Goal: Information Seeking & Learning: Learn about a topic

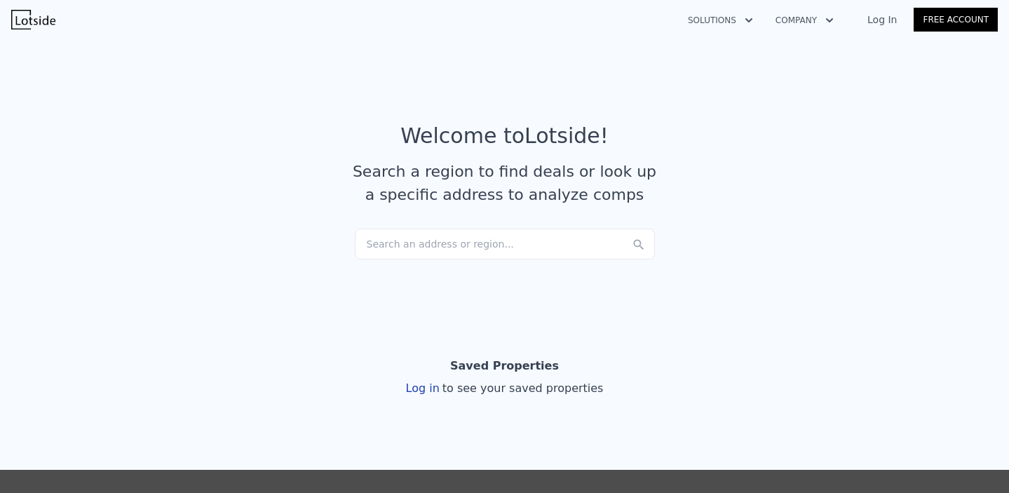
click at [473, 230] on div "Search an address or region..." at bounding box center [505, 244] width 300 height 31
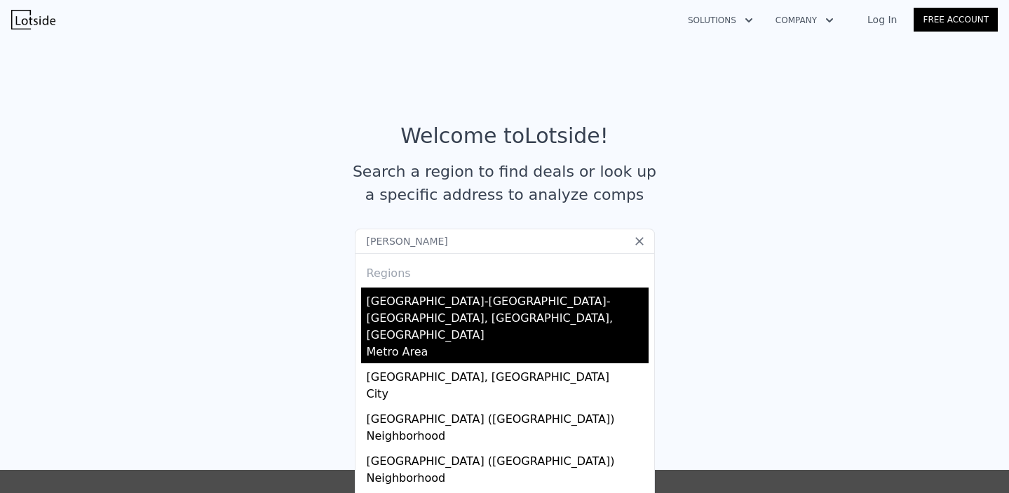
type input "[PERSON_NAME]"
click at [476, 299] on div "[GEOGRAPHIC_DATA]-[GEOGRAPHIC_DATA]-[GEOGRAPHIC_DATA], [GEOGRAPHIC_DATA], [GEOG…" at bounding box center [508, 315] width 282 height 56
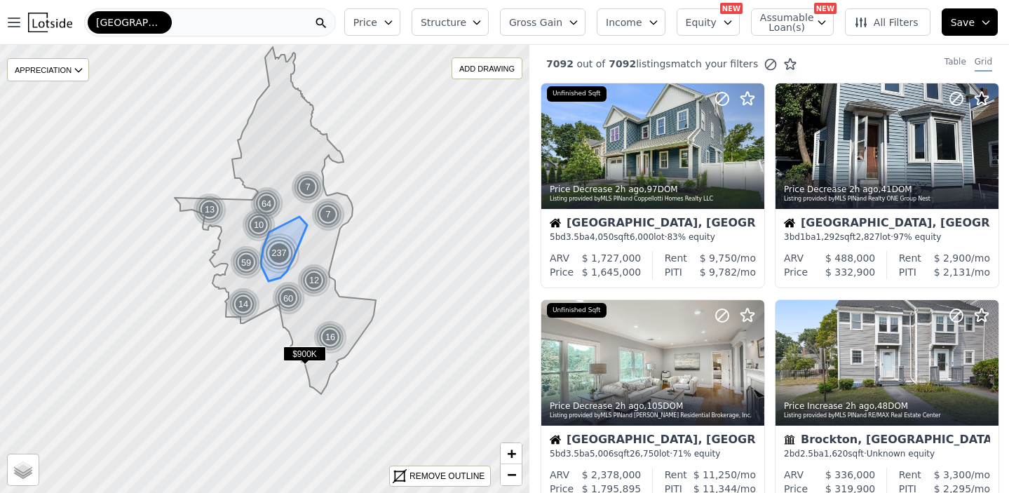
click at [279, 266] on div "237" at bounding box center [279, 253] width 42 height 42
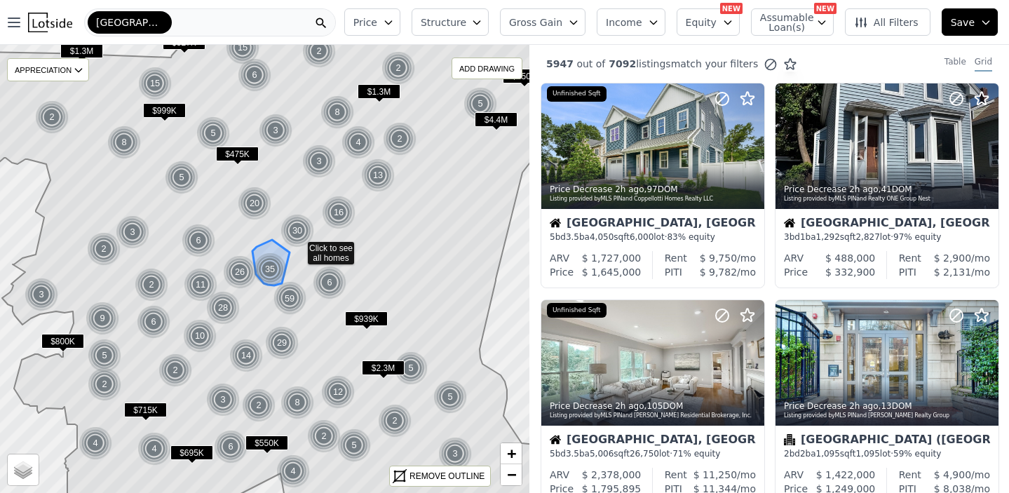
drag, startPoint x: 235, startPoint y: 301, endPoint x: 280, endPoint y: 280, distance: 49.3
click at [275, 275] on div "35" at bounding box center [270, 269] width 34 height 34
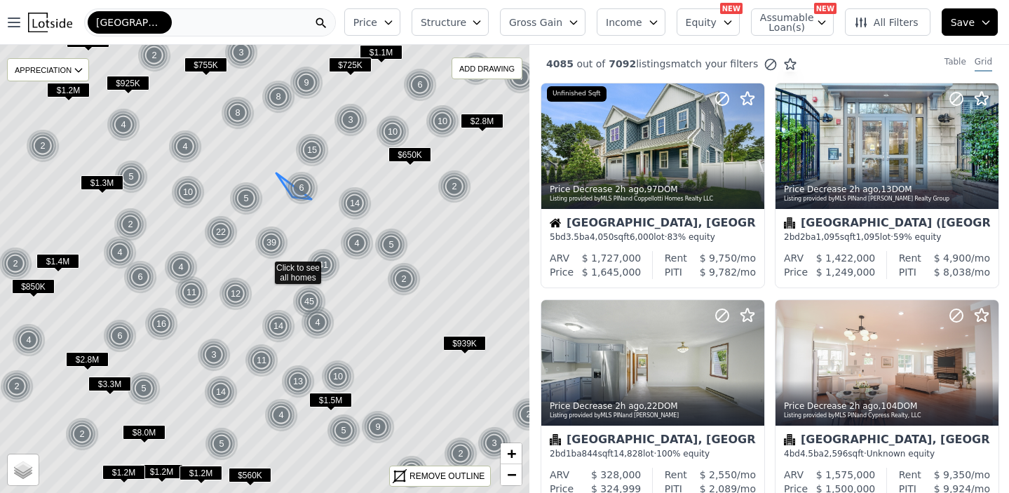
click at [280, 203] on icon at bounding box center [265, 269] width 638 height 541
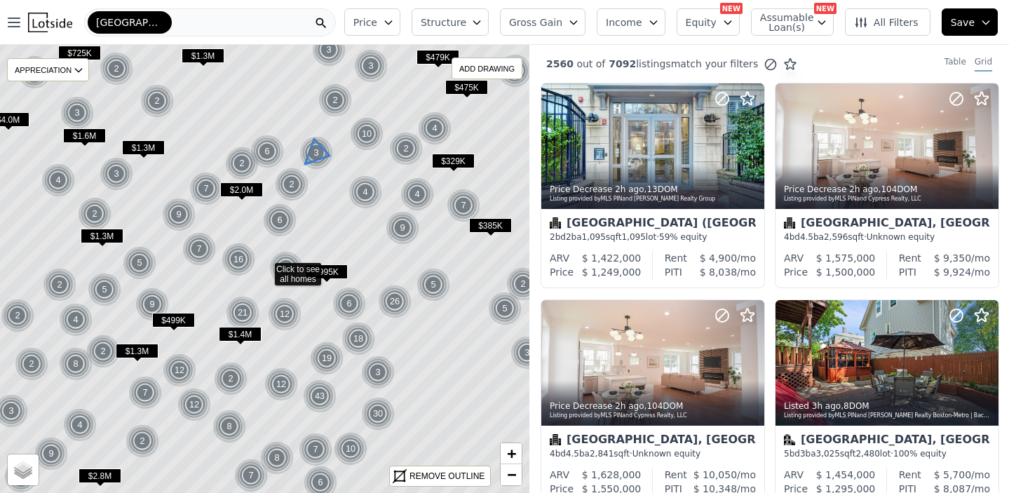
click at [311, 152] on img at bounding box center [316, 153] width 34 height 34
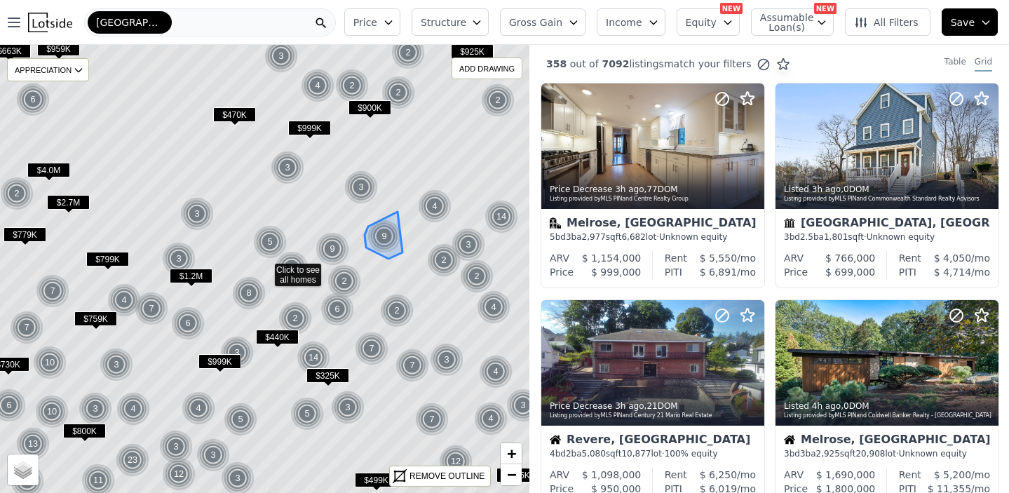
click at [370, 251] on img at bounding box center [384, 236] width 34 height 34
click at [370, 251] on icon at bounding box center [265, 269] width 638 height 541
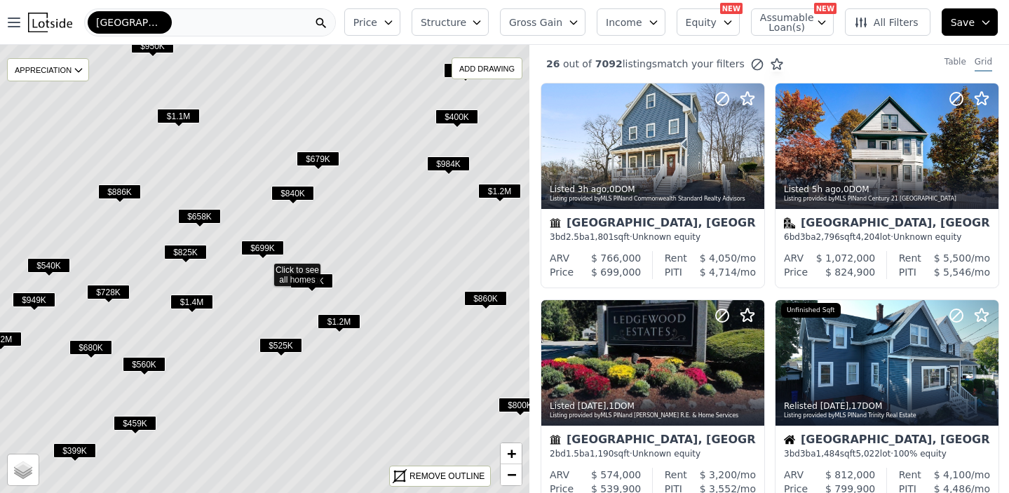
click at [263, 243] on span "$699K" at bounding box center [262, 248] width 43 height 15
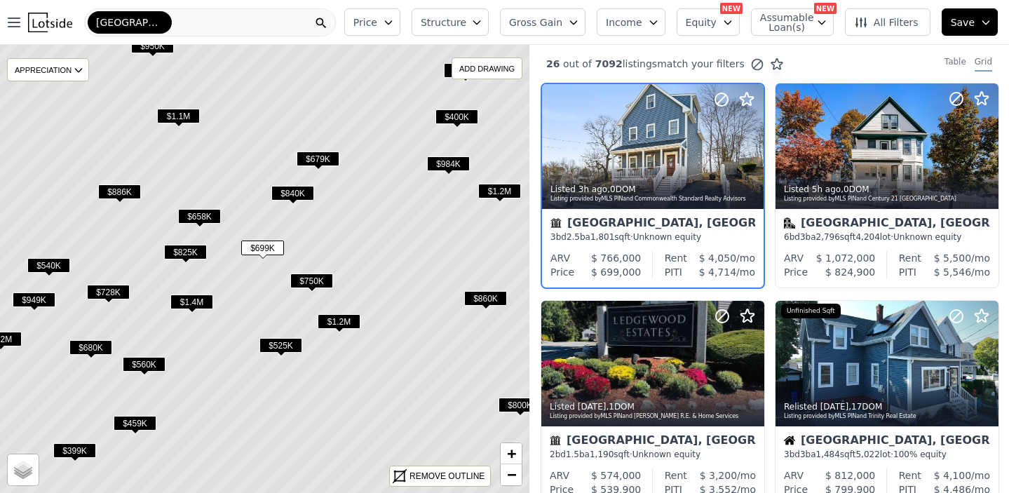
click at [191, 248] on span "$825K" at bounding box center [185, 252] width 43 height 15
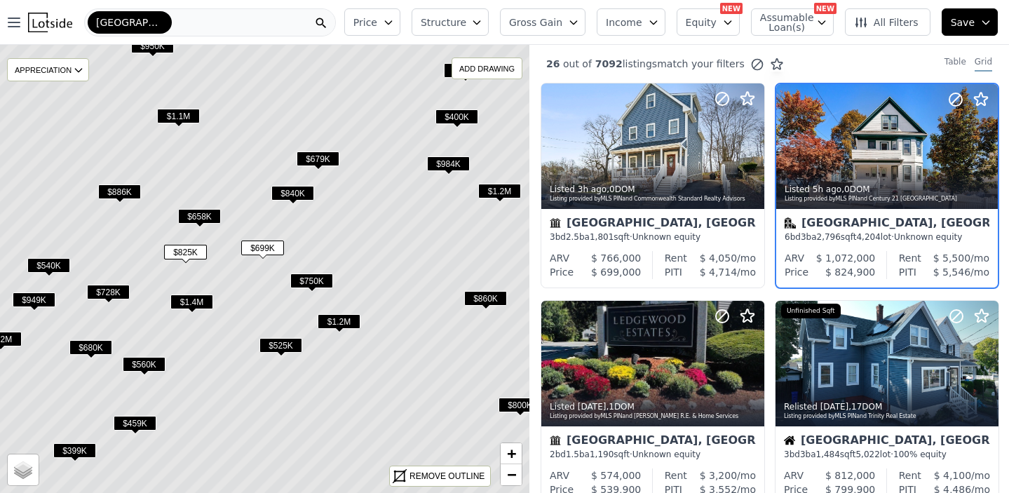
click at [865, 222] on div "Malden, MA" at bounding box center [887, 224] width 205 height 14
click at [315, 272] on icon at bounding box center [265, 269] width 638 height 541
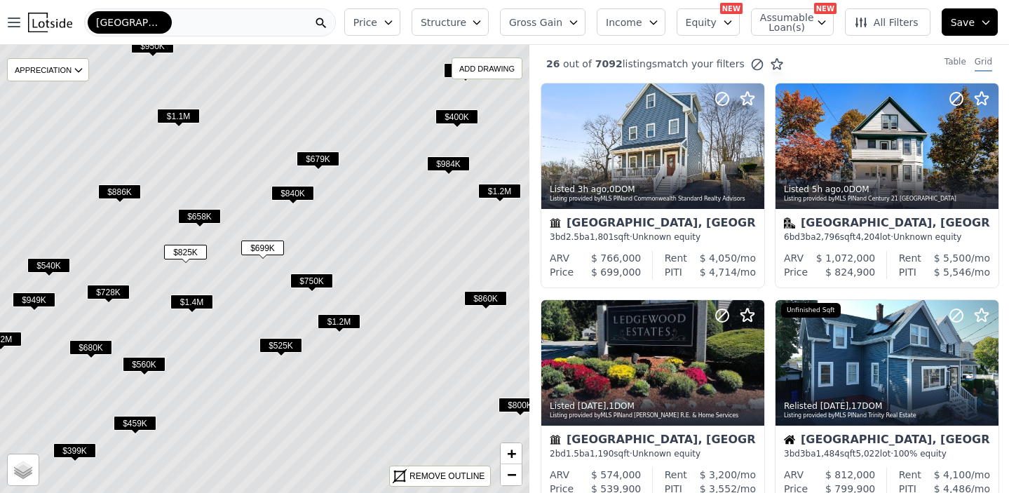
click at [315, 278] on span "$750K" at bounding box center [311, 280] width 43 height 15
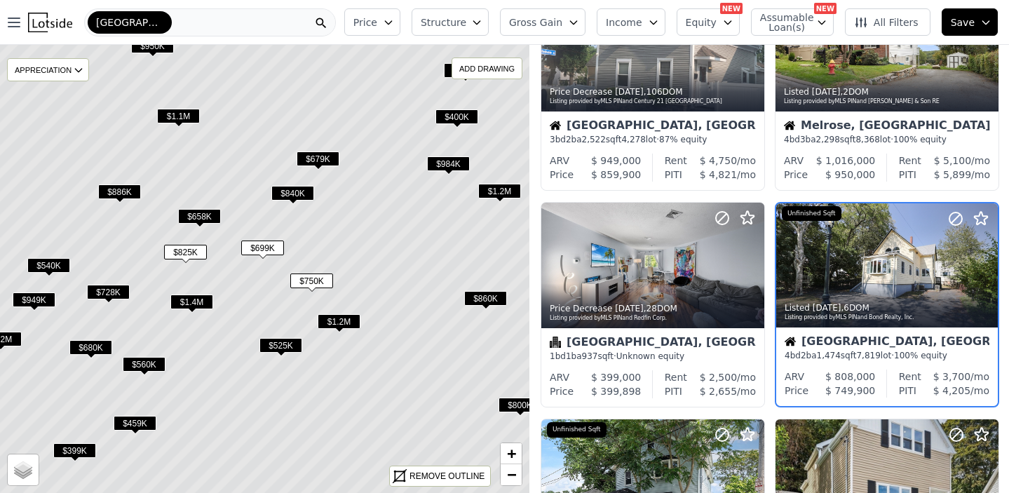
scroll to position [544, 0]
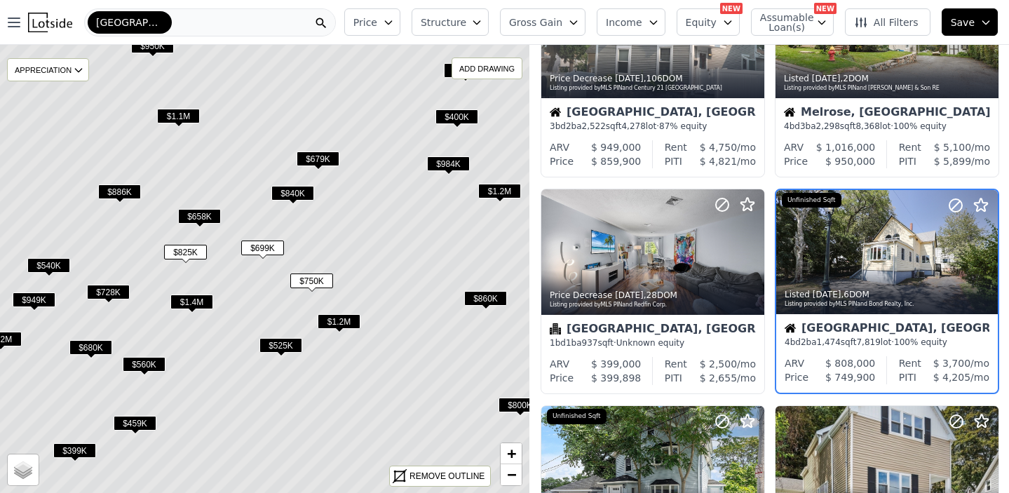
click at [299, 193] on span "$840K" at bounding box center [292, 193] width 43 height 15
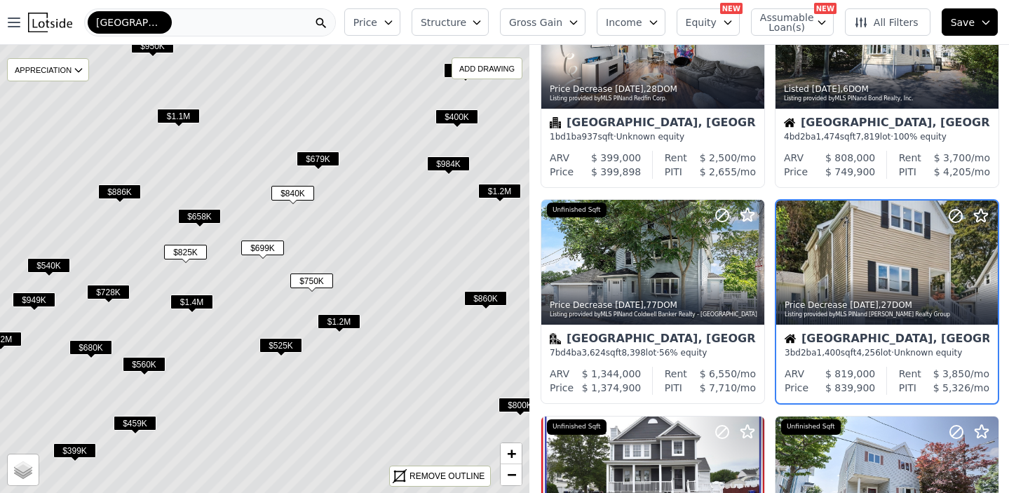
scroll to position [761, 0]
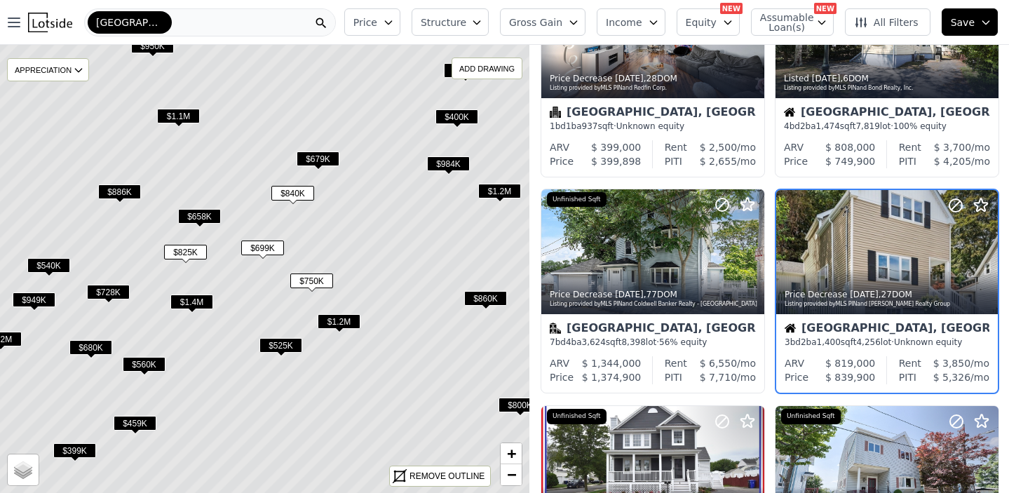
click at [314, 147] on icon at bounding box center [265, 269] width 638 height 541
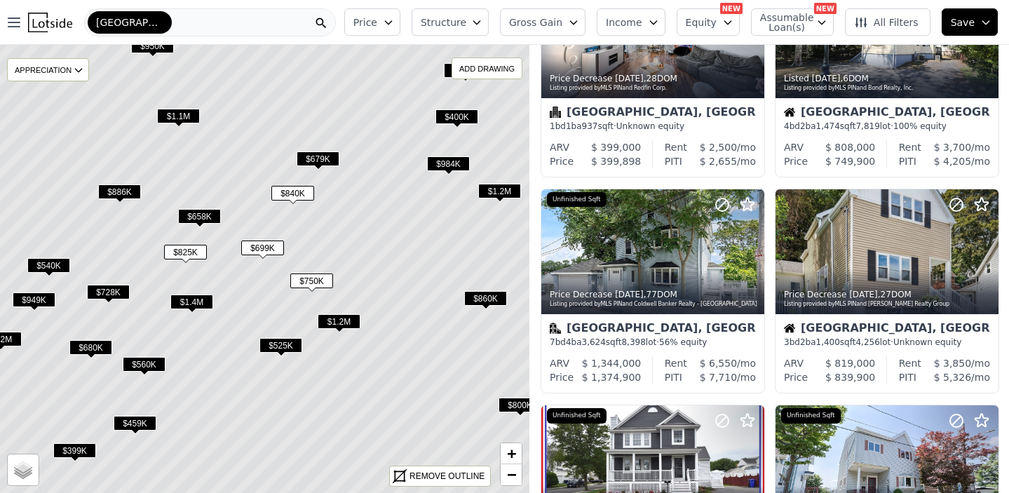
click at [313, 154] on span "$679K" at bounding box center [318, 158] width 43 height 15
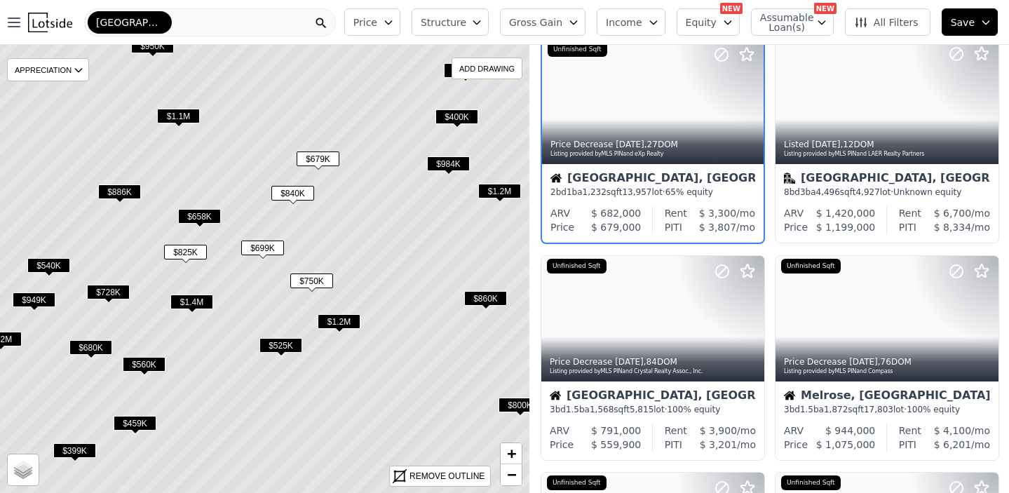
scroll to position [111, 0]
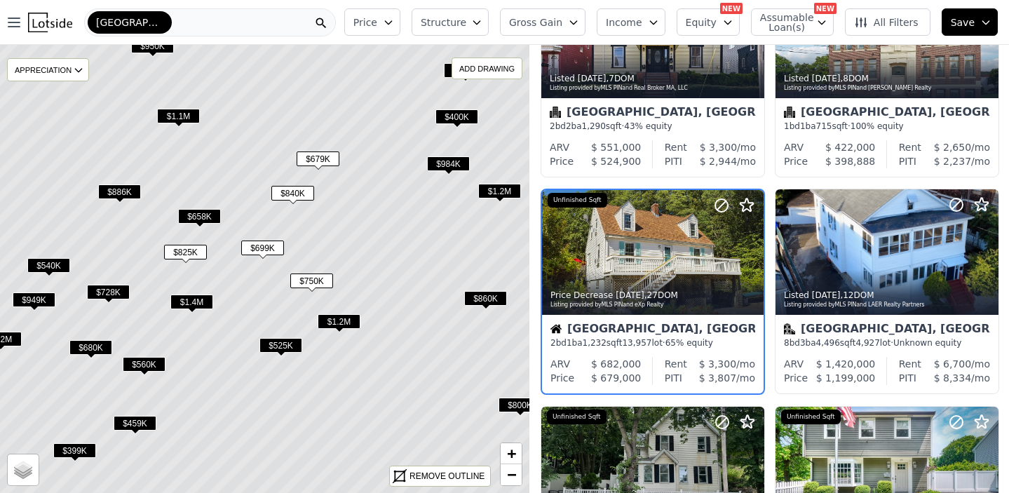
click at [377, 27] on span "Price" at bounding box center [365, 22] width 24 height 14
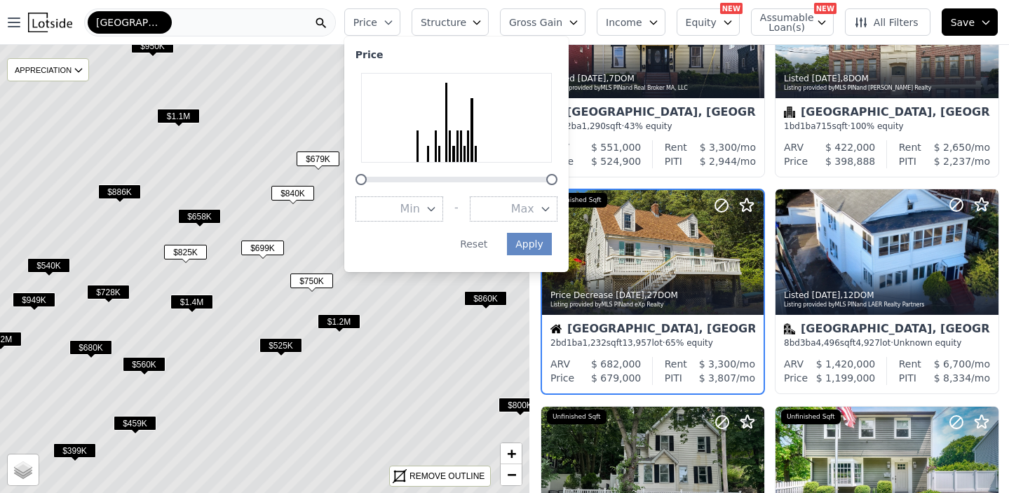
click at [377, 27] on span "Price" at bounding box center [365, 22] width 24 height 14
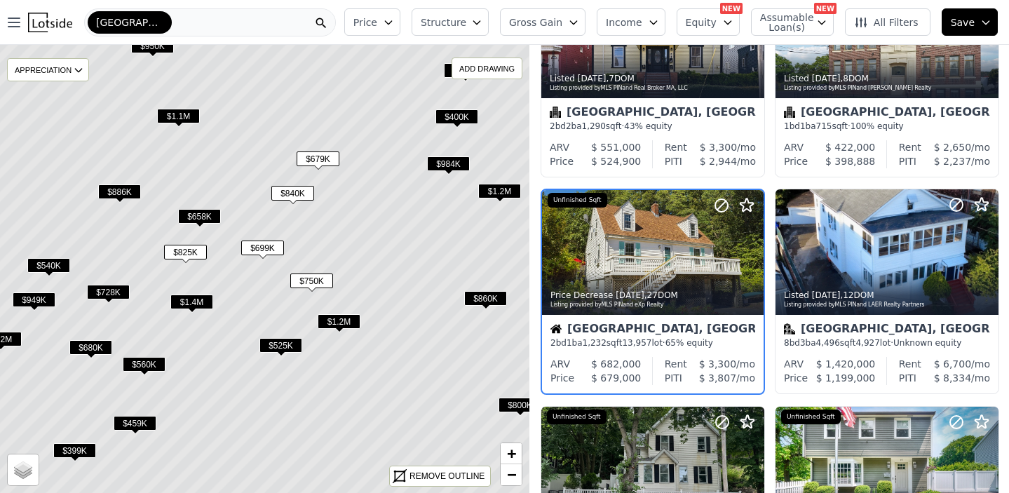
click at [445, 18] on span "Structure" at bounding box center [443, 22] width 45 height 14
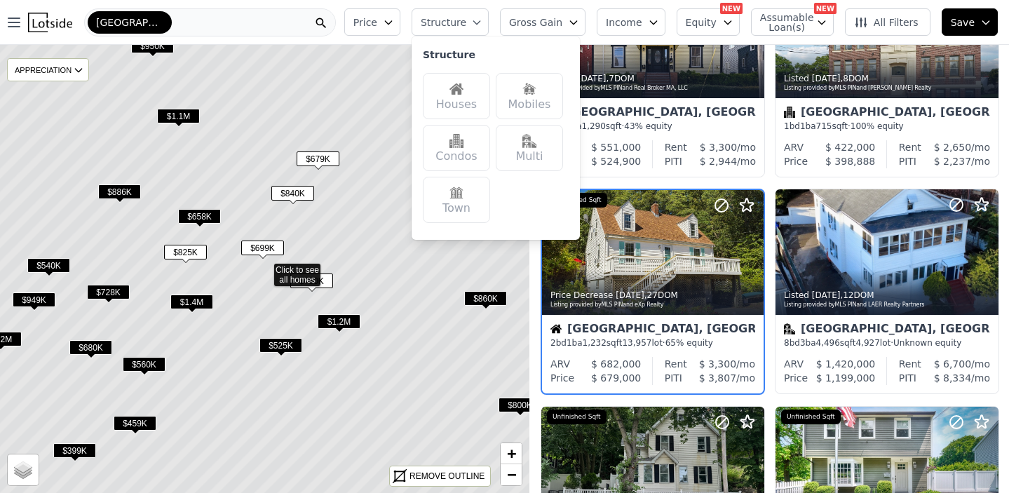
click at [536, 146] on img at bounding box center [529, 141] width 14 height 14
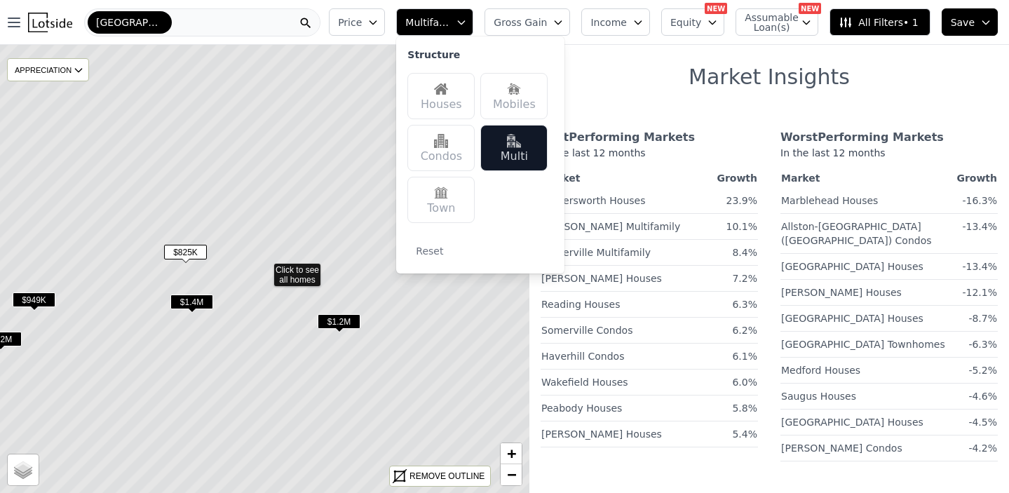
click at [435, 332] on icon at bounding box center [265, 269] width 638 height 541
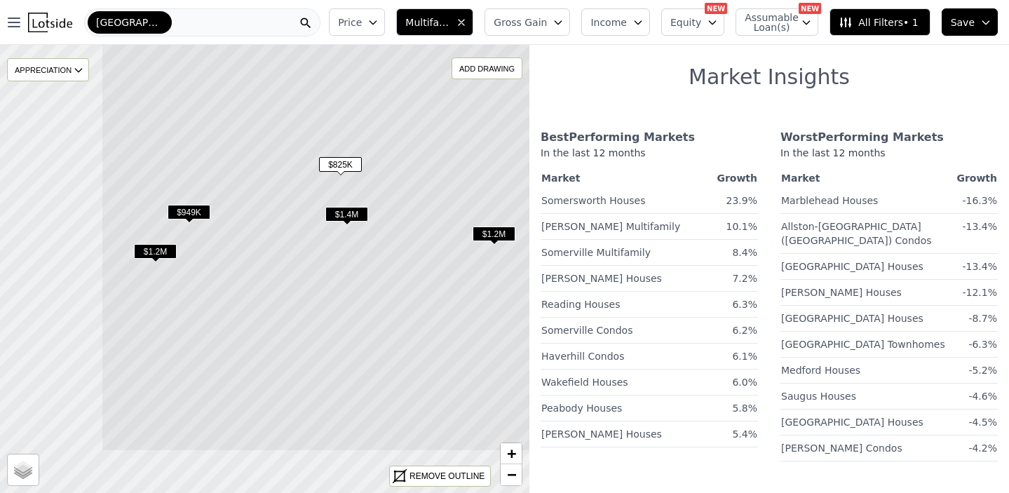
drag, startPoint x: 246, startPoint y: 362, endPoint x: 402, endPoint y: 273, distance: 179.0
click at [402, 273] on icon at bounding box center [420, 181] width 638 height 541
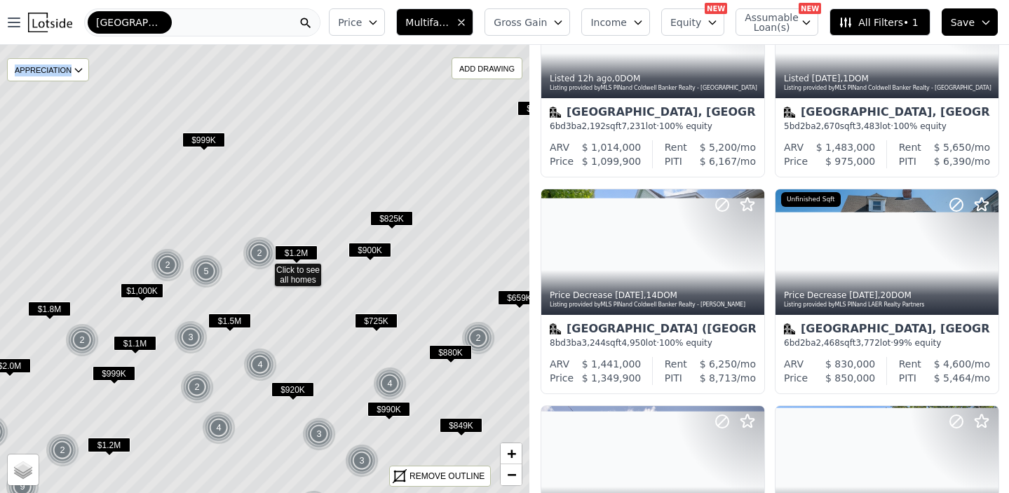
drag, startPoint x: 228, startPoint y: 248, endPoint x: 323, endPoint y: 152, distance: 134.9
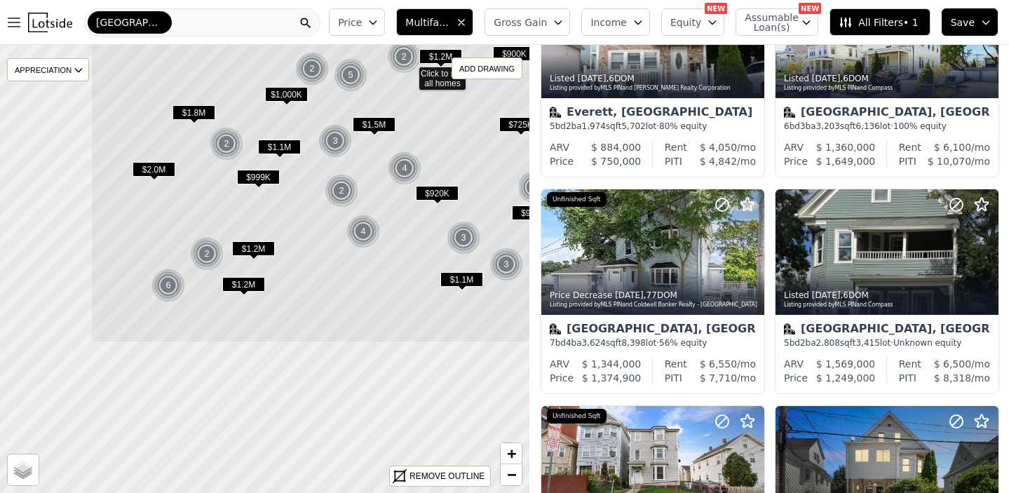
drag, startPoint x: 216, startPoint y: 328, endPoint x: 354, endPoint y: 147, distance: 228.2
click at [363, 132] on div "$1.5M" at bounding box center [374, 127] width 43 height 20
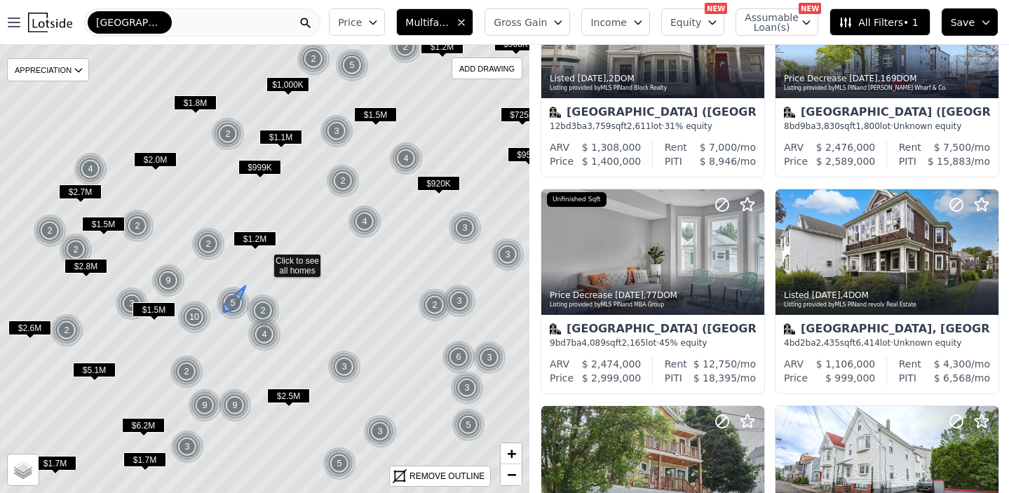
drag, startPoint x: 217, startPoint y: 318, endPoint x: 250, endPoint y: 269, distance: 58.7
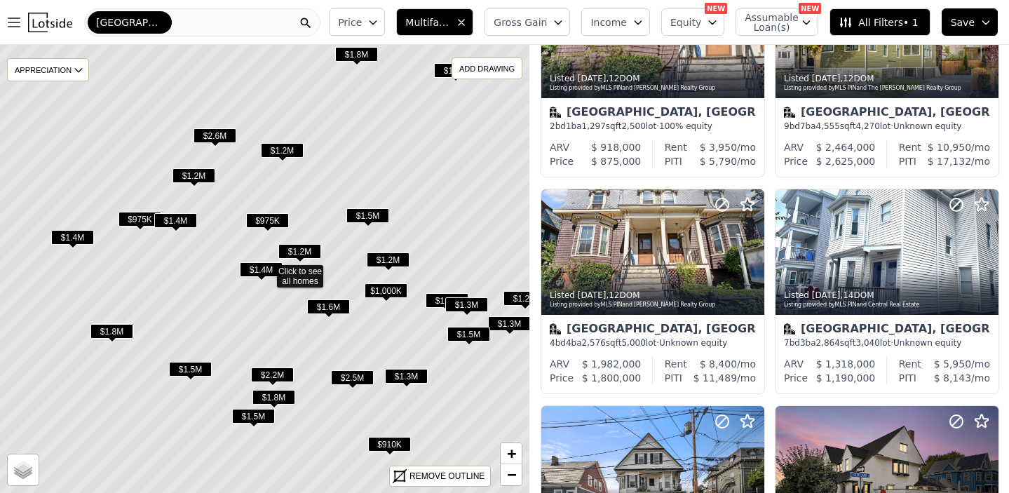
drag, startPoint x: 199, startPoint y: 252, endPoint x: 247, endPoint y: 269, distance: 50.3
click at [247, 269] on icon at bounding box center [267, 270] width 638 height 541
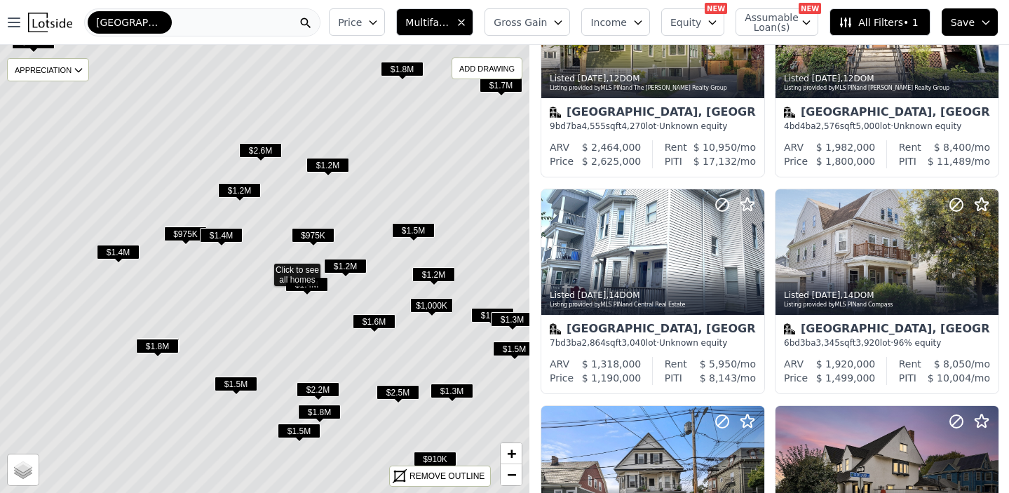
click at [184, 234] on span "$975K" at bounding box center [185, 233] width 43 height 15
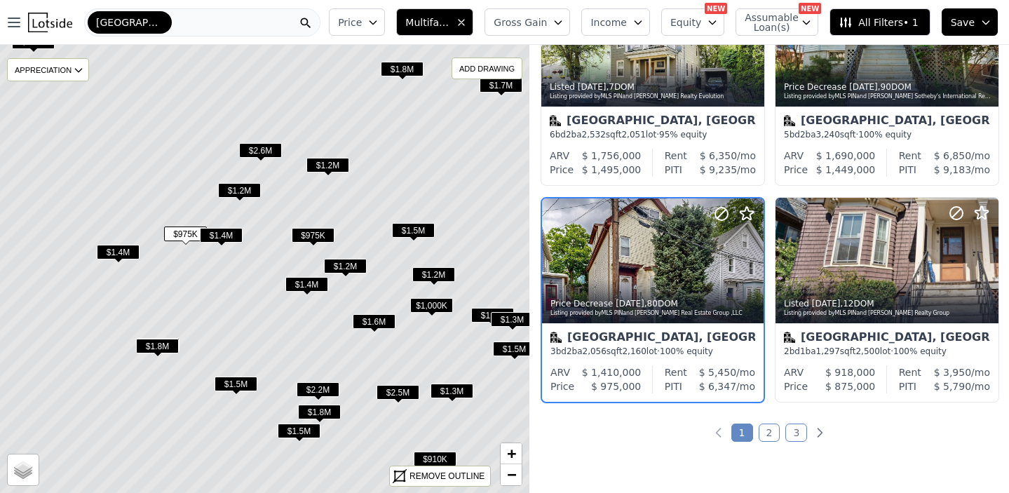
scroll to position [977, 0]
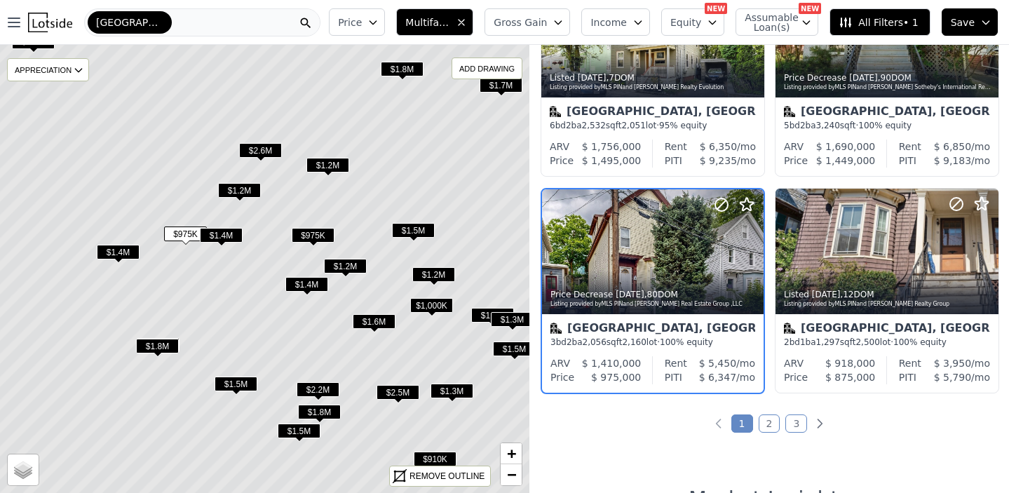
click at [299, 231] on span "$975K" at bounding box center [313, 235] width 43 height 15
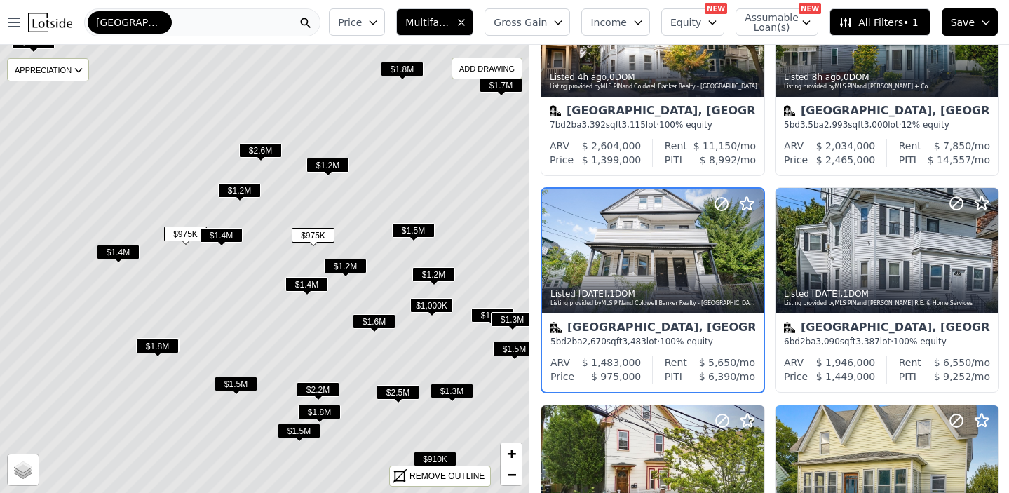
scroll to position [111, 0]
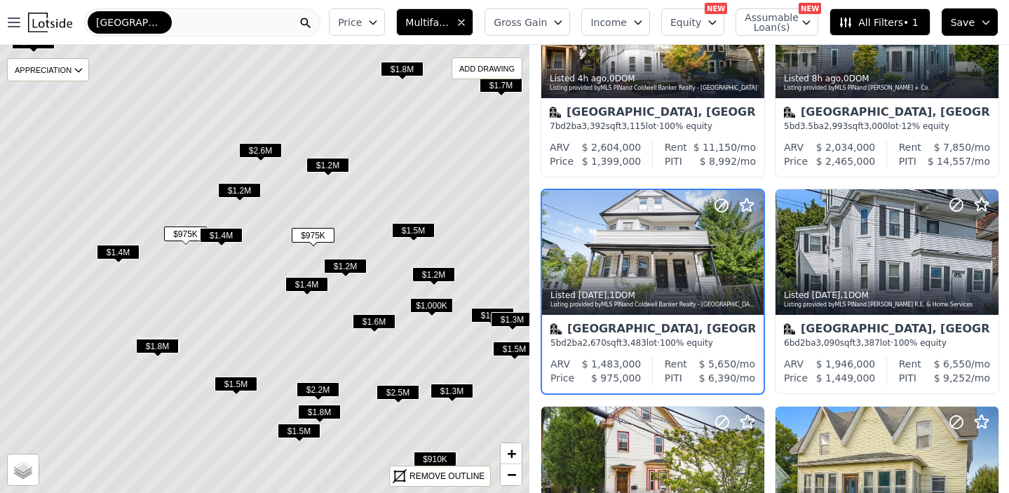
click at [633, 348] on div "Somerville, MA 5 bd 2 ba 2,670 sqft 3,483 lot · 100% equity" at bounding box center [653, 336] width 222 height 42
click at [55, 69] on div "APPRECIATION" at bounding box center [48, 69] width 82 height 23
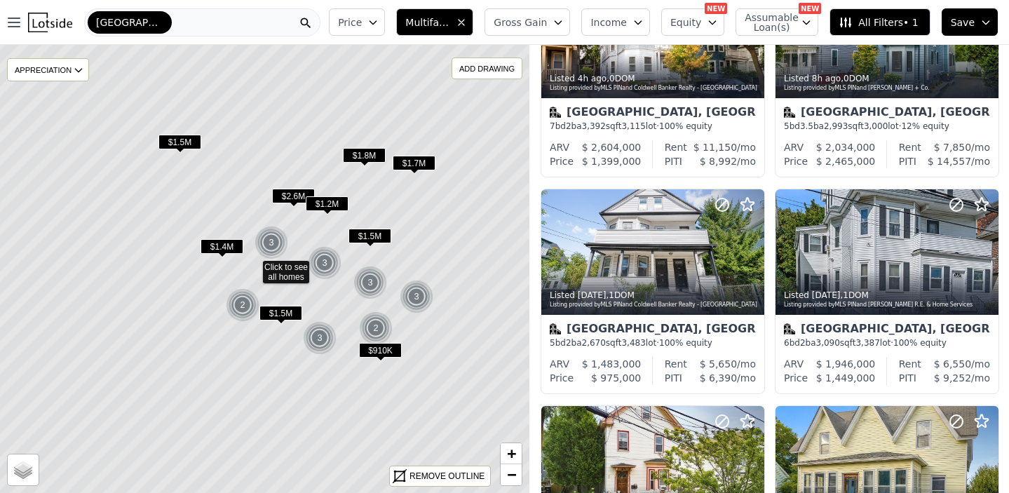
drag, startPoint x: 447, startPoint y: 267, endPoint x: 220, endPoint y: 206, distance: 234.6
click at [234, 207] on icon at bounding box center [253, 266] width 638 height 541
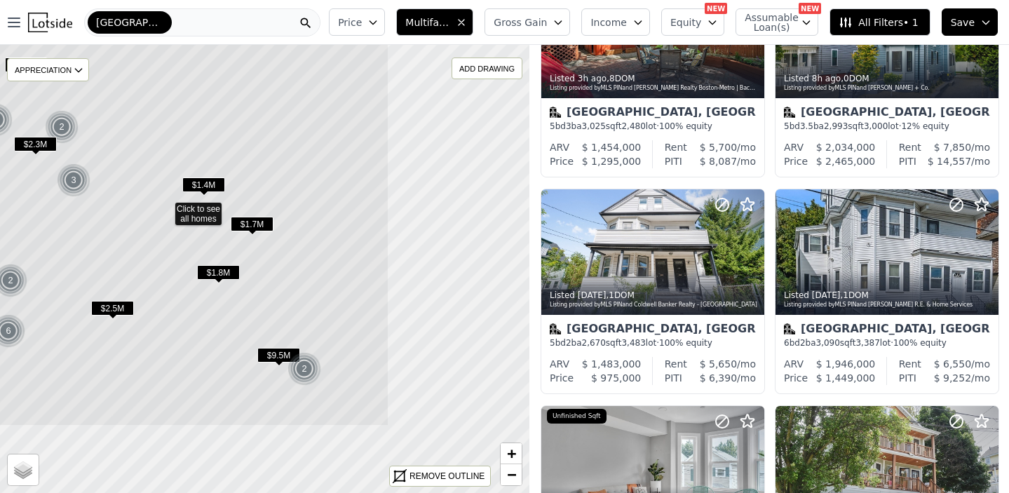
drag, startPoint x: 388, startPoint y: 317, endPoint x: 175, endPoint y: 191, distance: 248.0
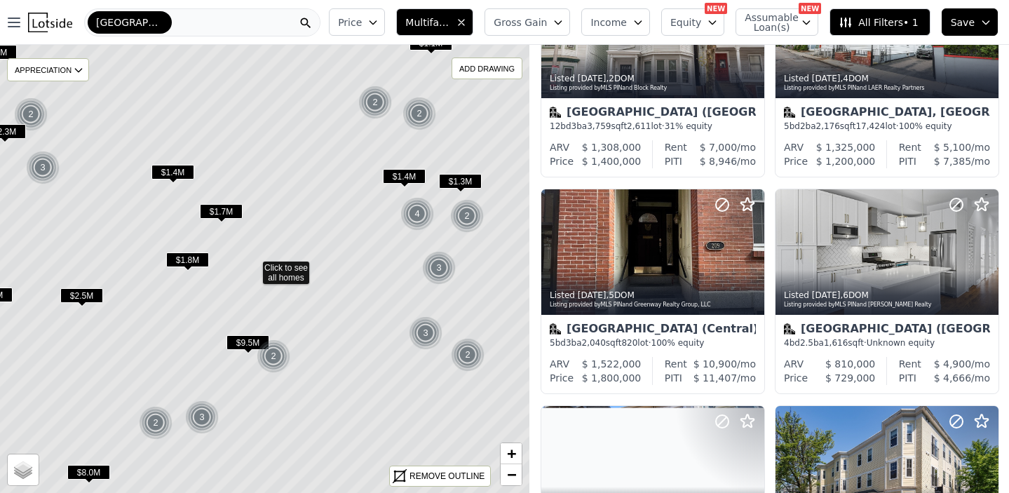
drag, startPoint x: 387, startPoint y: 292, endPoint x: 250, endPoint y: 277, distance: 137.5
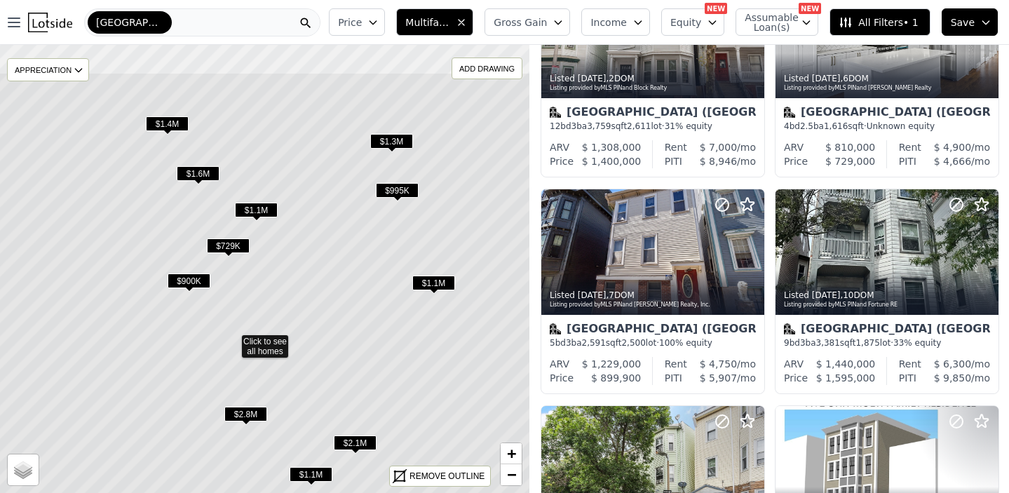
drag, startPoint x: 347, startPoint y: 86, endPoint x: 302, endPoint y: 183, distance: 107.0
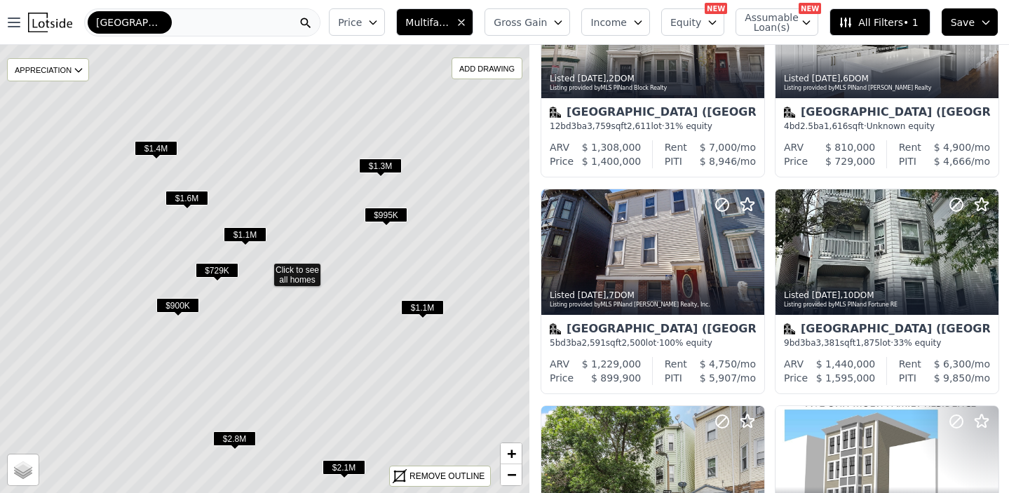
click at [386, 154] on icon at bounding box center [265, 269] width 638 height 541
click at [385, 163] on span "$1.3M" at bounding box center [380, 165] width 43 height 15
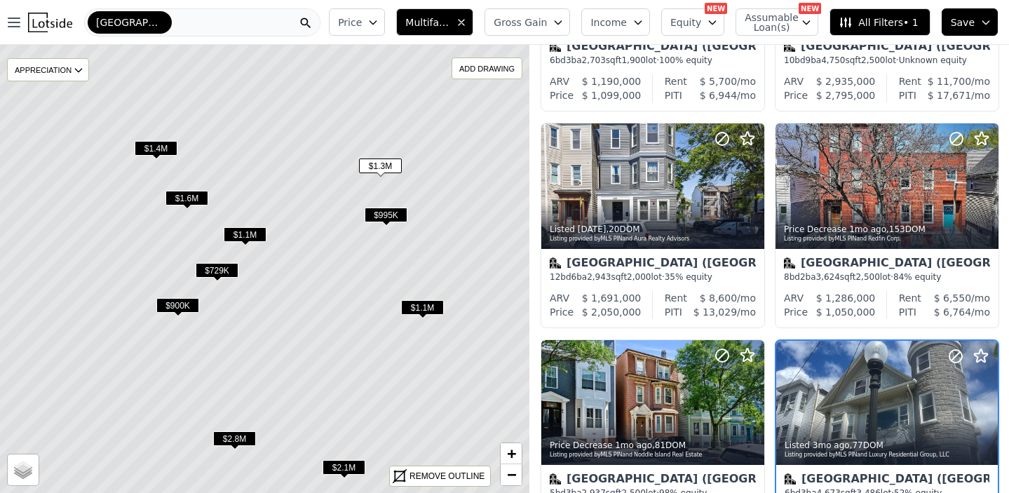
scroll to position [761, 0]
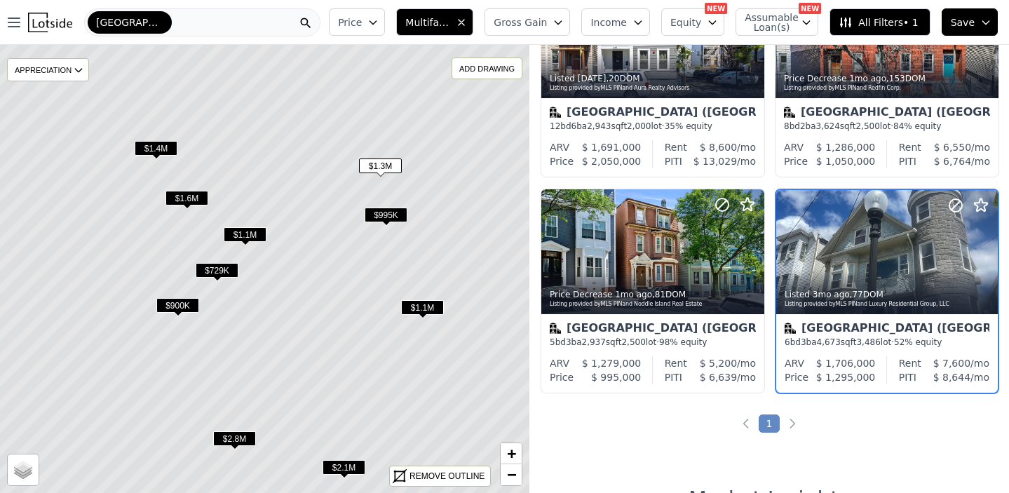
click at [385, 163] on span "$1.3M" at bounding box center [380, 165] width 43 height 15
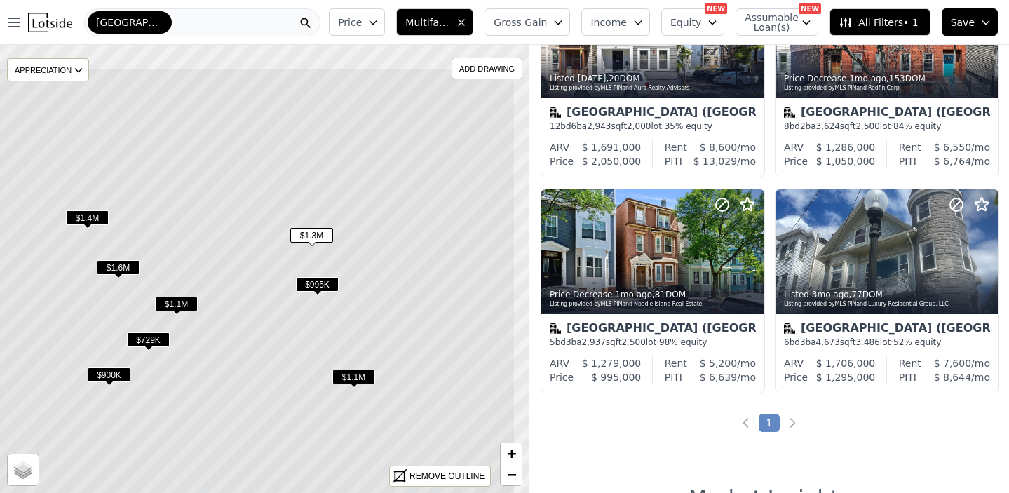
drag, startPoint x: 387, startPoint y: 154, endPoint x: 318, endPoint y: 223, distance: 97.7
click at [318, 223] on icon at bounding box center [196, 338] width 638 height 541
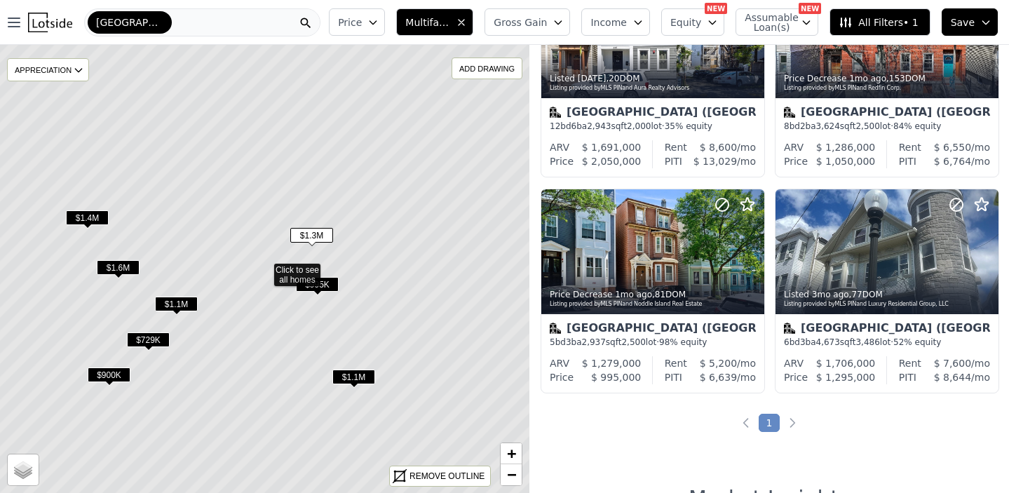
scroll to position [544, 0]
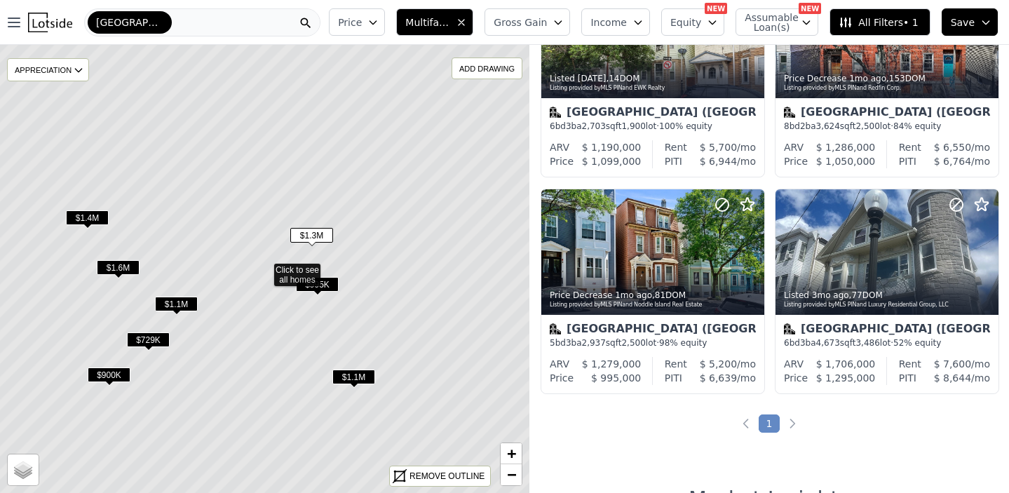
click at [284, 191] on icon at bounding box center [265, 269] width 638 height 541
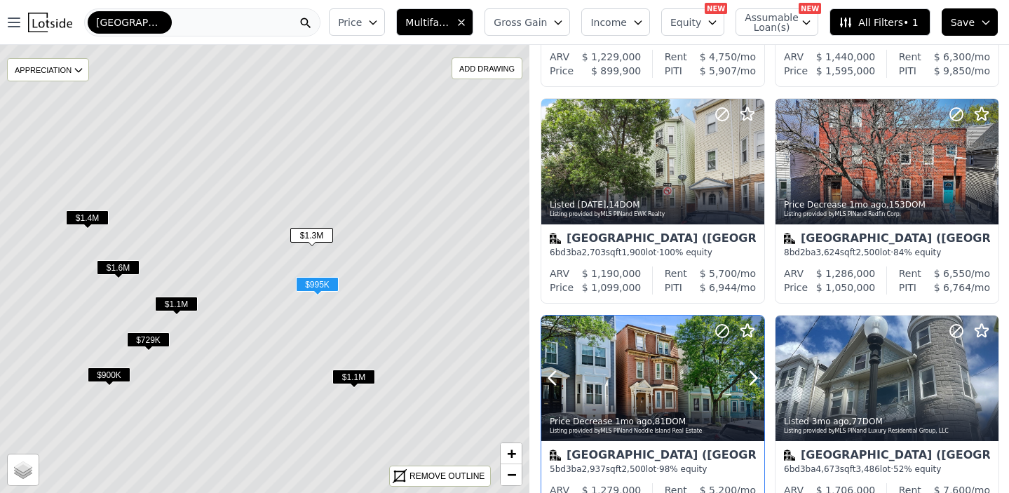
scroll to position [416, 0]
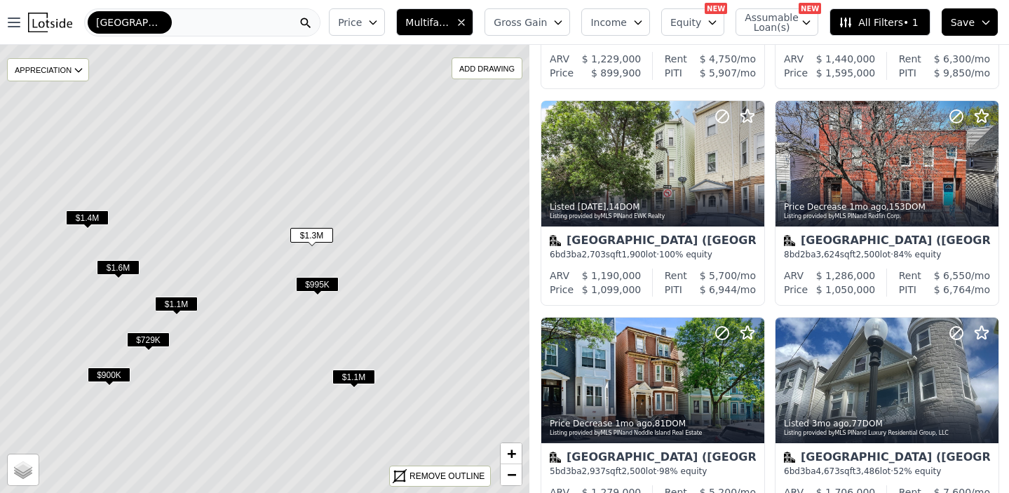
click at [324, 271] on icon at bounding box center [265, 269] width 638 height 541
click at [323, 276] on icon at bounding box center [265, 269] width 638 height 541
click at [321, 280] on span "$995K" at bounding box center [317, 284] width 43 height 15
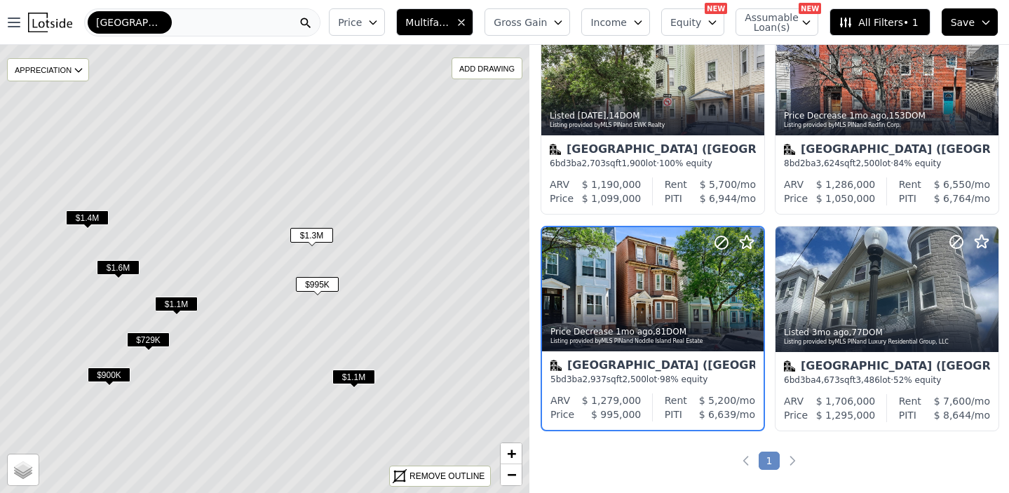
scroll to position [544, 0]
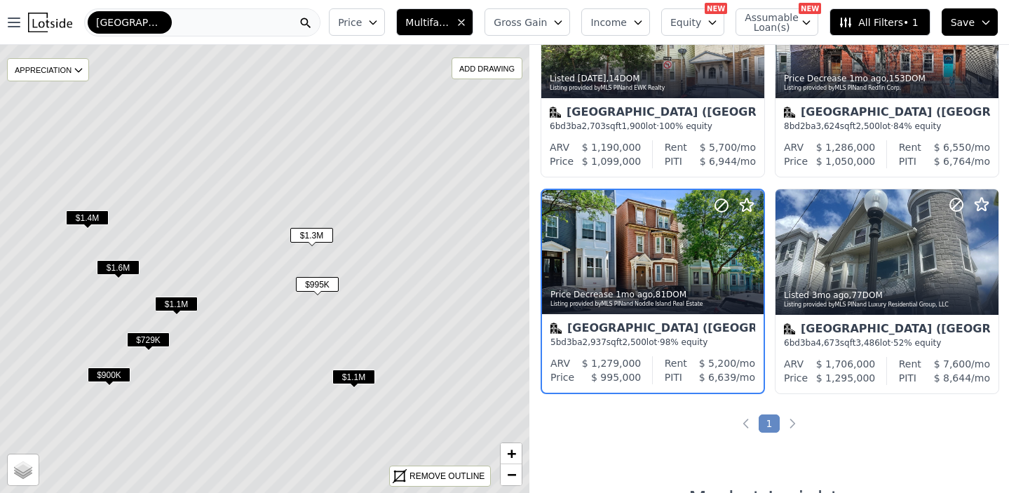
click at [543, 19] on span "Gross Gain" at bounding box center [520, 22] width 53 height 14
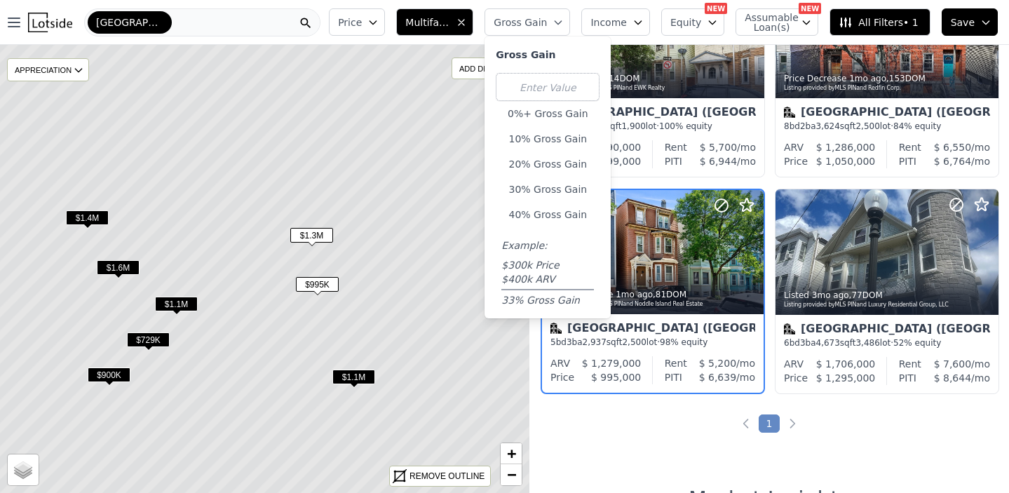
click at [544, 20] on span "Gross Gain" at bounding box center [520, 22] width 53 height 14
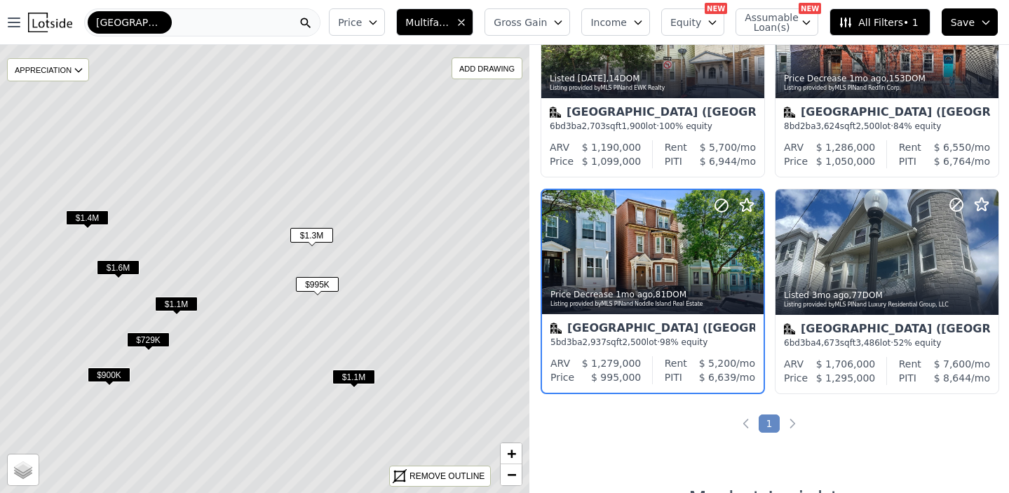
click at [879, 27] on span "All Filters • 1" at bounding box center [878, 22] width 79 height 14
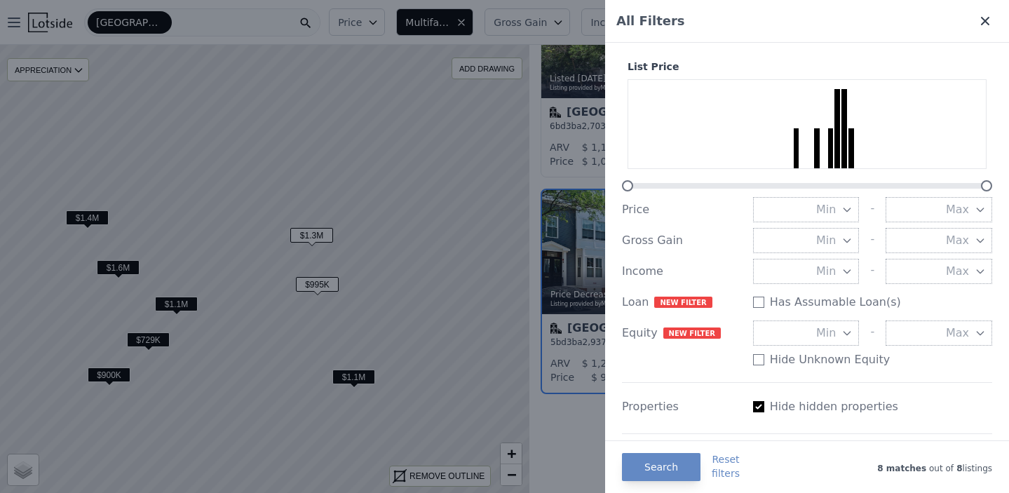
click at [989, 19] on icon at bounding box center [985, 21] width 14 height 14
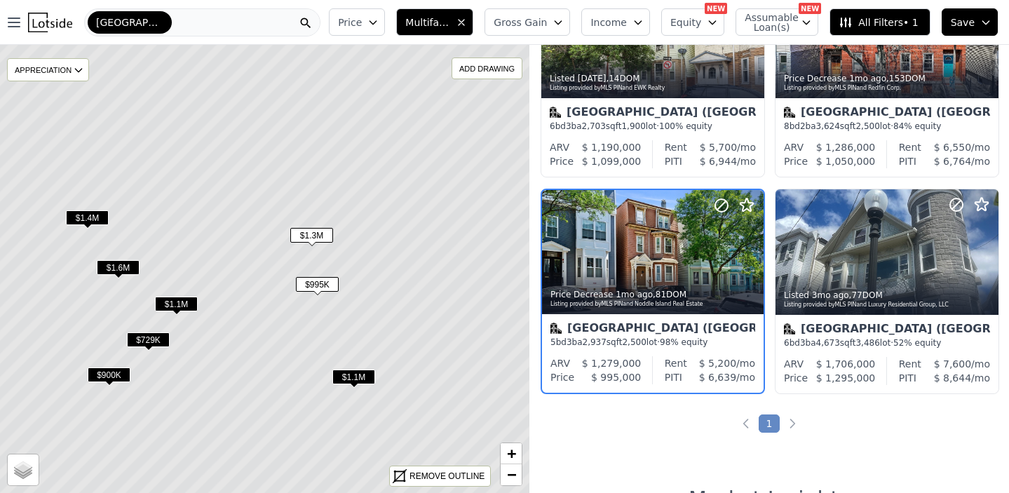
click at [154, 12] on div "Boston-Cambridge-Newton" at bounding box center [130, 22] width 84 height 22
click at [404, 189] on icon at bounding box center [265, 269] width 638 height 541
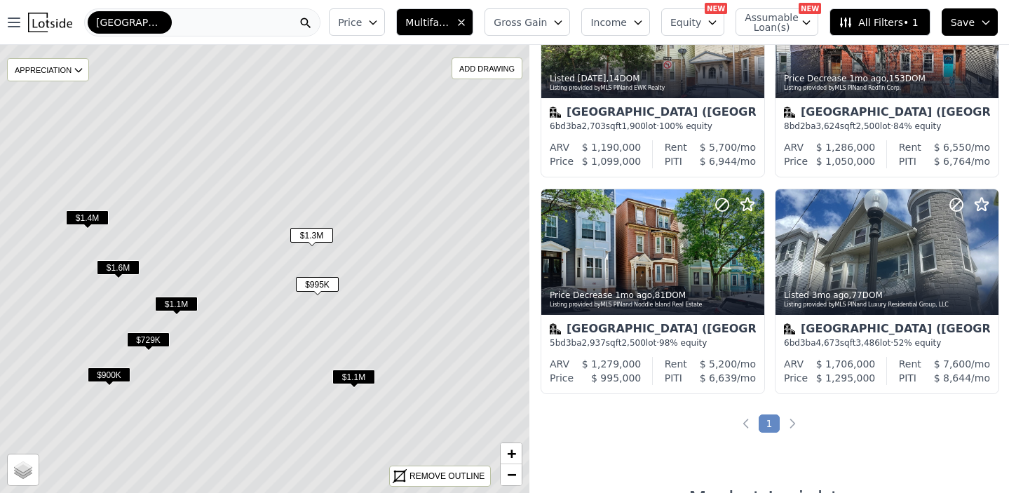
click at [309, 229] on span "$1.3M" at bounding box center [311, 235] width 43 height 15
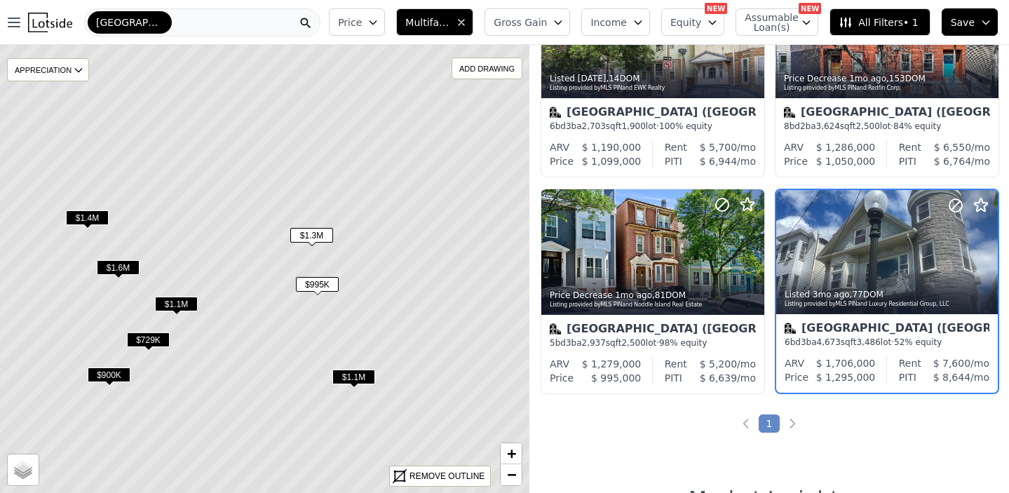
click at [308, 234] on span "$1.3M" at bounding box center [311, 235] width 43 height 15
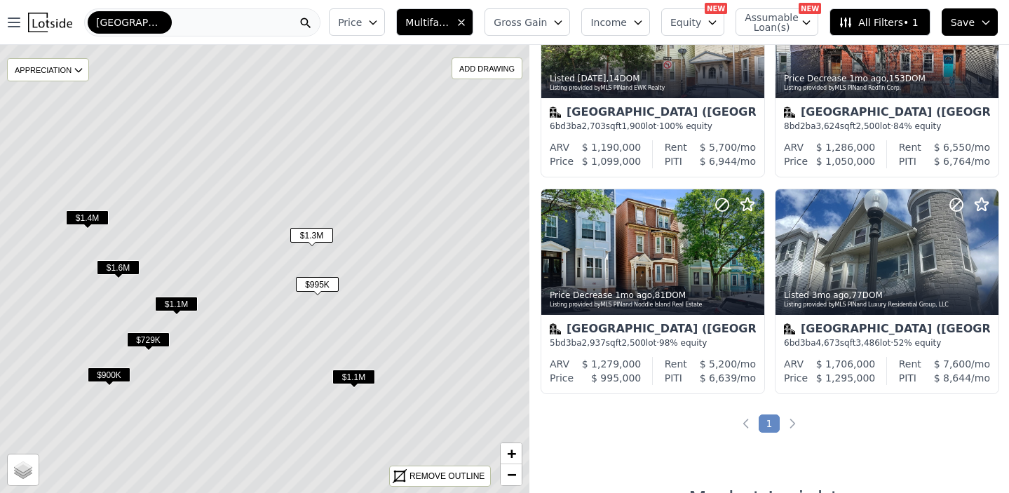
click at [306, 243] on div "$1.3M" at bounding box center [311, 238] width 43 height 20
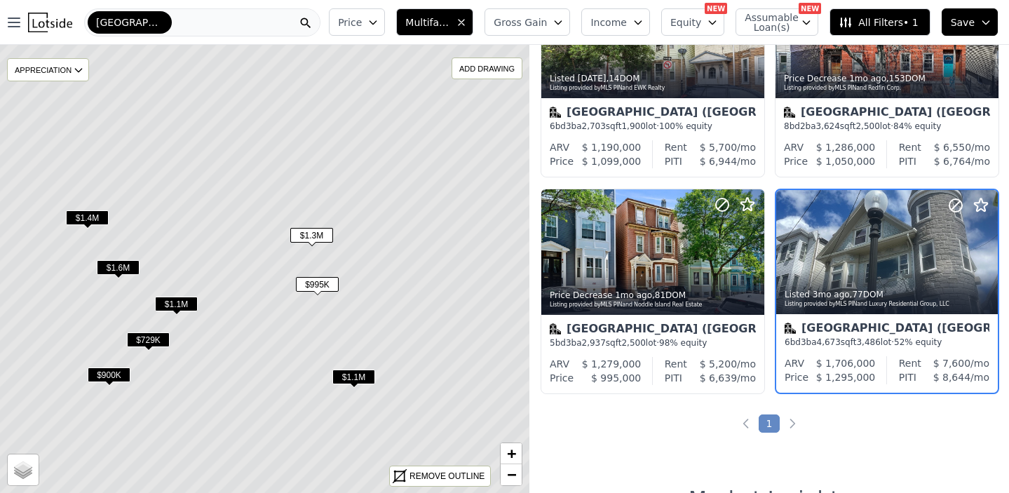
click at [318, 279] on span "$995K" at bounding box center [317, 284] width 43 height 15
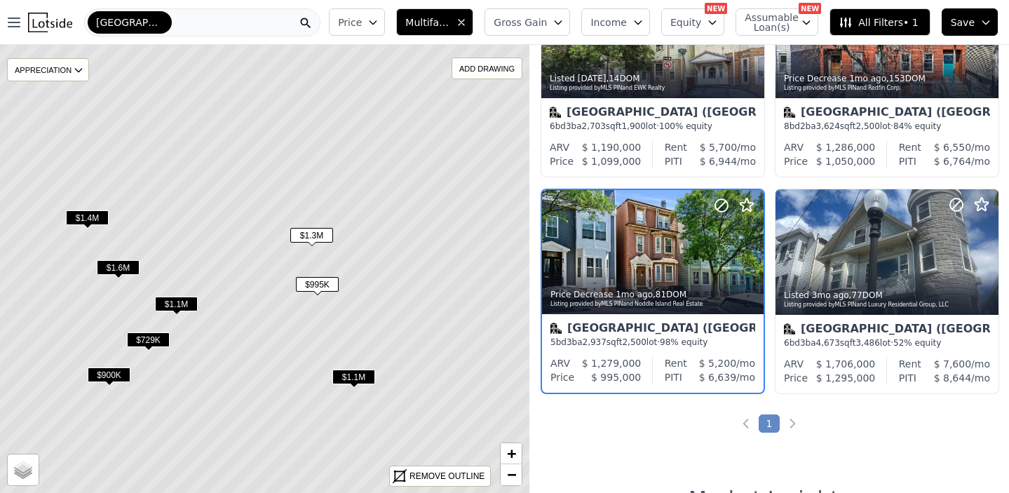
click at [316, 288] on span "$995K" at bounding box center [317, 284] width 43 height 15
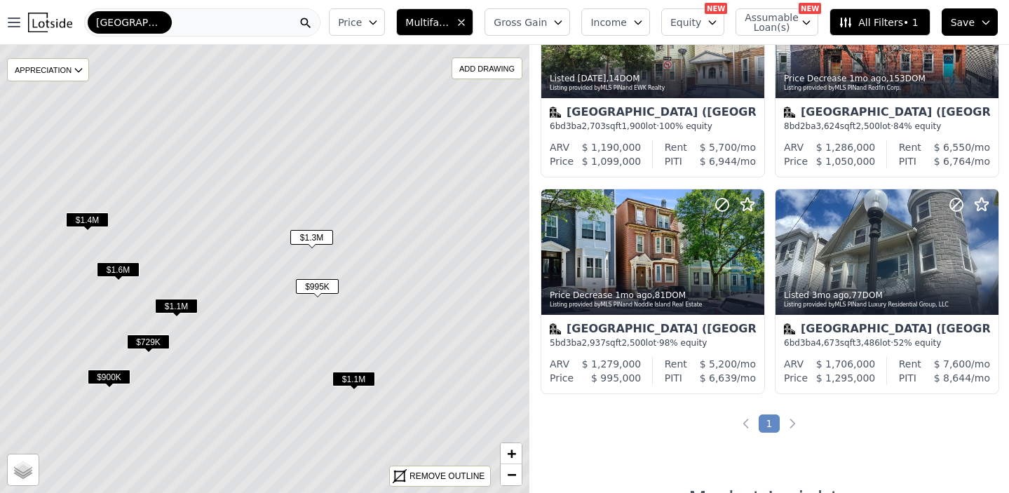
click at [315, 309] on icon at bounding box center [265, 271] width 638 height 541
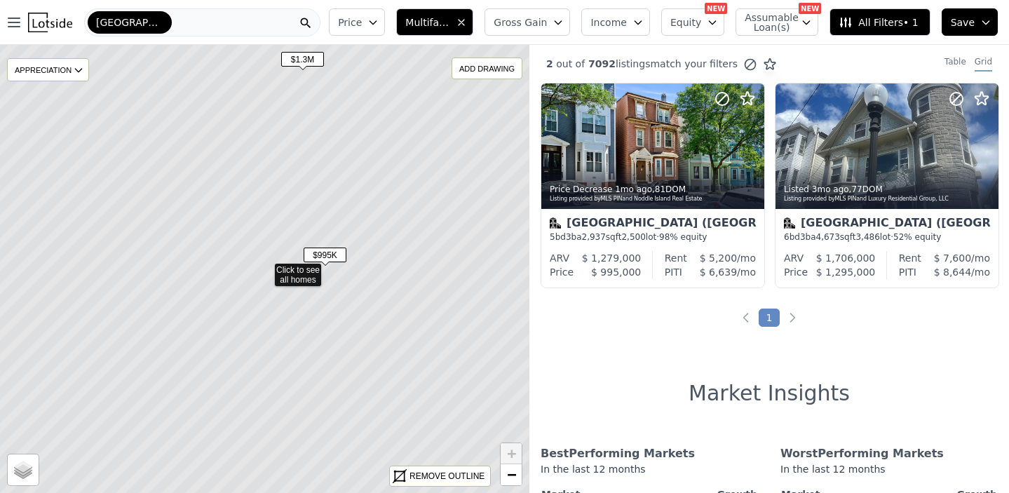
click at [325, 250] on span "$995K" at bounding box center [325, 255] width 43 height 15
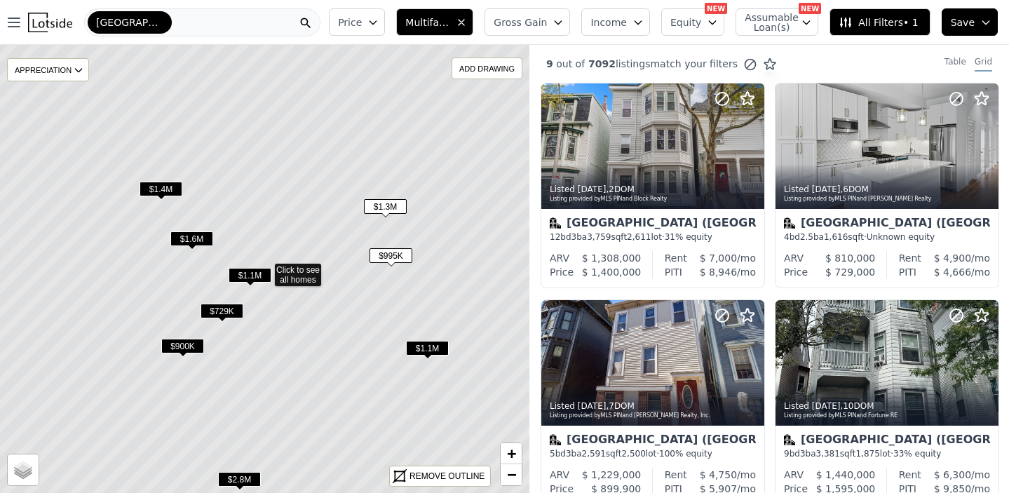
click at [257, 271] on span "$1.1M" at bounding box center [250, 275] width 43 height 15
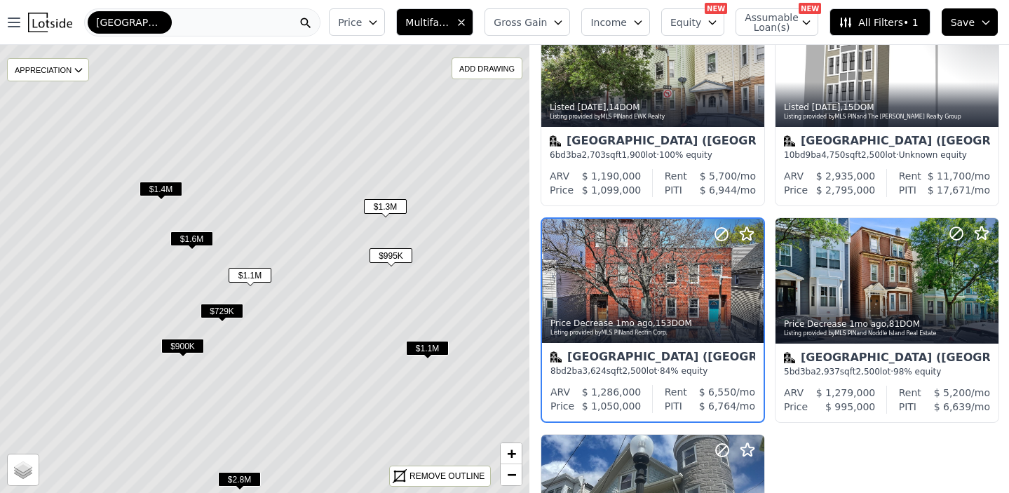
scroll to position [544, 0]
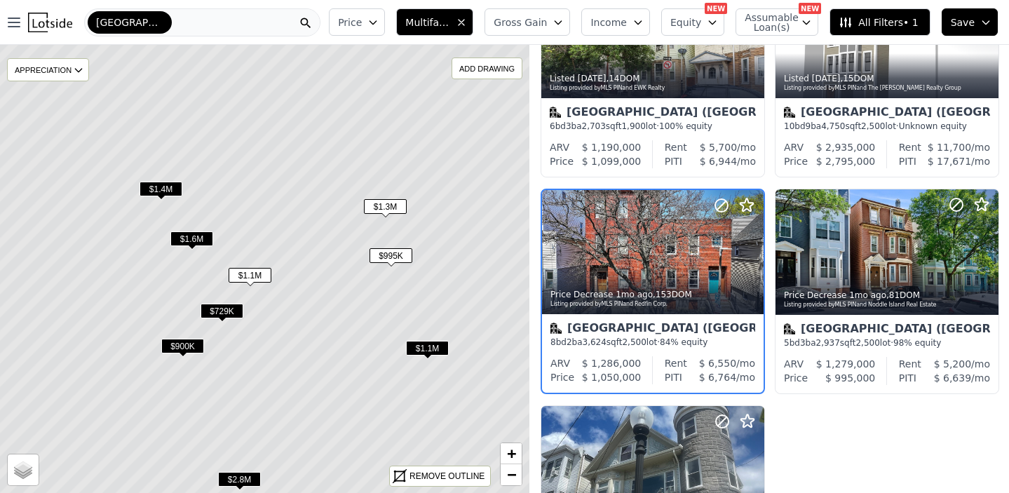
click at [221, 313] on span "$729K" at bounding box center [222, 311] width 43 height 15
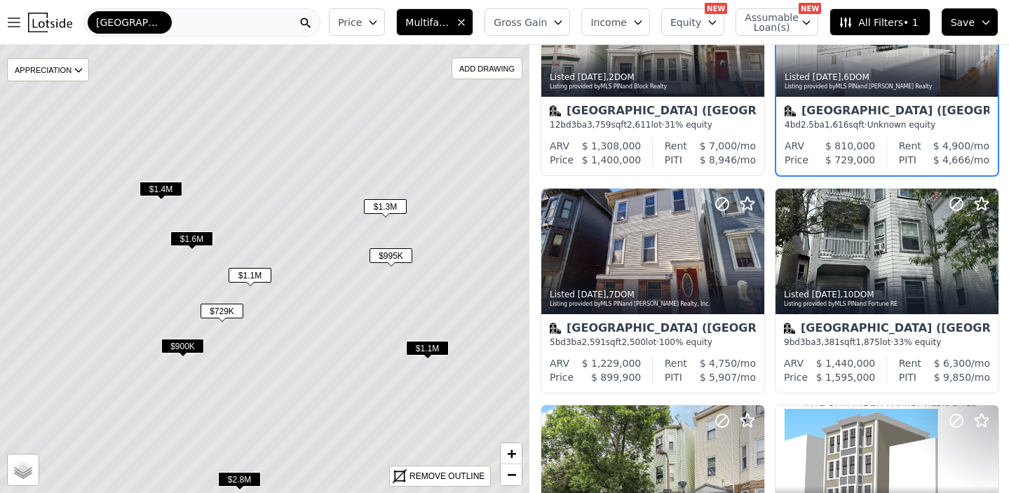
scroll to position [0, 0]
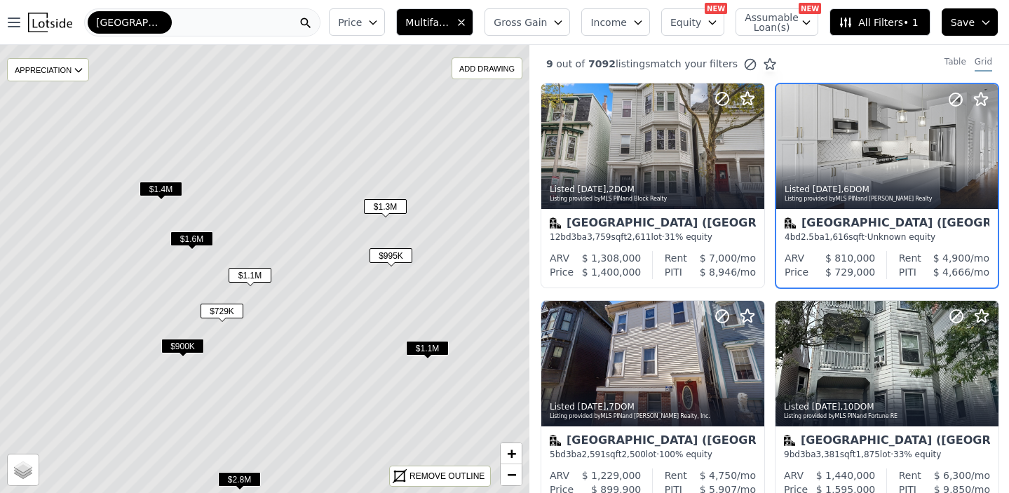
click at [250, 277] on span "$1.1M" at bounding box center [250, 275] width 43 height 15
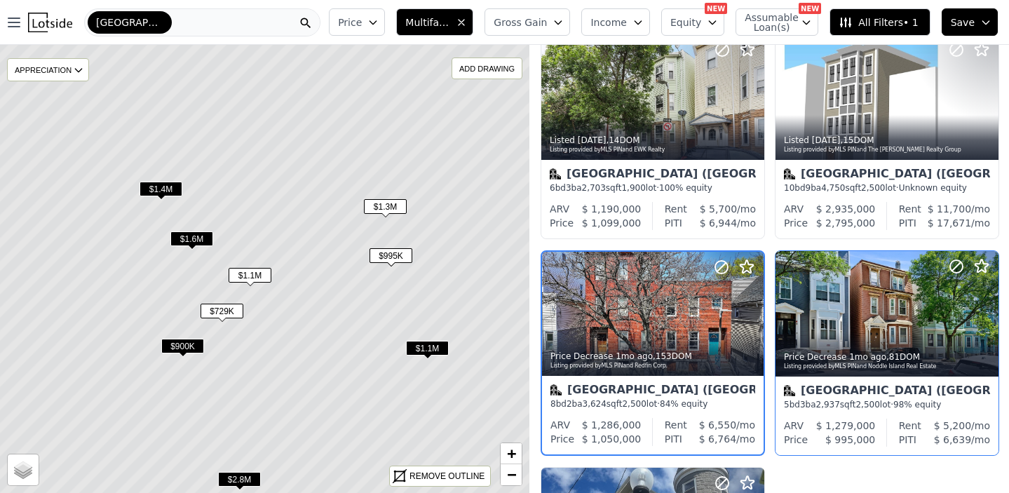
scroll to position [459, 0]
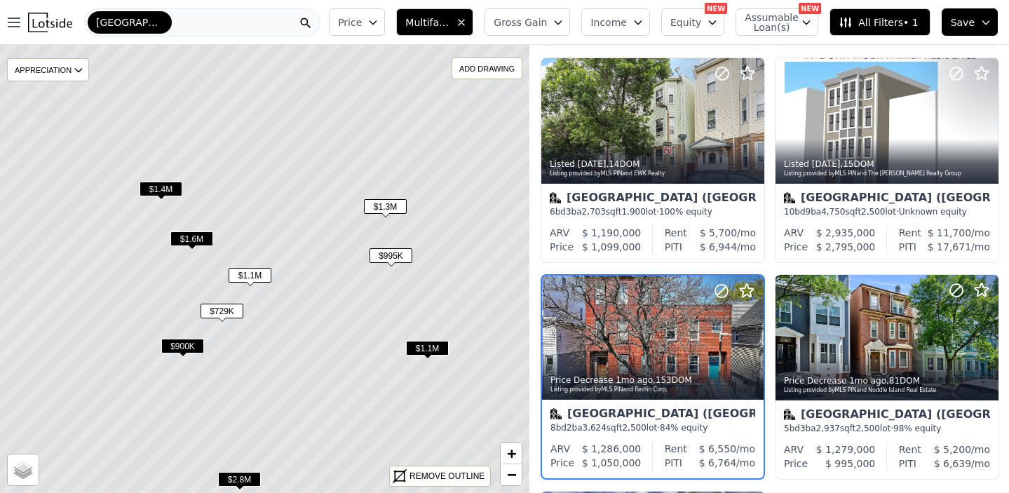
click at [179, 342] on span "$900K" at bounding box center [182, 346] width 43 height 15
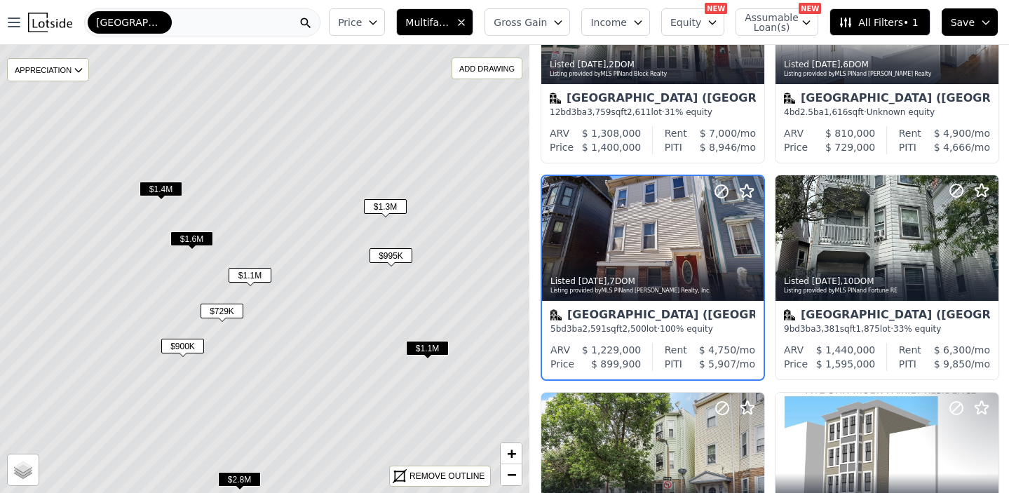
scroll to position [111, 0]
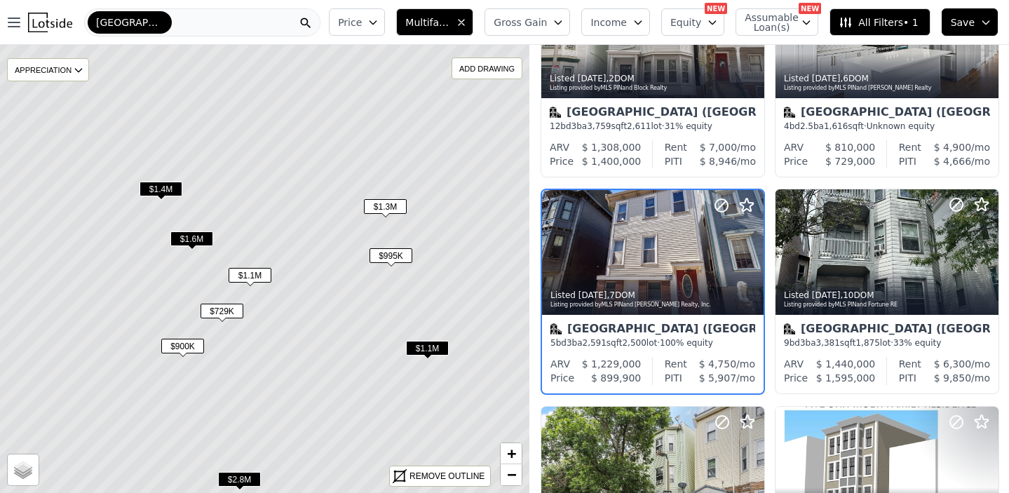
click at [191, 235] on span "$1.6M" at bounding box center [191, 238] width 43 height 15
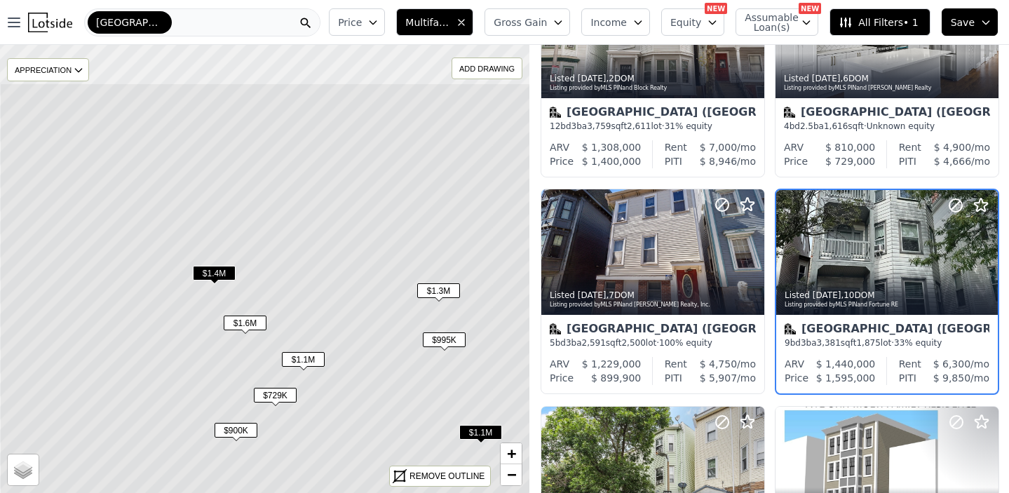
drag, startPoint x: 194, startPoint y: 187, endPoint x: 252, endPoint y: 275, distance: 105.6
click at [252, 275] on icon at bounding box center [318, 353] width 638 height 541
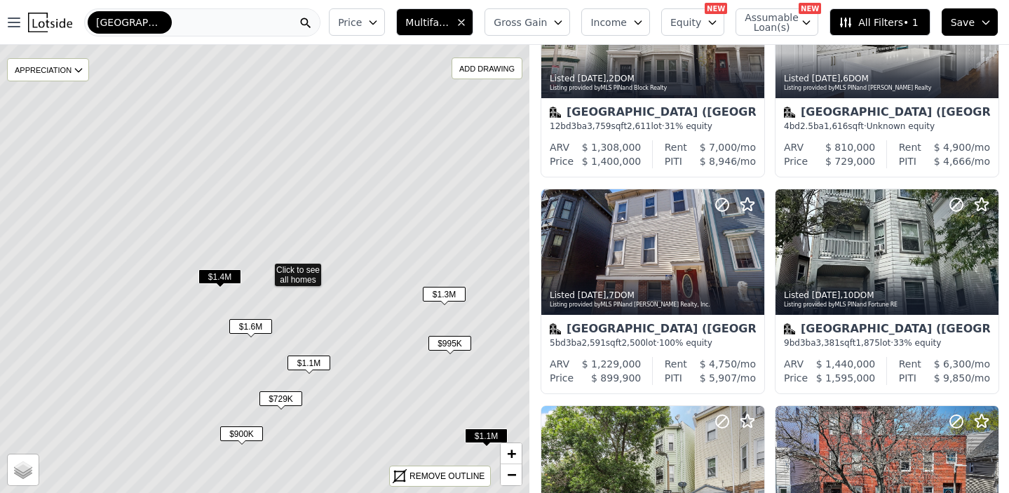
click at [210, 274] on span "$1.4M" at bounding box center [219, 276] width 43 height 15
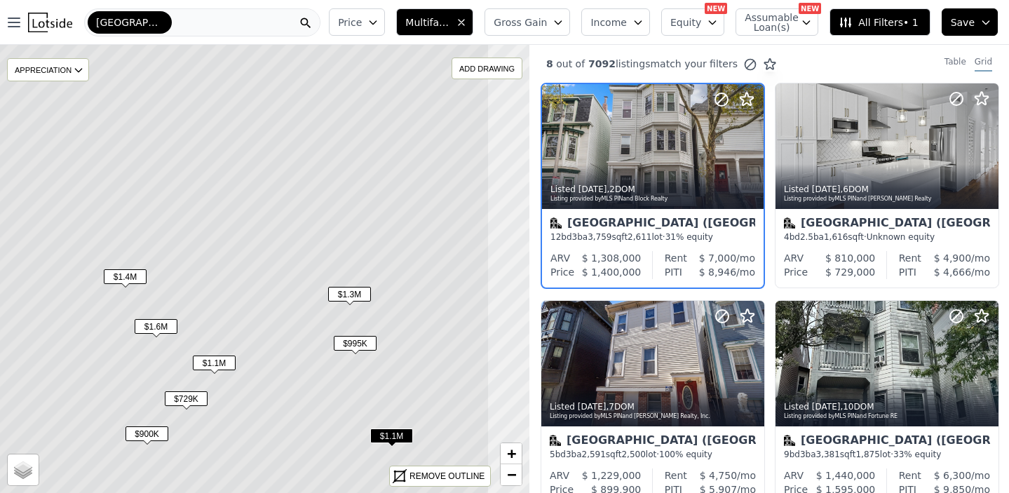
drag, startPoint x: 304, startPoint y: 230, endPoint x: 214, endPoint y: 229, distance: 90.5
click at [214, 229] on icon at bounding box center [170, 269] width 638 height 541
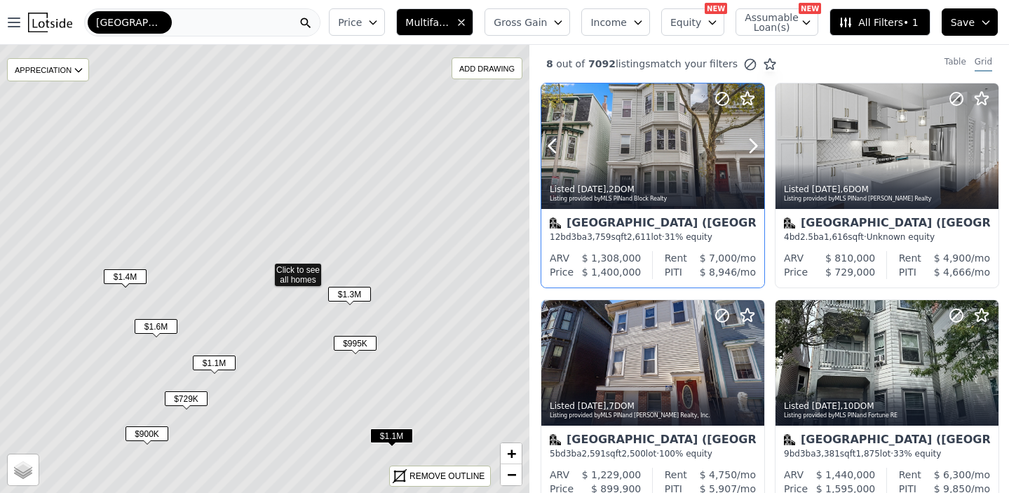
click at [710, 198] on div "Listing provided by MLS PIN and Block Realty" at bounding box center [654, 199] width 208 height 8
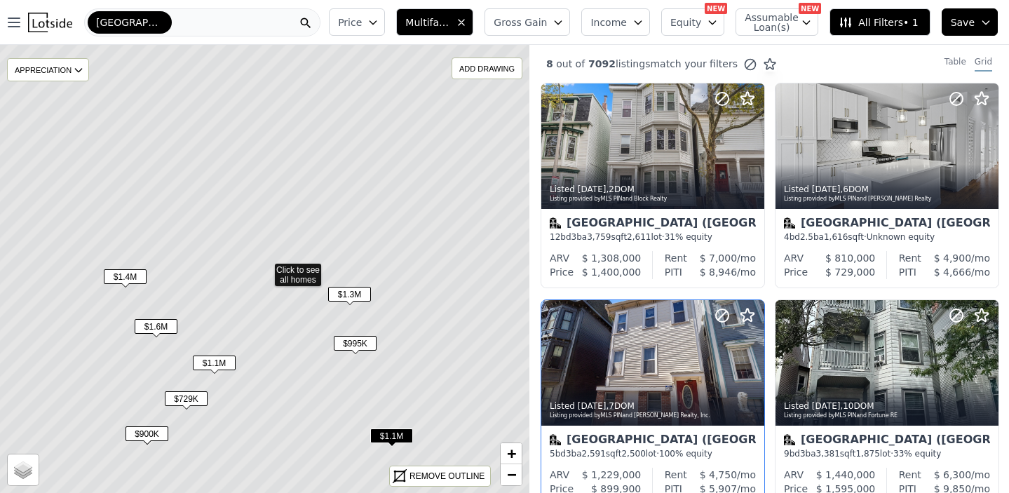
click at [653, 426] on div "Boston (East Boston) 5 bd 3 ba 2,591 sqft 2,500 lot · 100% equity" at bounding box center [652, 447] width 223 height 42
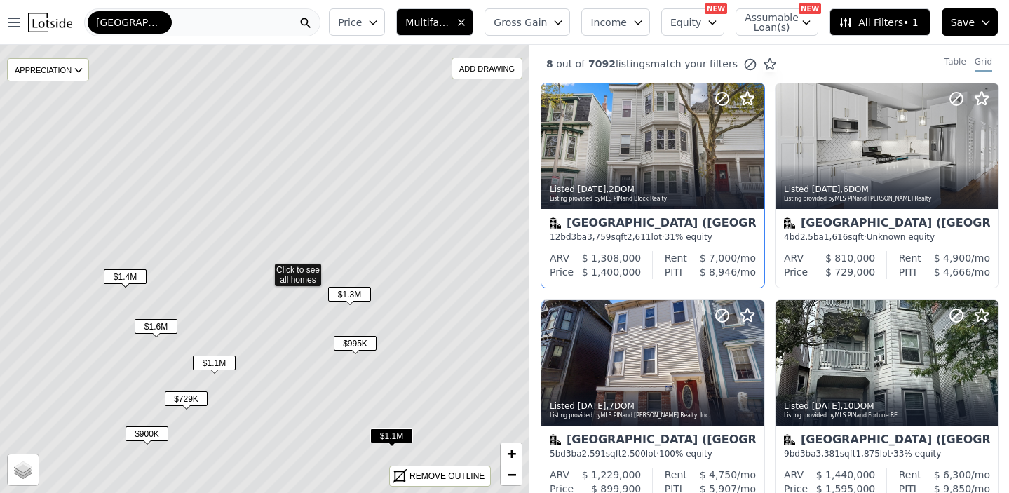
click at [663, 157] on div at bounding box center [652, 146] width 223 height 126
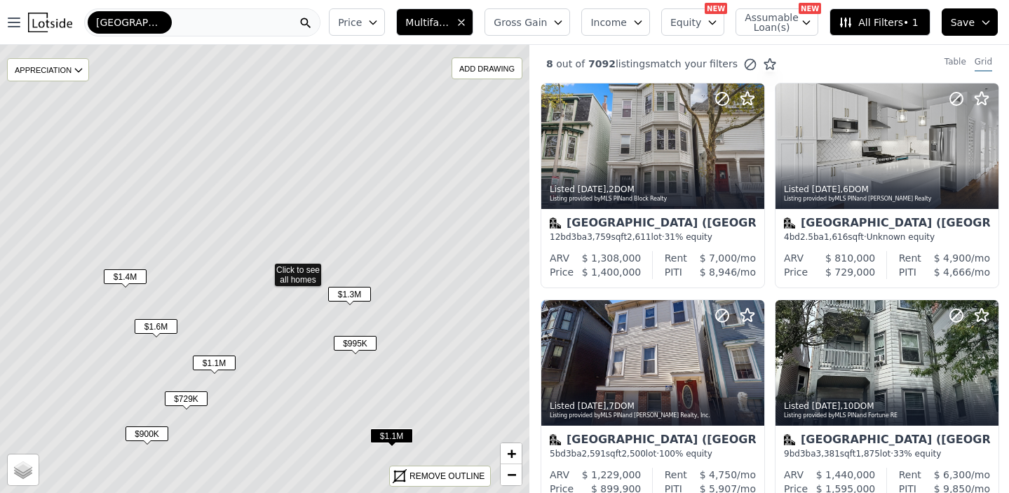
click at [327, 253] on icon at bounding box center [265, 269] width 638 height 541
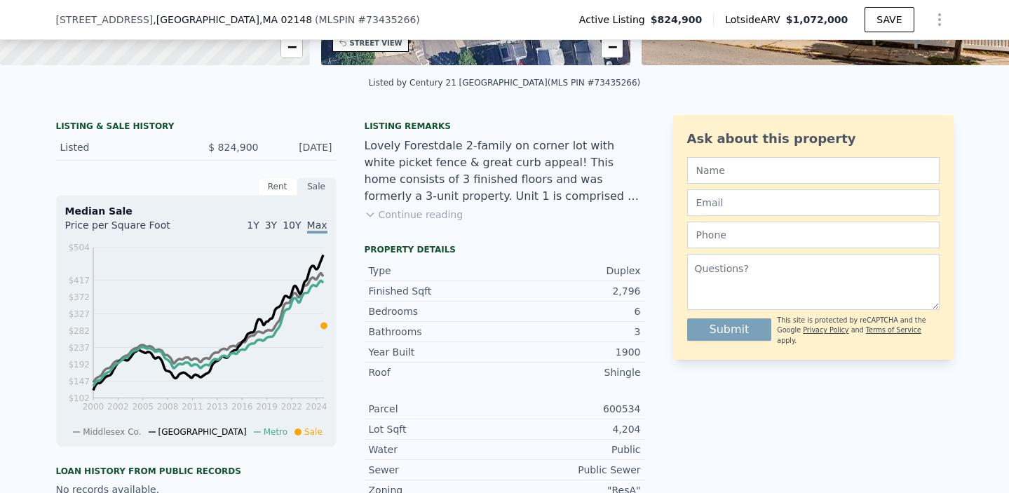
scroll to position [273, 0]
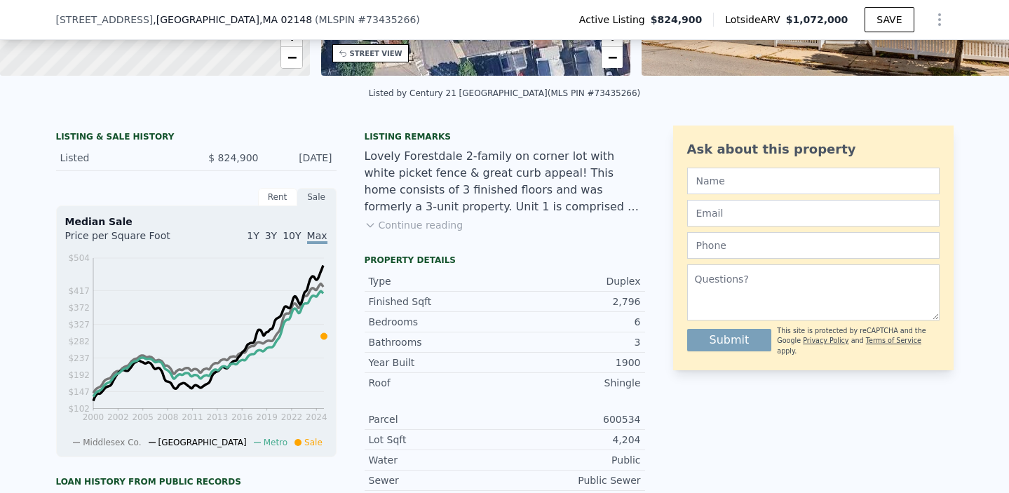
click at [283, 188] on div "Rent" at bounding box center [277, 197] width 39 height 18
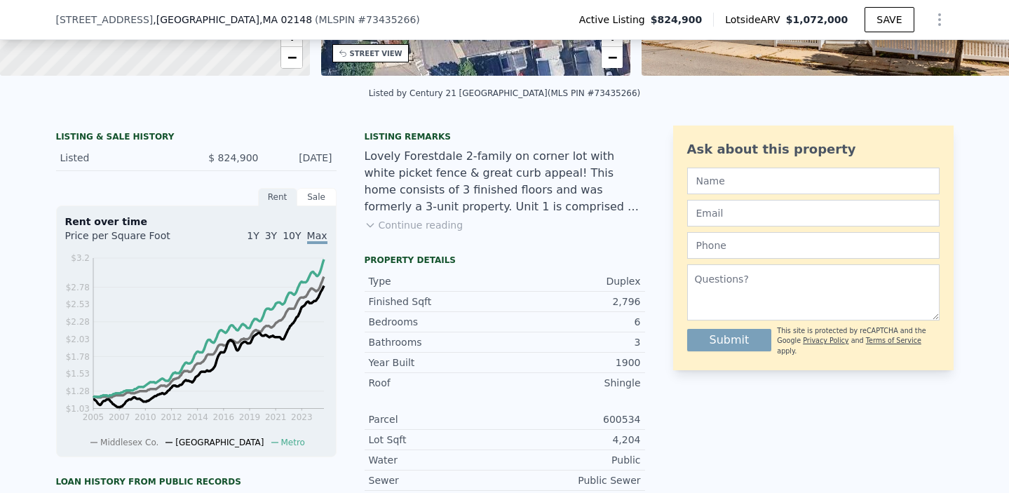
click at [314, 197] on div "Sale" at bounding box center [316, 197] width 39 height 18
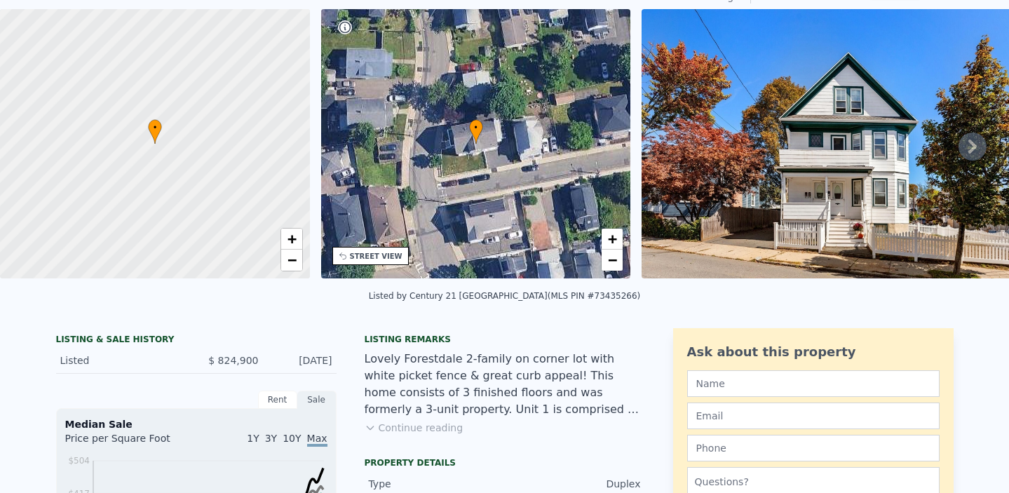
scroll to position [0, 0]
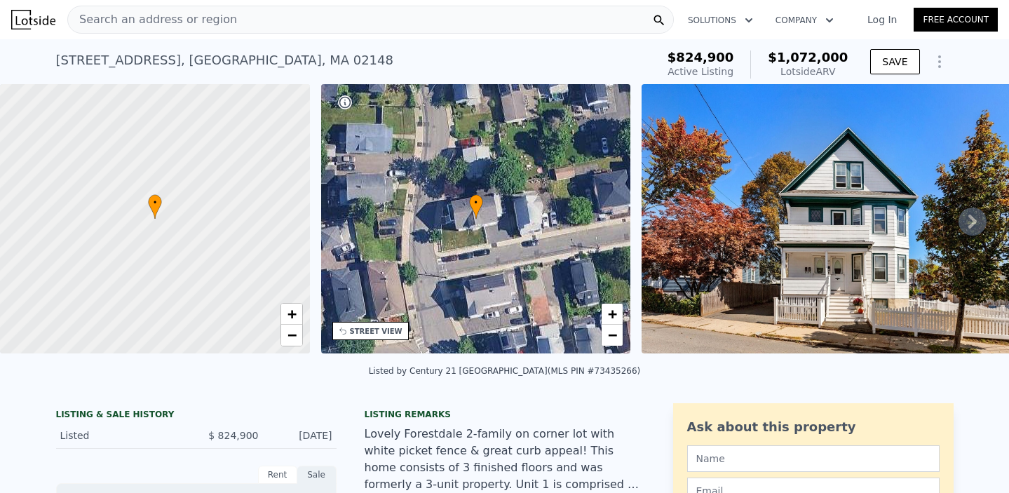
click at [823, 62] on span "$1,072,000" at bounding box center [808, 57] width 80 height 15
click at [820, 69] on div "Lotside ARV" at bounding box center [808, 72] width 80 height 14
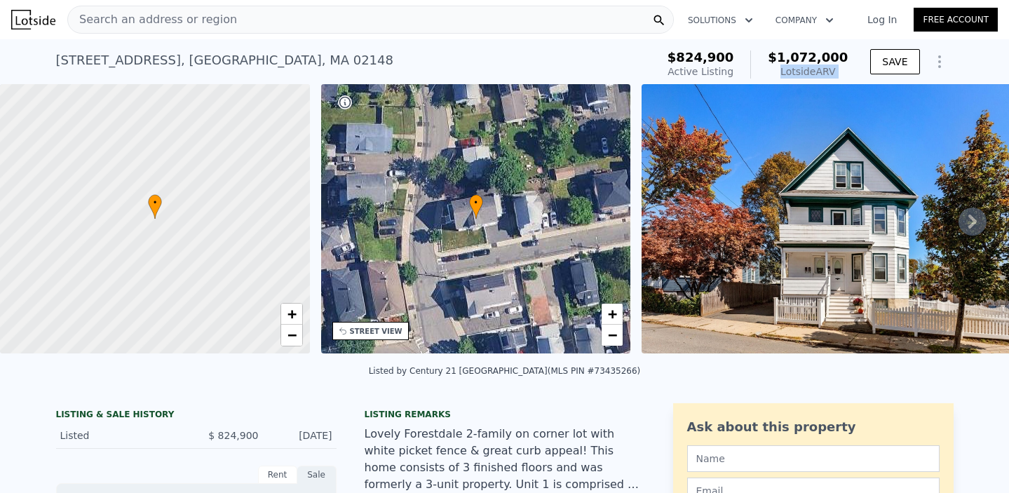
click at [820, 69] on div "Lotside ARV" at bounding box center [808, 72] width 80 height 14
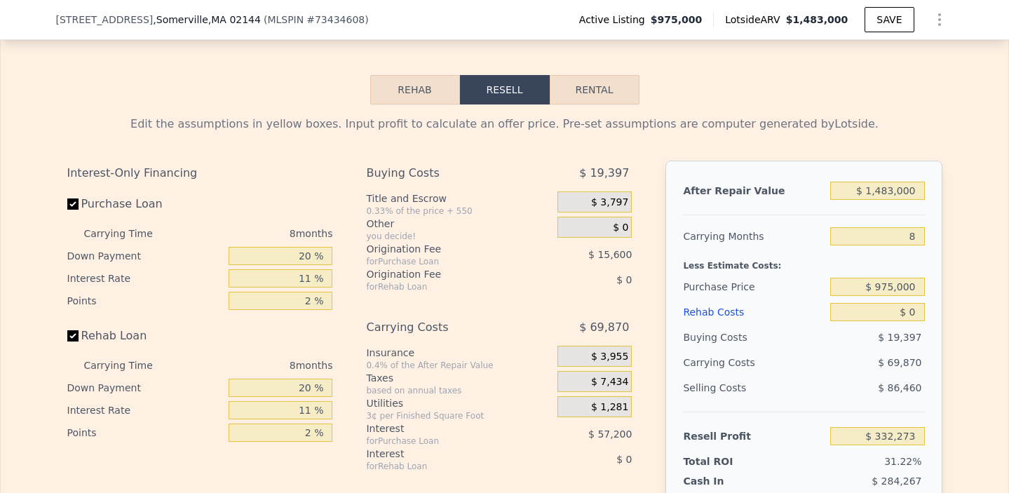
scroll to position [2240, 0]
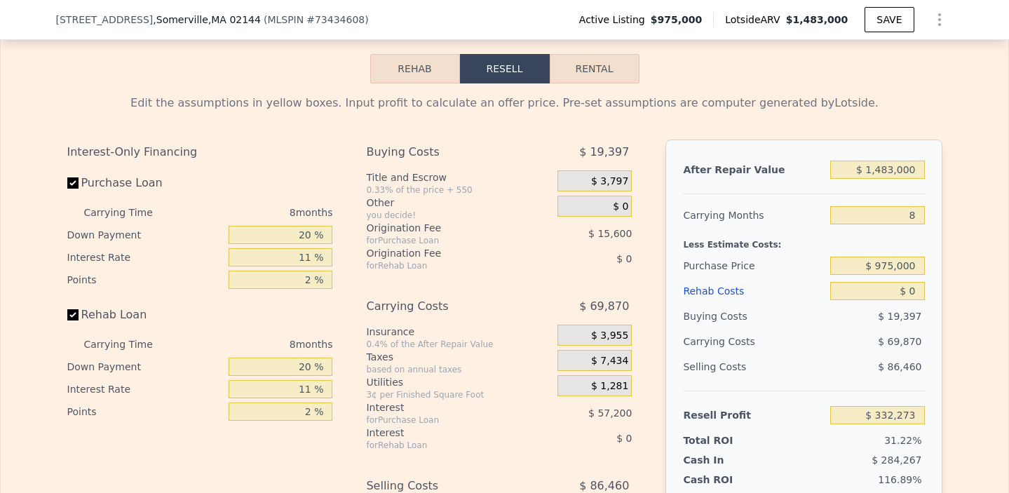
click at [435, 66] on button "Rehab" at bounding box center [415, 68] width 90 height 29
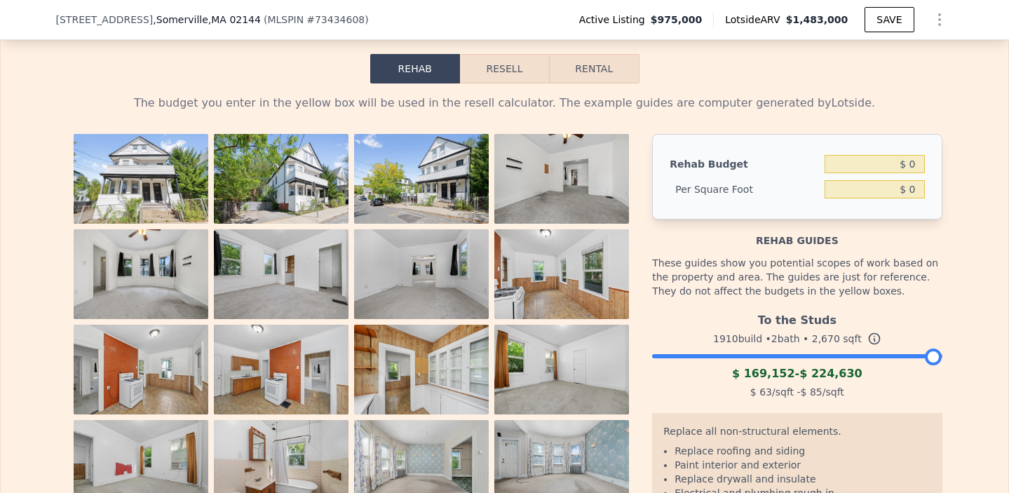
click at [496, 65] on button "Resell" at bounding box center [504, 68] width 89 height 29
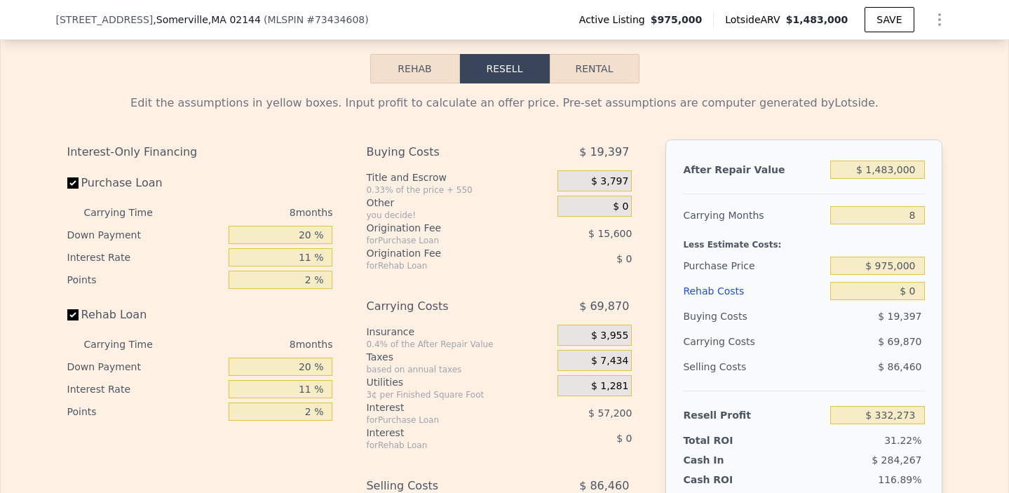
click at [574, 79] on button "Rental" at bounding box center [595, 68] width 90 height 29
select select "30"
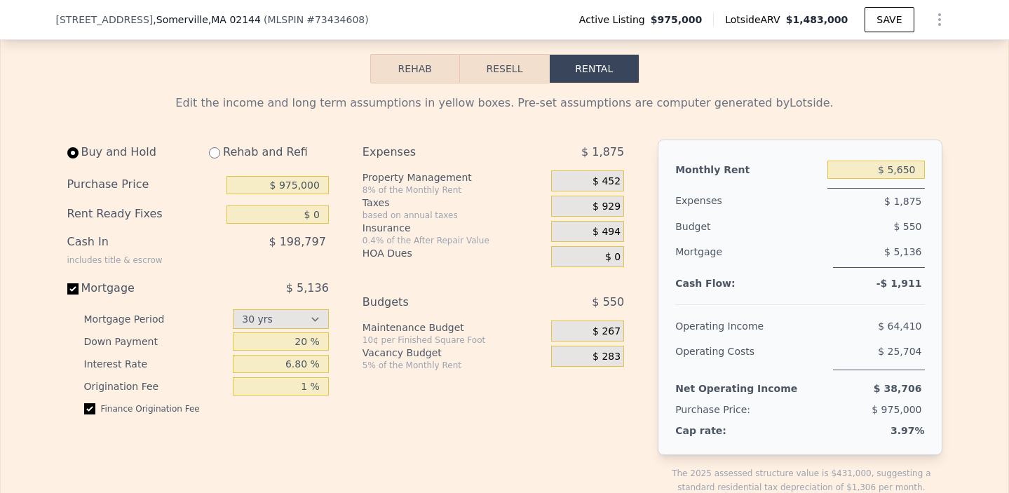
click at [501, 74] on button "Resell" at bounding box center [504, 68] width 89 height 29
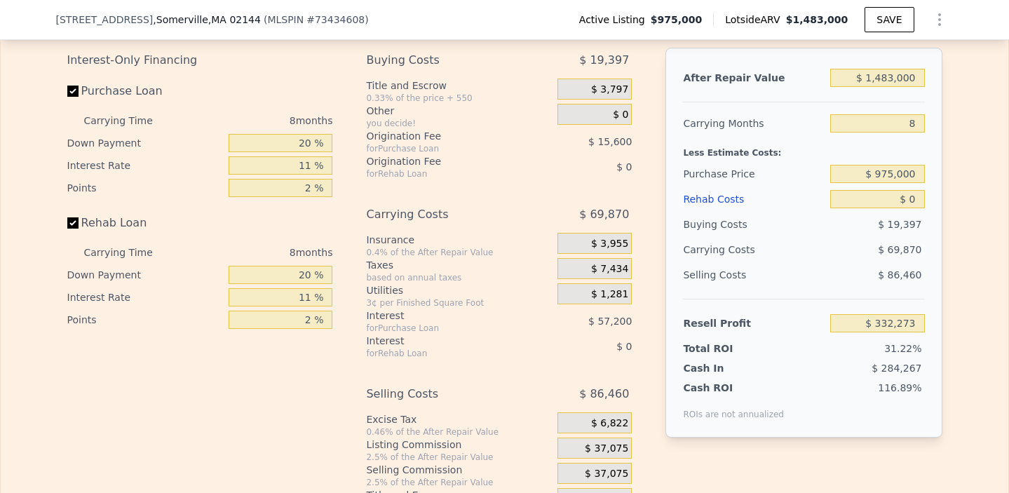
scroll to position [2330, 0]
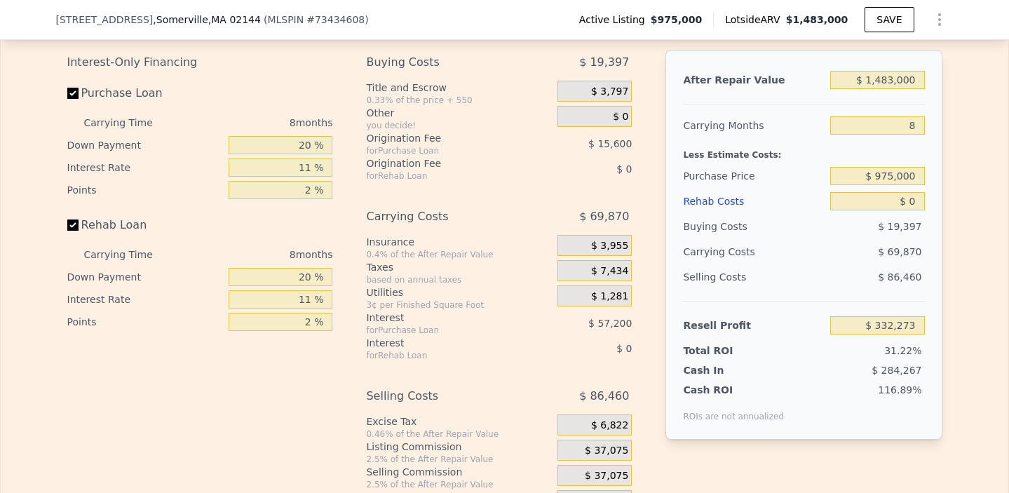
click at [299, 123] on div "8 months" at bounding box center [257, 122] width 152 height 22
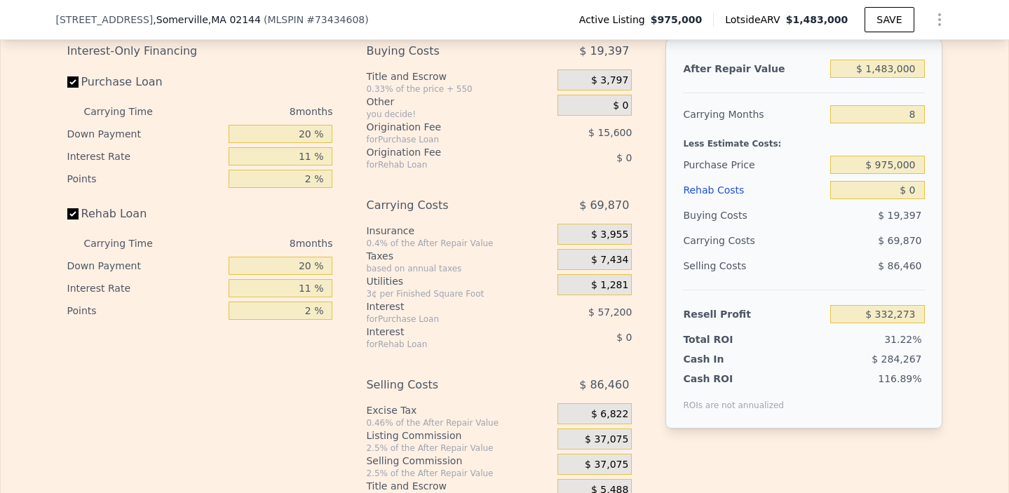
scroll to position [2343, 0]
click at [315, 153] on input "11 %" at bounding box center [281, 155] width 104 height 18
click at [315, 154] on input "11 %" at bounding box center [281, 155] width 104 height 18
click at [310, 154] on input "11 %" at bounding box center [281, 155] width 104 height 18
type input "1 %"
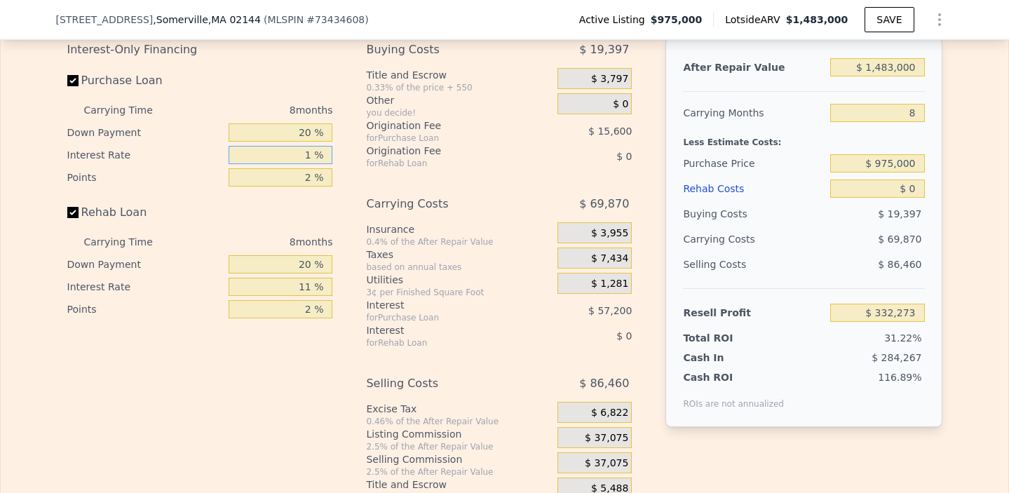
type input "$ 384,273"
type input "7 %"
type input "$ 353,073"
type input "7 %"
click at [224, 182] on div "Points 2 %" at bounding box center [200, 177] width 266 height 22
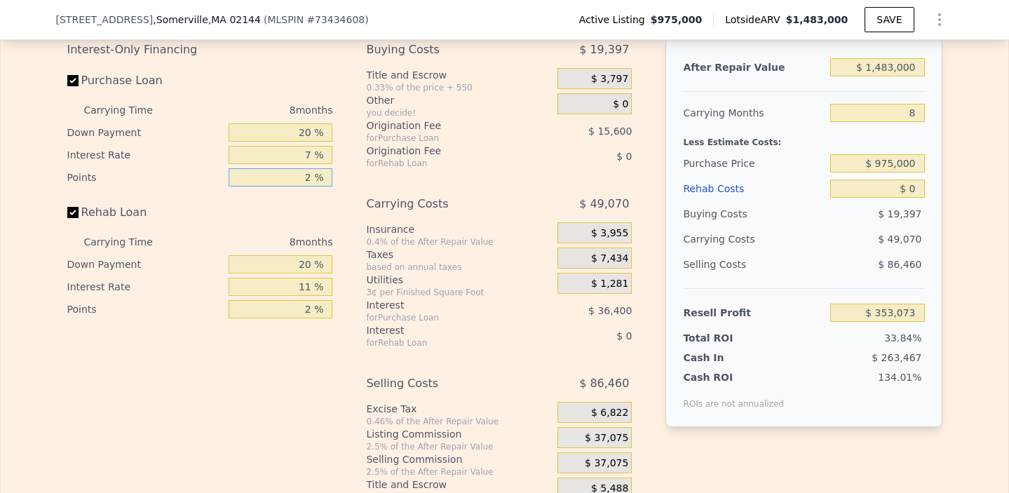
click at [287, 178] on input "2 %" at bounding box center [281, 177] width 104 height 18
type input "1 %"
type input "$ 360,873"
type input "1 %"
click at [273, 74] on div "Purchase Loan" at bounding box center [200, 83] width 266 height 31
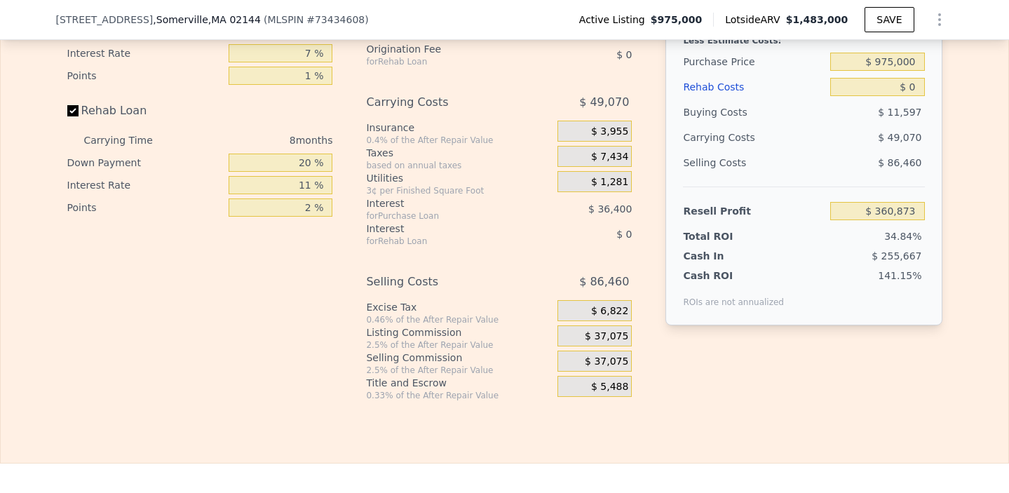
scroll to position [2447, 0]
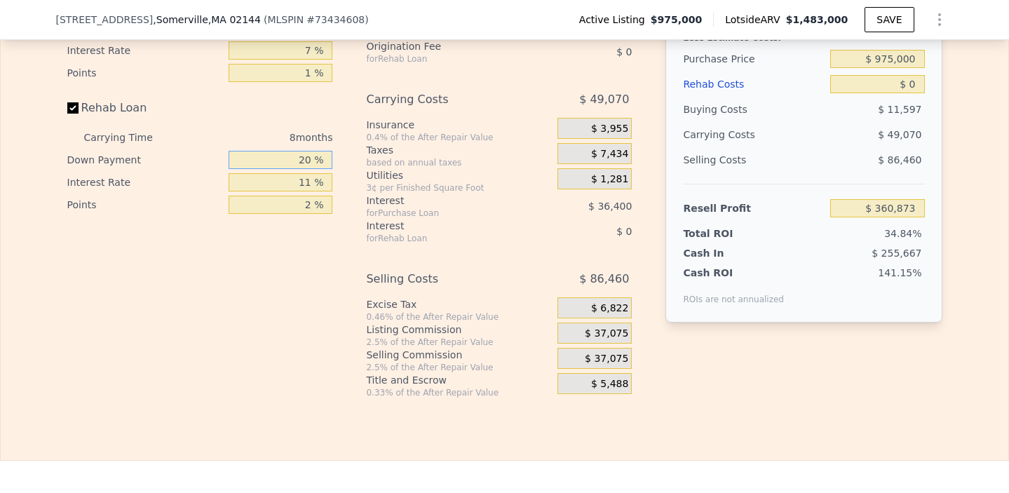
click at [310, 162] on input "20 %" at bounding box center [281, 160] width 104 height 18
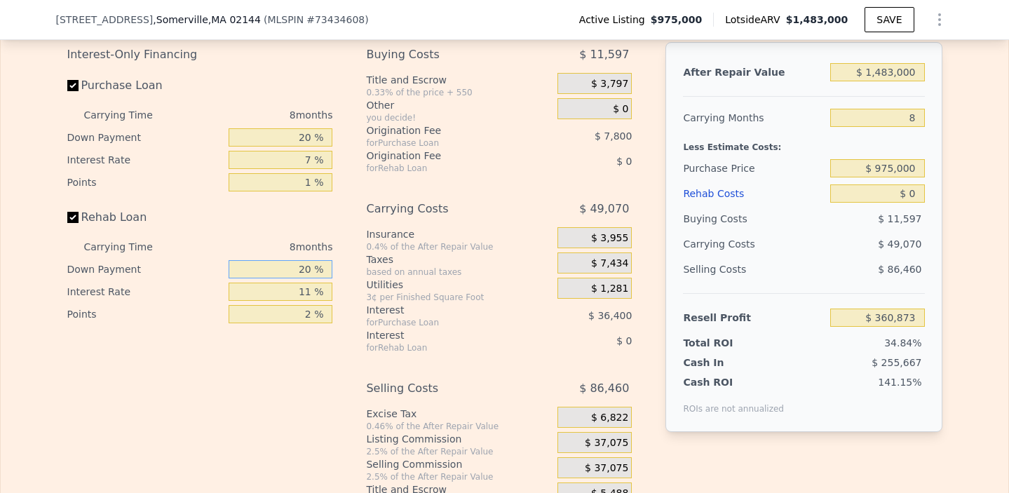
scroll to position [2341, 0]
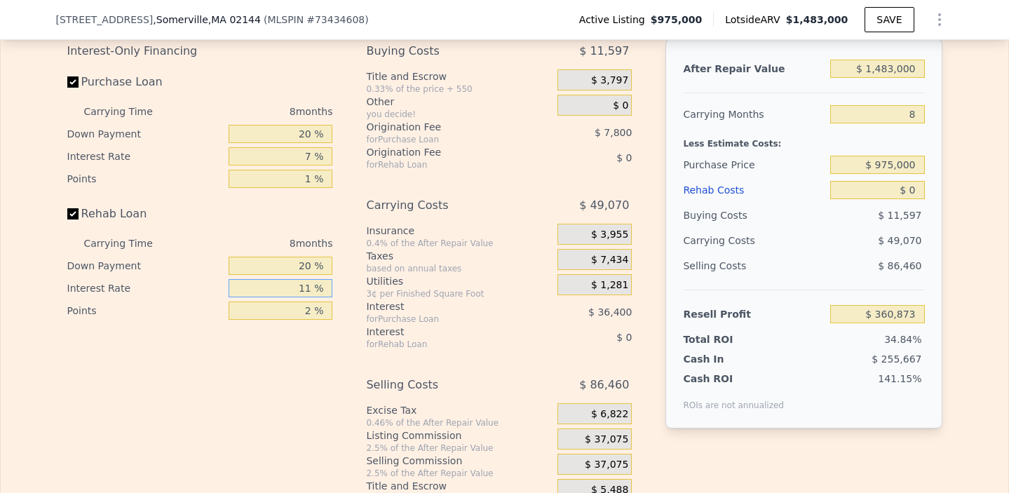
click at [306, 283] on input "11 %" at bounding box center [281, 288] width 104 height 18
type input "7 %"
click at [436, 224] on div "Insurance" at bounding box center [459, 231] width 186 height 14
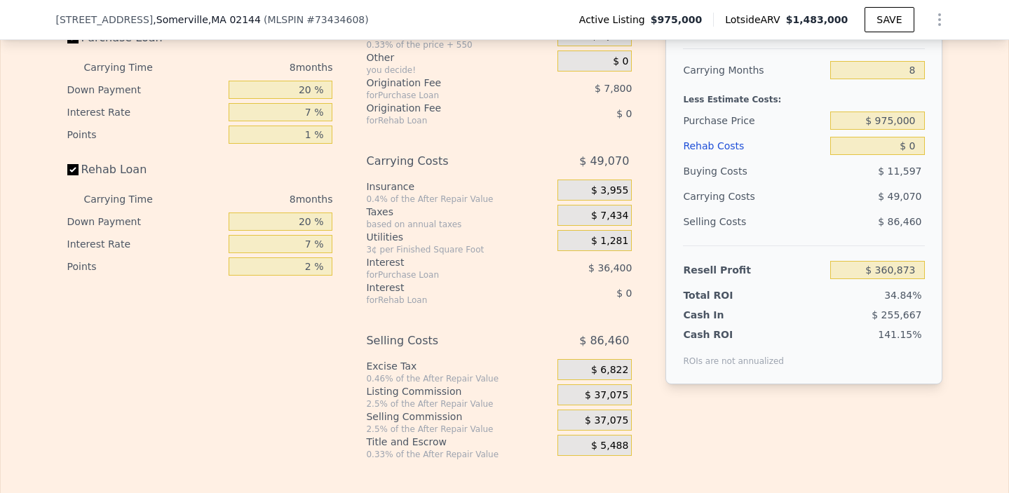
scroll to position [2383, 0]
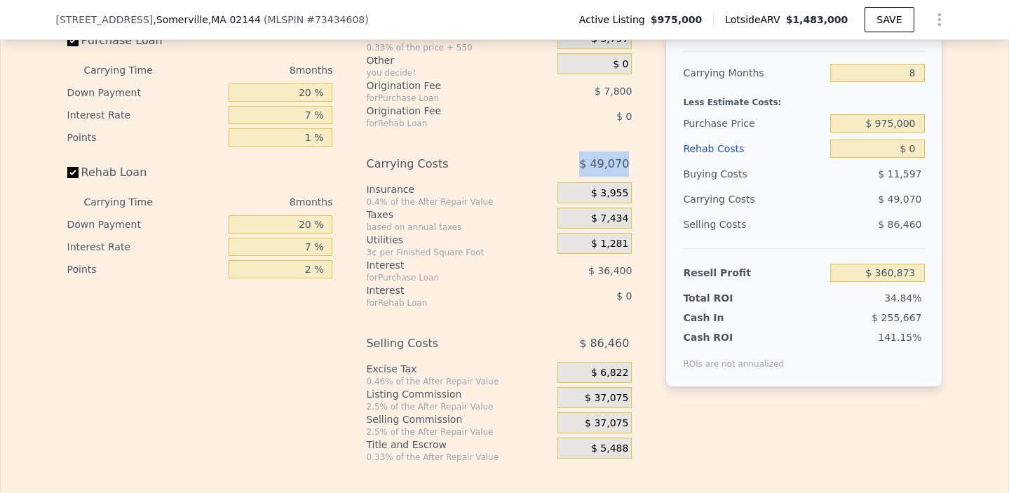
drag, startPoint x: 632, startPoint y: 164, endPoint x: 566, endPoint y: 163, distance: 66.6
click at [567, 163] on div "Buying Costs $ 11,597 Title and Escrow 0.33% of the price + 550 $ 3,797 Other y…" at bounding box center [504, 230] width 277 height 466
drag, startPoint x: 630, startPoint y: 344, endPoint x: 543, endPoint y: 344, distance: 87.0
click at [546, 344] on div "Buying Costs $ 11,597 Title and Escrow 0.33% of the price + 550 $ 3,797 Other y…" at bounding box center [504, 230] width 277 height 466
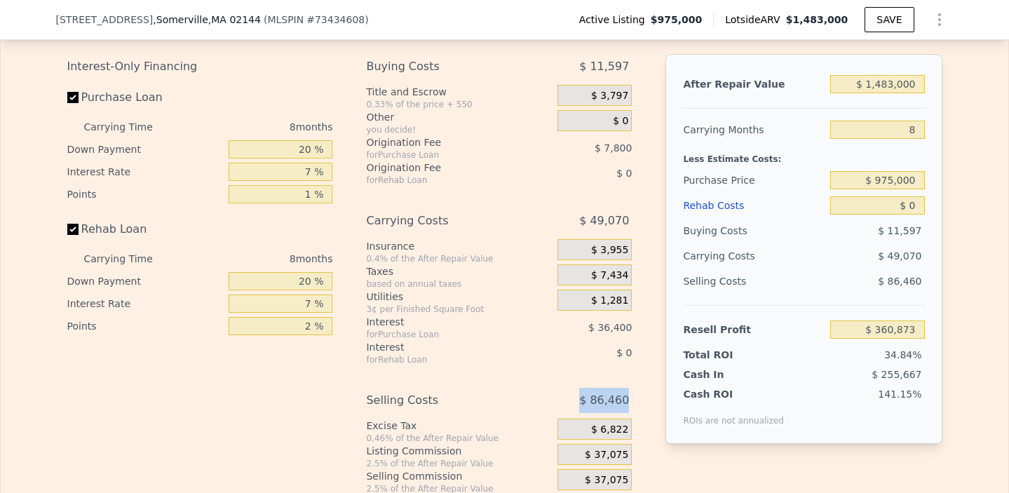
scroll to position [2311, 0]
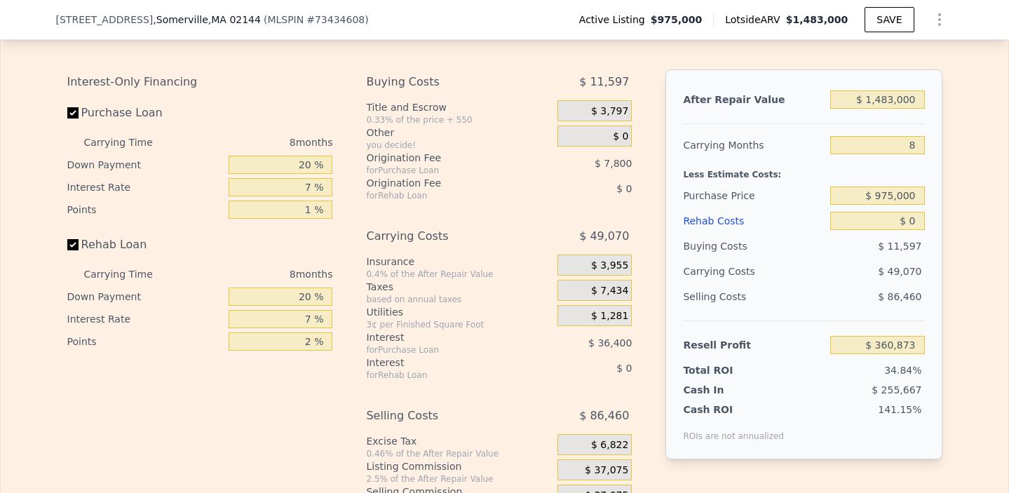
click at [594, 116] on div "$ 3,797" at bounding box center [594, 110] width 74 height 21
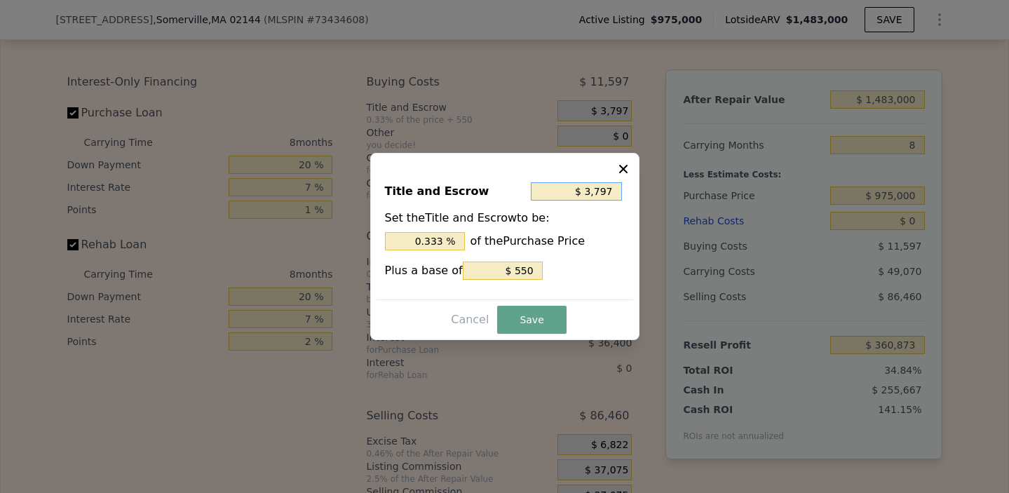
click at [590, 191] on input "$ 3,797" at bounding box center [576, 191] width 91 height 18
type input "-"
type input "$ 0"
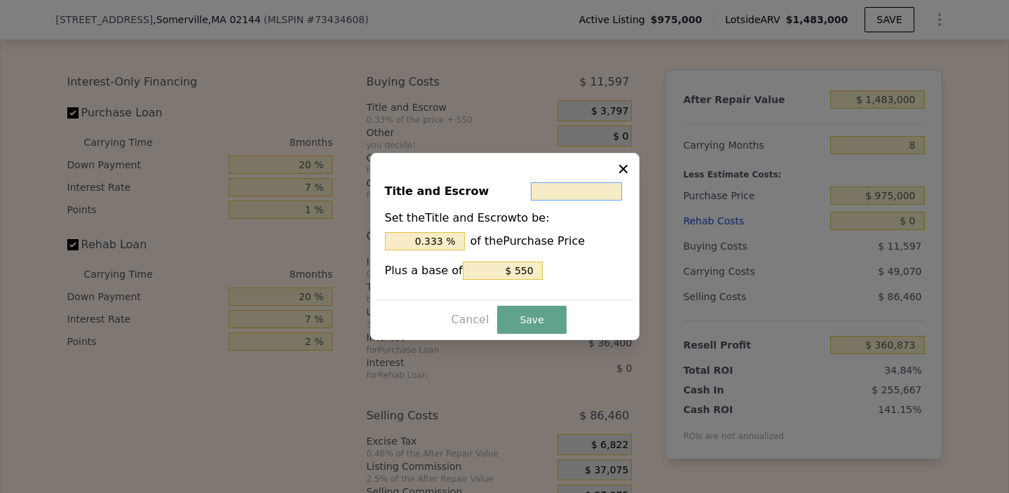
type input "0 %"
type input "$ 0"
click at [517, 266] on input "$ 550" at bounding box center [503, 271] width 80 height 18
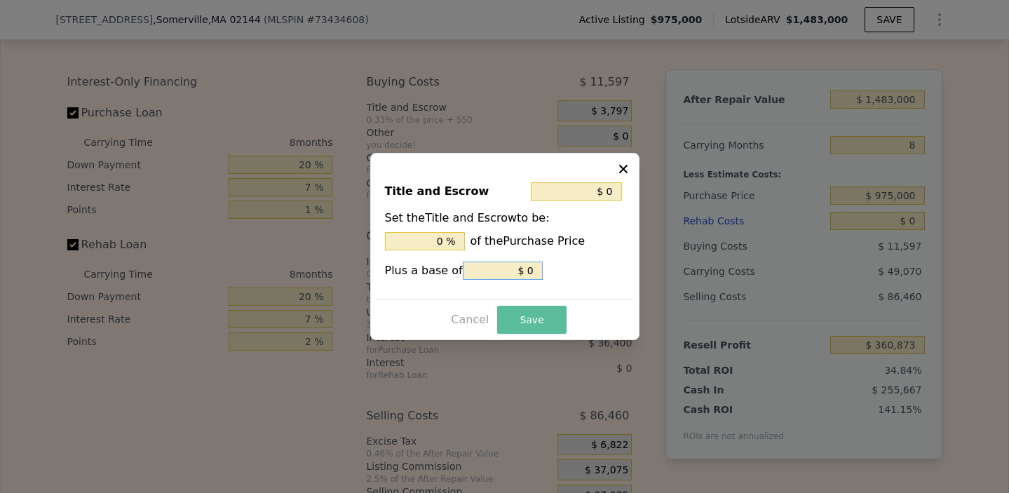
type input "$ 0"
click at [525, 319] on button "Save" at bounding box center [531, 320] width 69 height 28
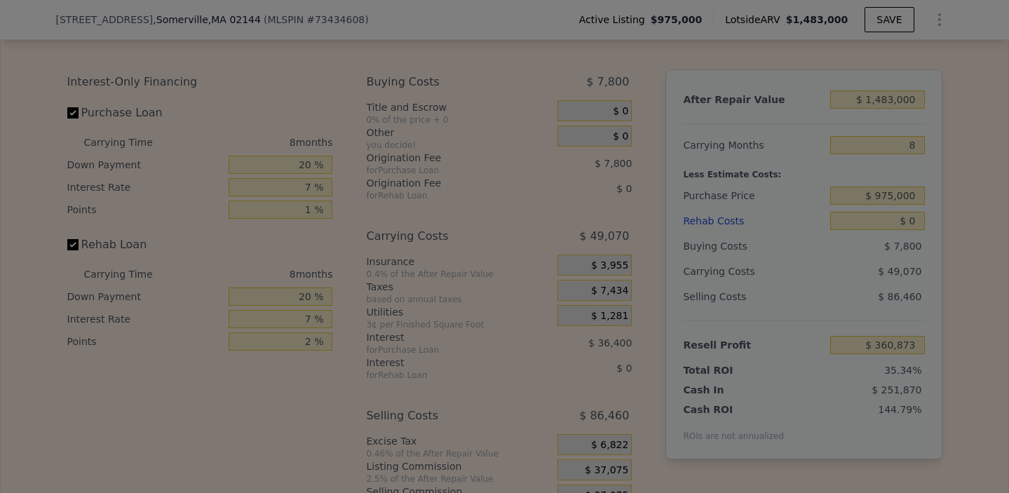
type input "$ 364,670"
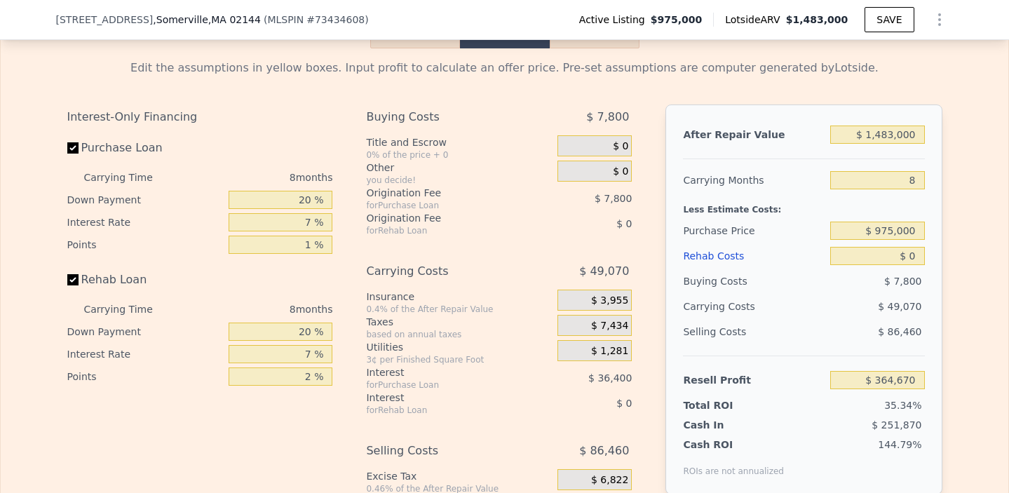
scroll to position [2262, 0]
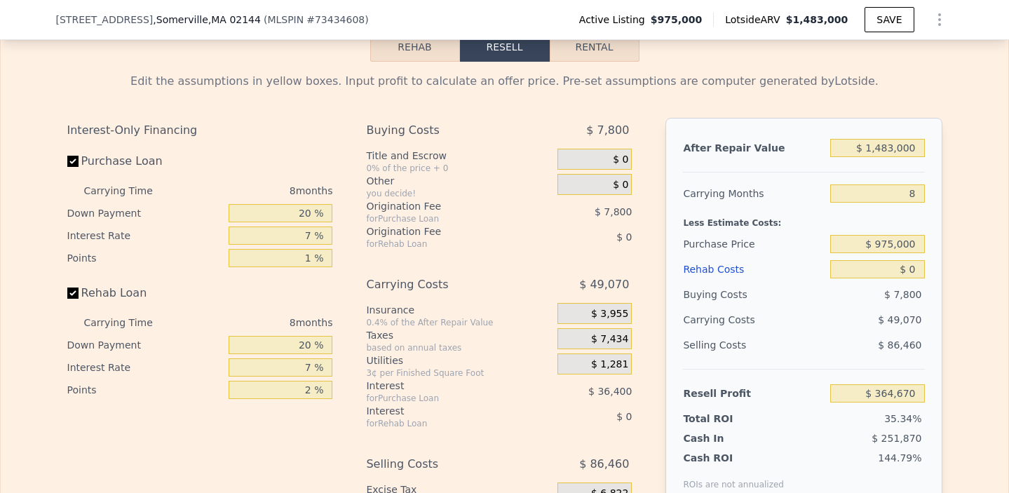
click at [613, 118] on span "$ 7,800" at bounding box center [607, 130] width 43 height 25
click at [611, 134] on span "$ 7,800" at bounding box center [607, 130] width 43 height 25
click at [525, 199] on div "Origination Fee for Purchase Loan $ 7,800" at bounding box center [499, 211] width 266 height 25
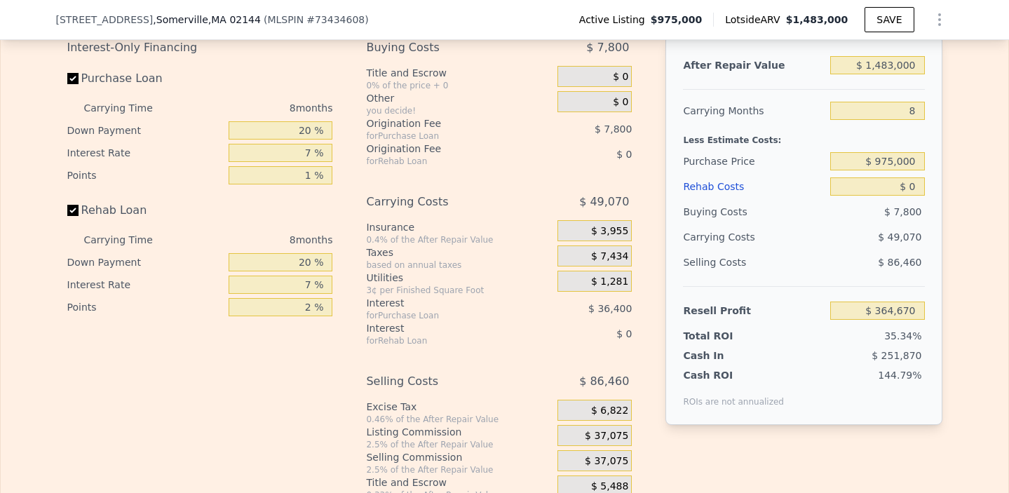
scroll to position [2344, 0]
click at [617, 136] on div "$ 7,800" at bounding box center [580, 129] width 104 height 25
click at [614, 136] on div "$ 7,800" at bounding box center [580, 129] width 104 height 25
click at [278, 171] on input "1 %" at bounding box center [281, 176] width 104 height 18
type input "0 %"
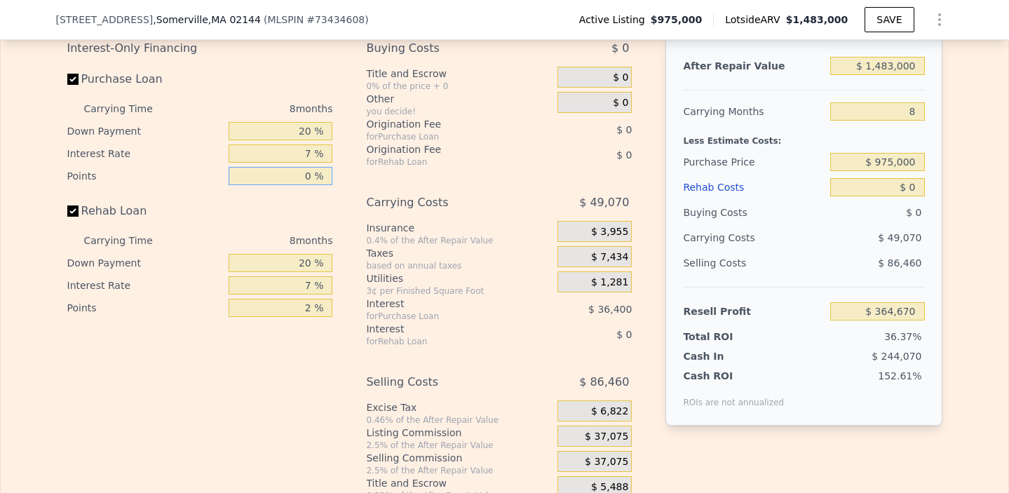
type input "$ 372,470"
type input "0 %"
click at [449, 133] on div "for Purchase Loan" at bounding box center [444, 136] width 156 height 11
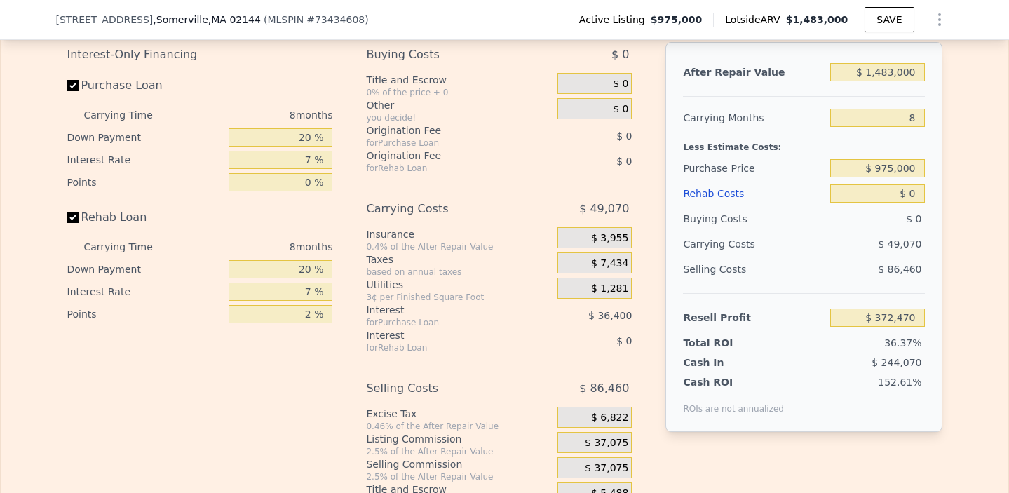
scroll to position [2339, 0]
click at [299, 267] on input "20 %" at bounding box center [281, 268] width 104 height 18
click at [299, 293] on input "7 %" at bounding box center [281, 290] width 104 height 18
click at [118, 84] on label "Purchase Loan" at bounding box center [145, 84] width 156 height 25
click at [79, 84] on input "Purchase Loan" at bounding box center [72, 84] width 11 height 11
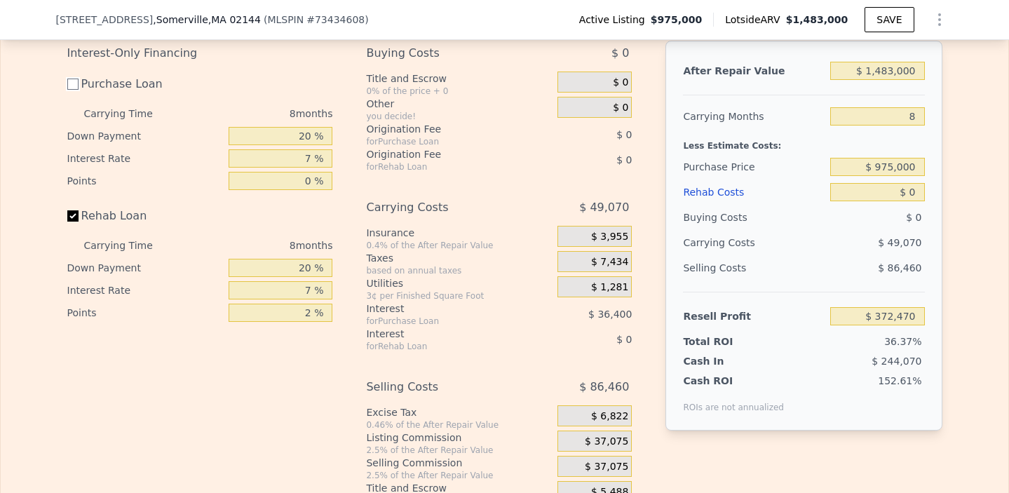
checkbox input "false"
type input "$ 408,870"
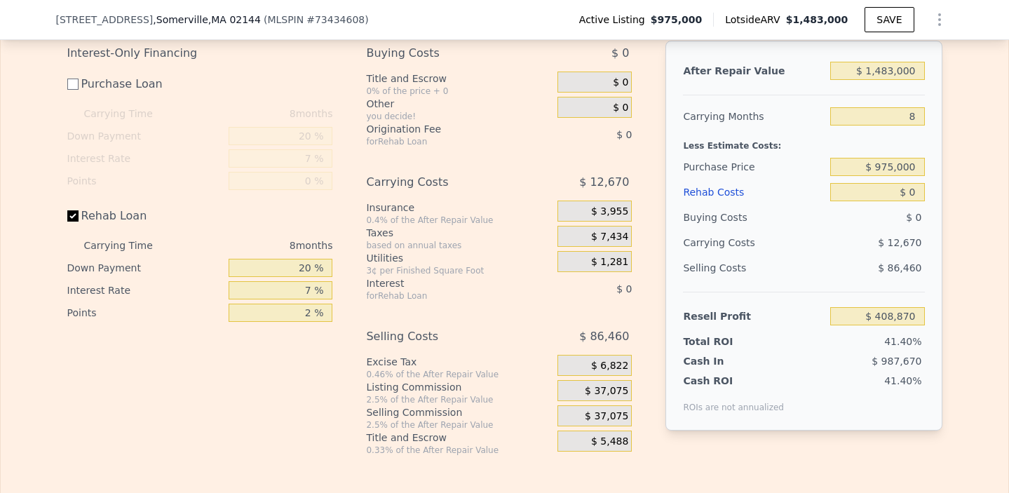
click at [118, 84] on label "Purchase Loan" at bounding box center [145, 84] width 156 height 25
click at [79, 84] on input "Purchase Loan" at bounding box center [72, 84] width 11 height 11
checkbox input "true"
type input "$ 372,470"
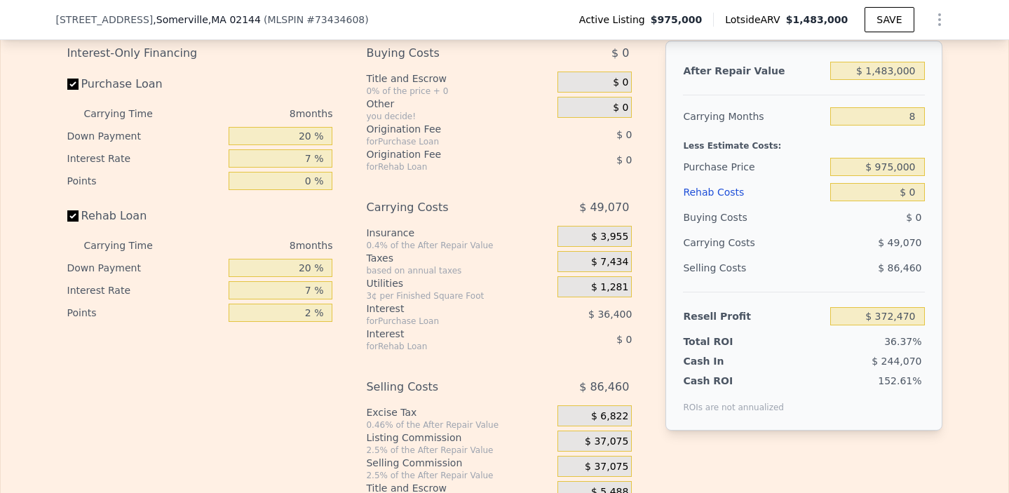
click at [116, 217] on label "Rehab Loan" at bounding box center [145, 215] width 156 height 25
click at [79, 217] on input "Rehab Loan" at bounding box center [72, 215] width 11 height 11
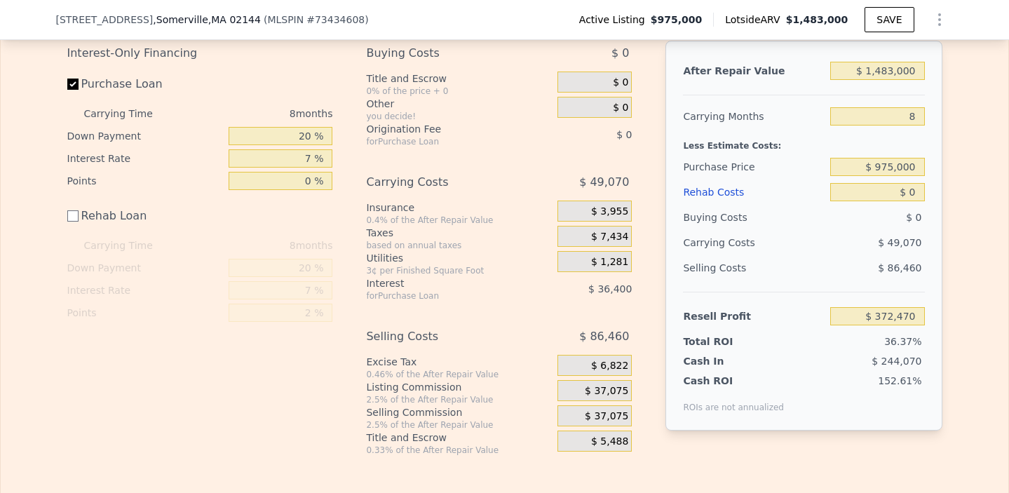
click at [116, 217] on label "Rehab Loan" at bounding box center [145, 215] width 156 height 25
click at [79, 217] on input "Rehab Loan" at bounding box center [72, 215] width 11 height 11
checkbox input "true"
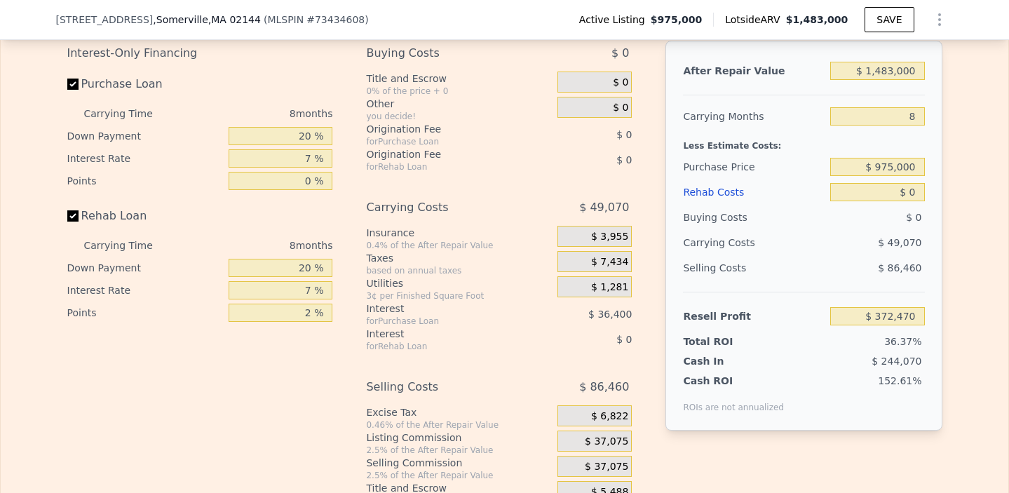
click at [119, 81] on label "Purchase Loan" at bounding box center [145, 84] width 156 height 25
click at [79, 81] on input "Purchase Loan" at bounding box center [72, 84] width 11 height 11
checkbox input "false"
type input "$ 408,870"
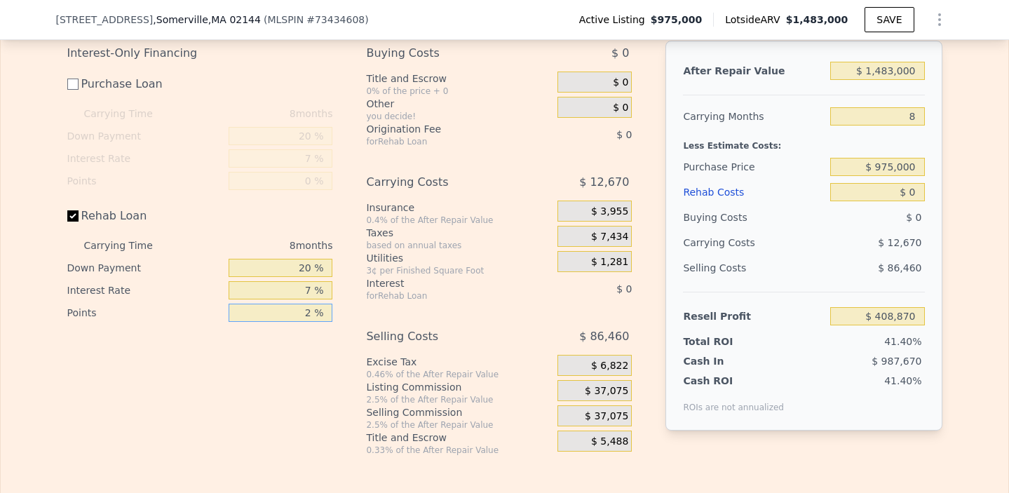
click at [306, 317] on input "2 %" at bounding box center [281, 313] width 104 height 18
type input "0 %"
click at [294, 382] on div "Interest-Only Financing Purchase Loan Carrying Time 8 months Down Payment 20 % …" at bounding box center [205, 248] width 277 height 415
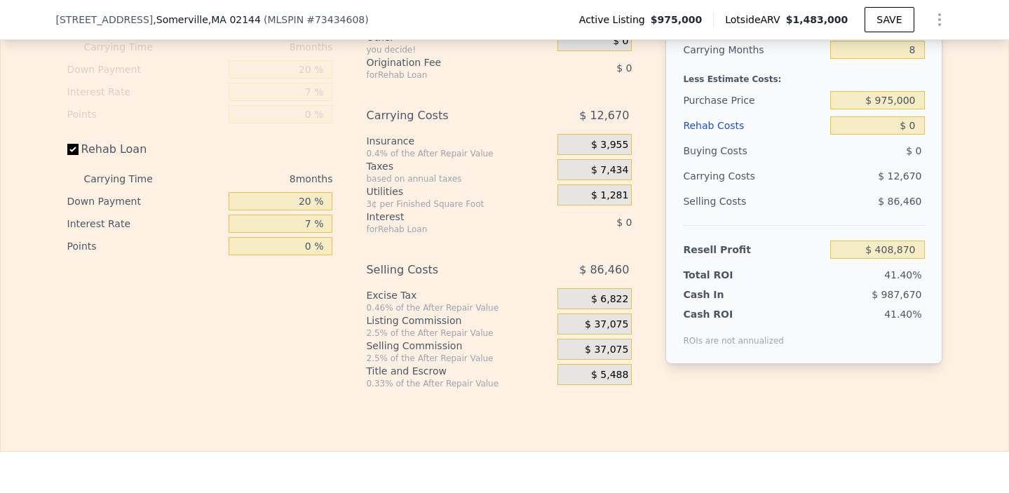
scroll to position [2409, 0]
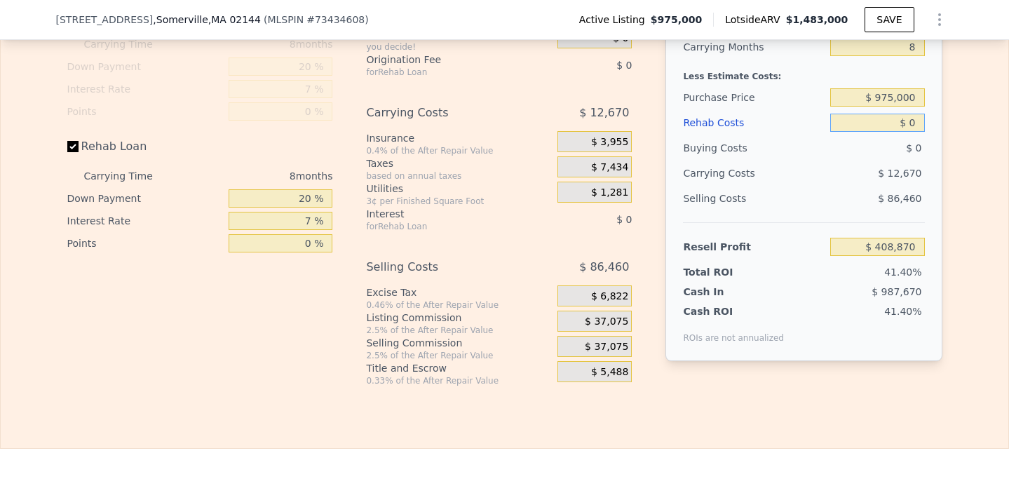
click at [918, 126] on input "$ 0" at bounding box center [877, 123] width 94 height 18
type input "$ 0"
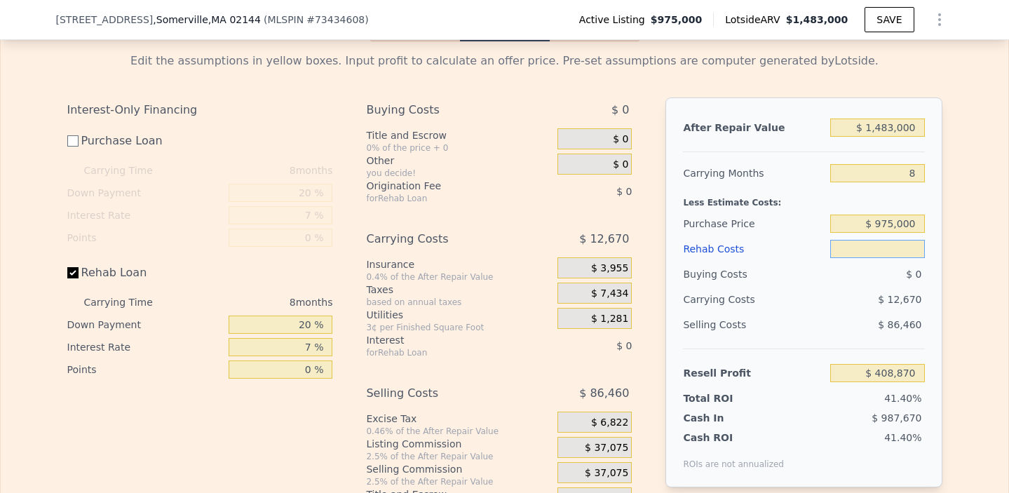
scroll to position [2249, 0]
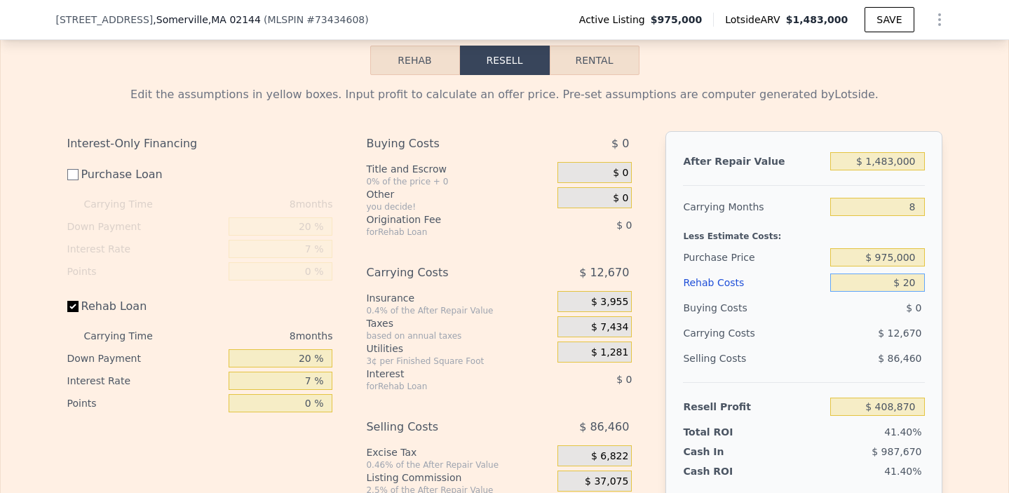
type input "$ 200"
type input "$ 408,662"
type input "$ 2,000"
type input "$ 406,798"
type input "$ 20,000"
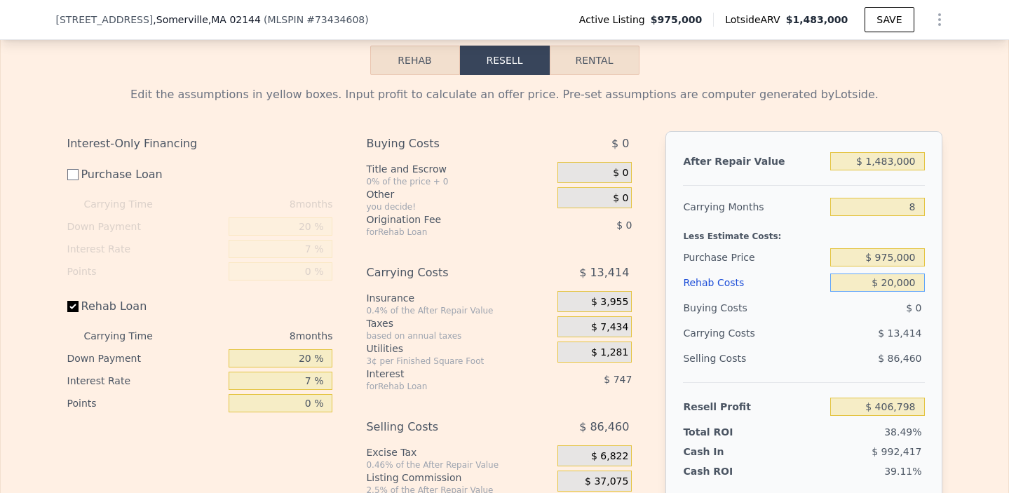
type input "$ 388,126"
type input "$ 200,000"
type input "$ 201,406"
type input "$ 200,000"
click at [972, 309] on div "Edit the assumptions in yellow boxes. Input profit to calculate an offer price.…" at bounding box center [505, 310] width 1008 height 471
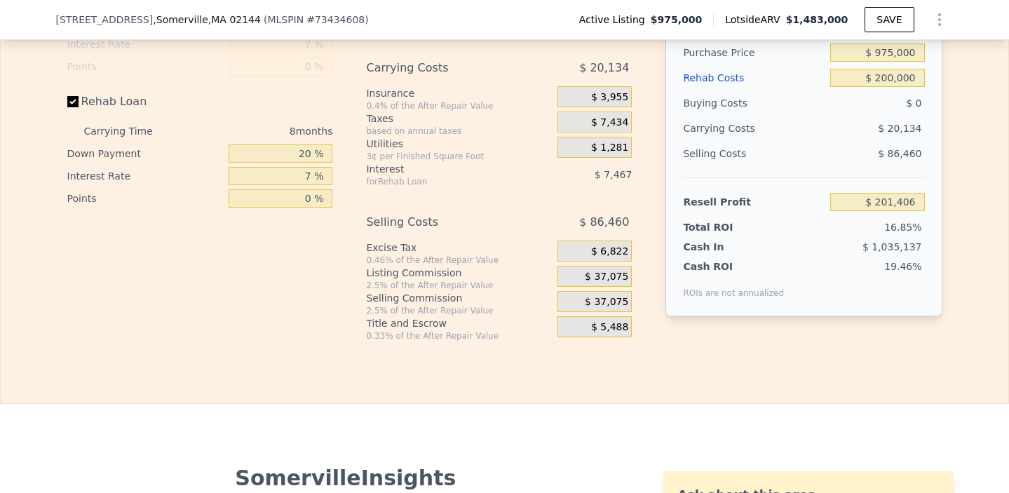
scroll to position [2458, 0]
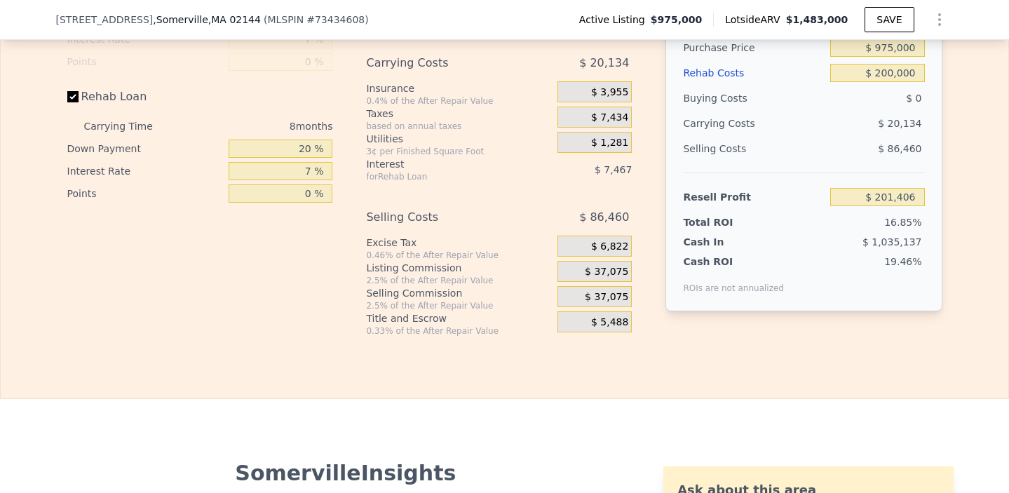
click at [602, 274] on span "$ 37,075" at bounding box center [606, 272] width 43 height 13
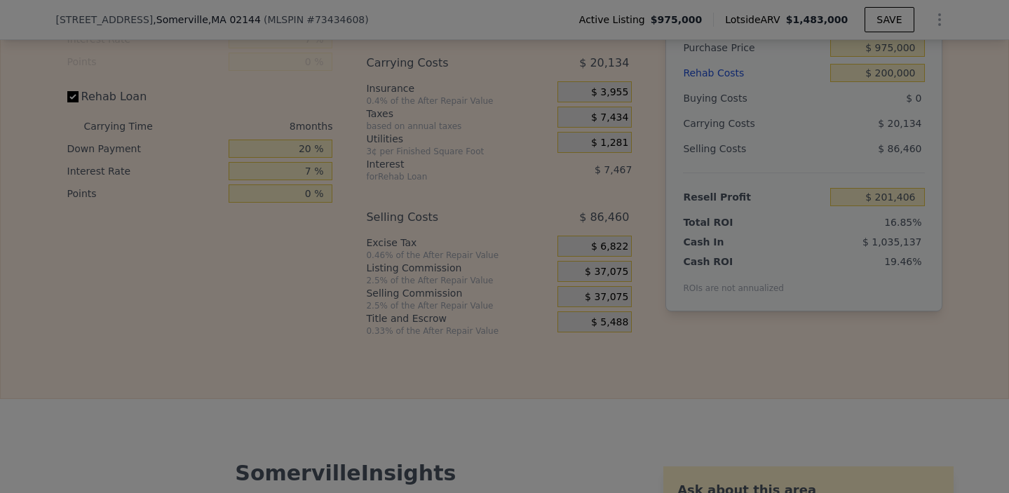
click at [602, 274] on div "Listing Commission $ 37,075 Set the Listing Commission to be: 2.5 % of the Afte…" at bounding box center [505, 235] width 244 height 89
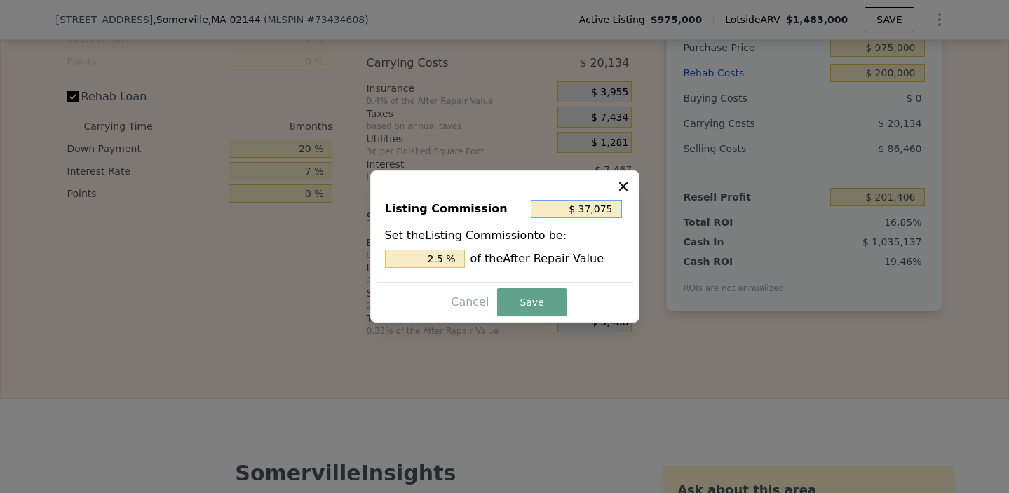
click at [597, 207] on input "$ 37,075" at bounding box center [576, 209] width 91 height 18
type input "$ 0"
type input "0 %"
type input "$ 0"
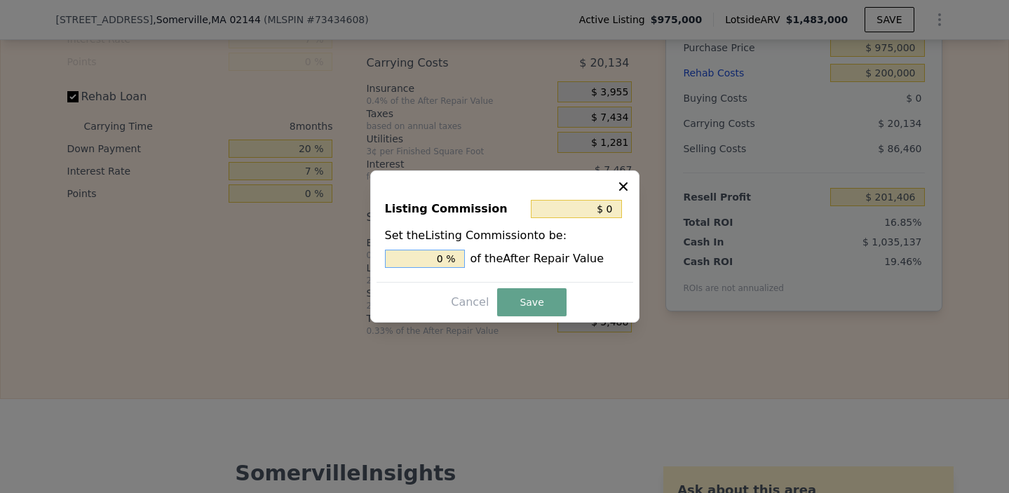
click at [438, 257] on input "0 %" at bounding box center [425, 259] width 80 height 18
click at [531, 297] on button "Save" at bounding box center [531, 302] width 69 height 28
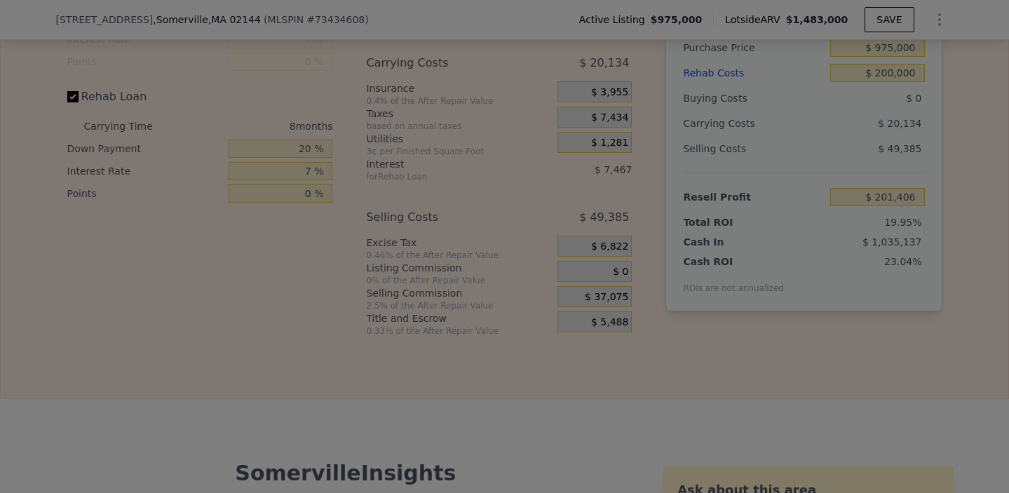
type input "$ 238,481"
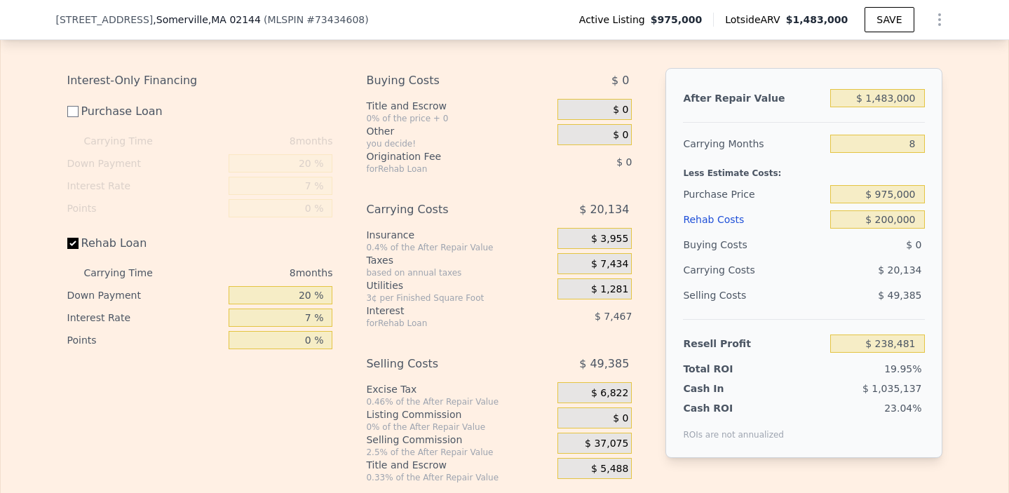
scroll to position [2311, 0]
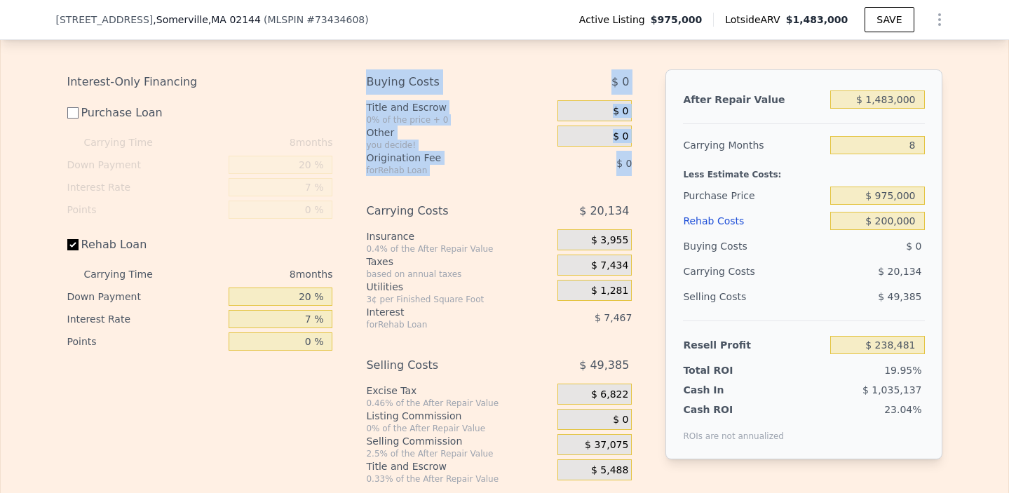
drag, startPoint x: 633, startPoint y: 170, endPoint x: 366, endPoint y: 74, distance: 283.9
click at [366, 74] on div "Interest-Only Financing Purchase Loan Carrying Time 8 months Down Payment 20 % …" at bounding box center [504, 276] width 875 height 415
click at [435, 65] on div "Edit the assumptions in yellow boxes. Input profit to calculate an offer price.…" at bounding box center [504, 255] width 875 height 460
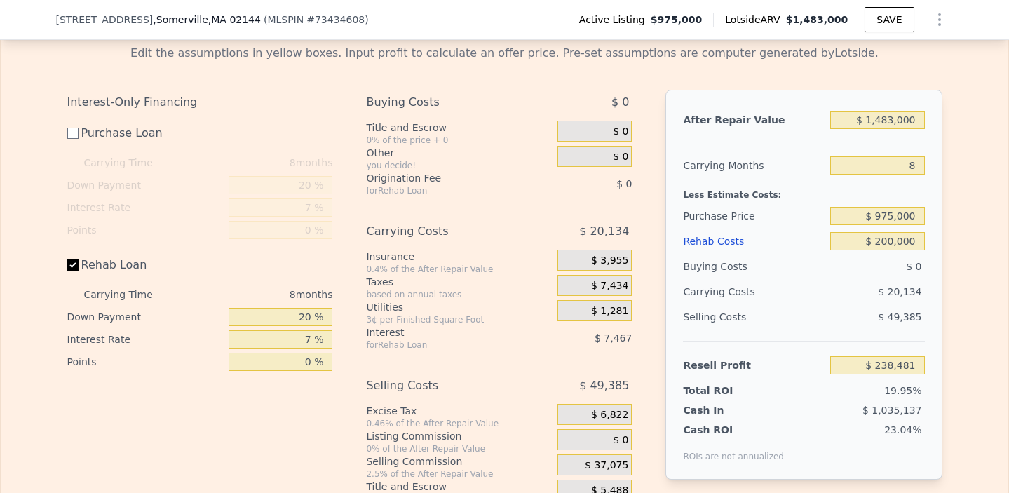
scroll to position [2285, 0]
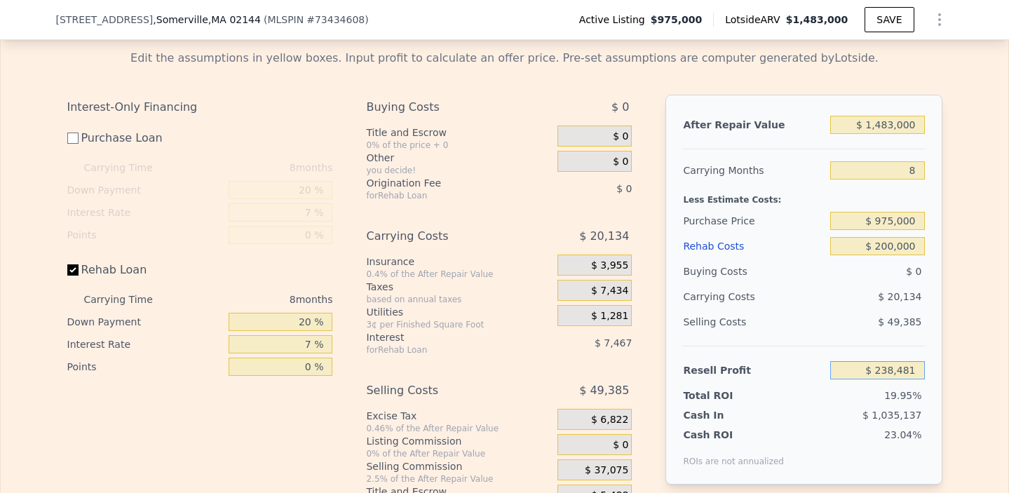
drag, startPoint x: 914, startPoint y: 369, endPoint x: 845, endPoint y: 369, distance: 69.4
click at [846, 369] on input "$ 238,481" at bounding box center [877, 370] width 94 height 18
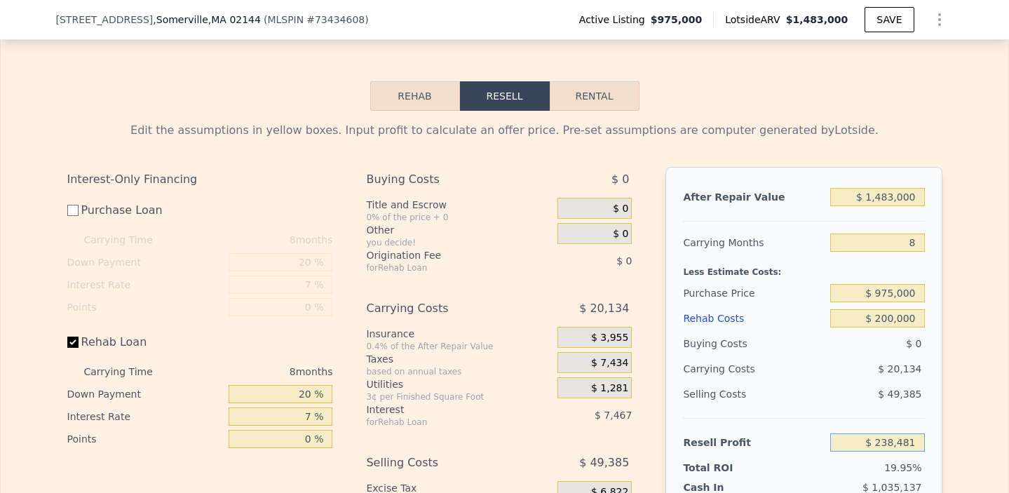
scroll to position [2208, 0]
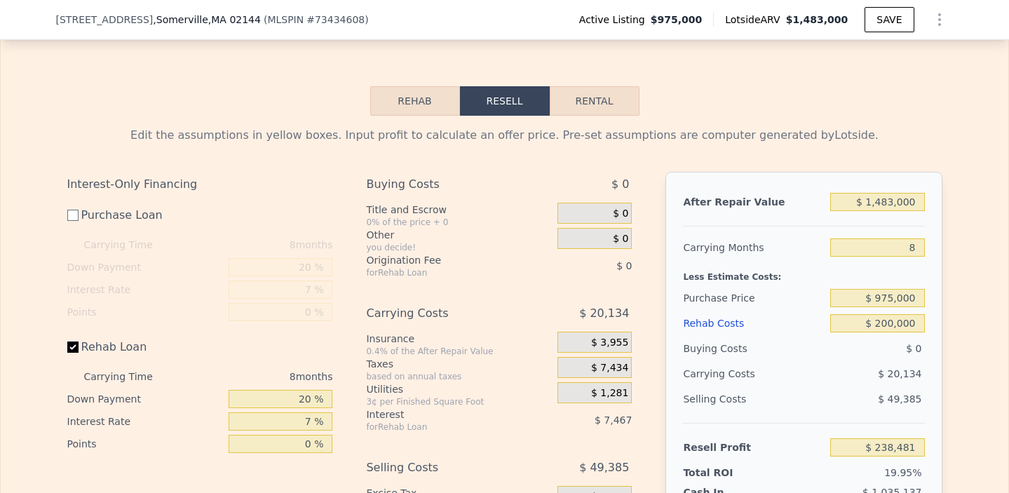
click at [903, 374] on span "$ 20,134" at bounding box center [899, 373] width 43 height 11
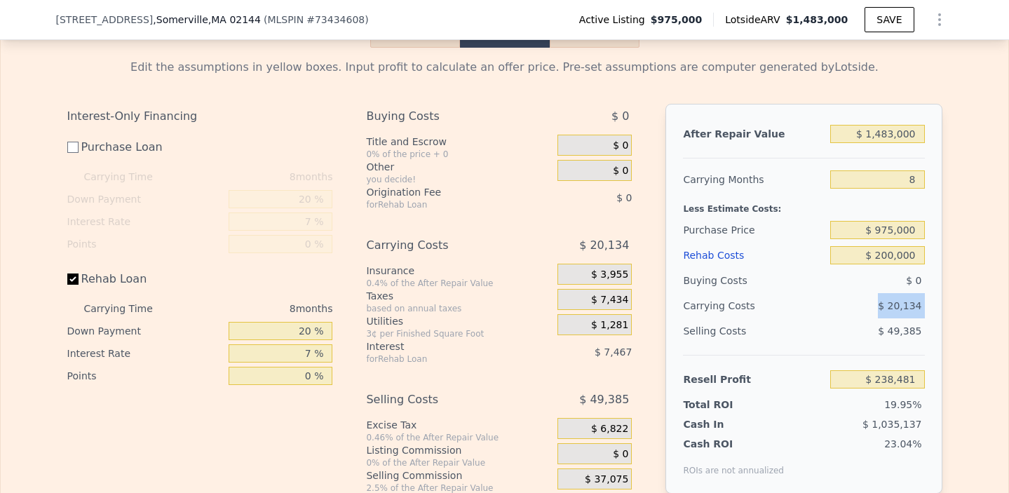
scroll to position [2281, 0]
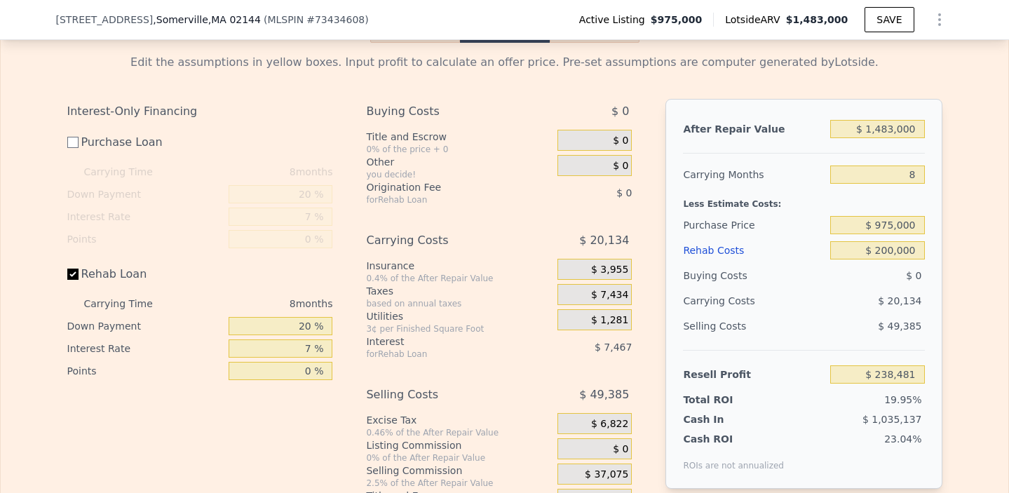
click at [291, 302] on div "8 months" at bounding box center [257, 303] width 152 height 22
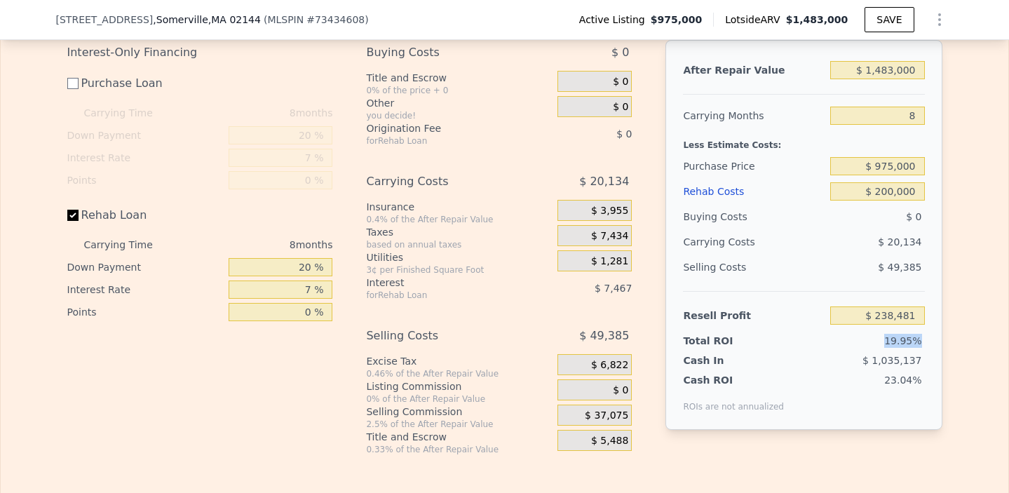
drag, startPoint x: 921, startPoint y: 340, endPoint x: 870, endPoint y: 337, distance: 50.6
click at [872, 337] on div "19.95%" at bounding box center [851, 341] width 148 height 14
click at [889, 369] on div "Cash ROI ROIs are not annualized 23.04%" at bounding box center [803, 389] width 241 height 45
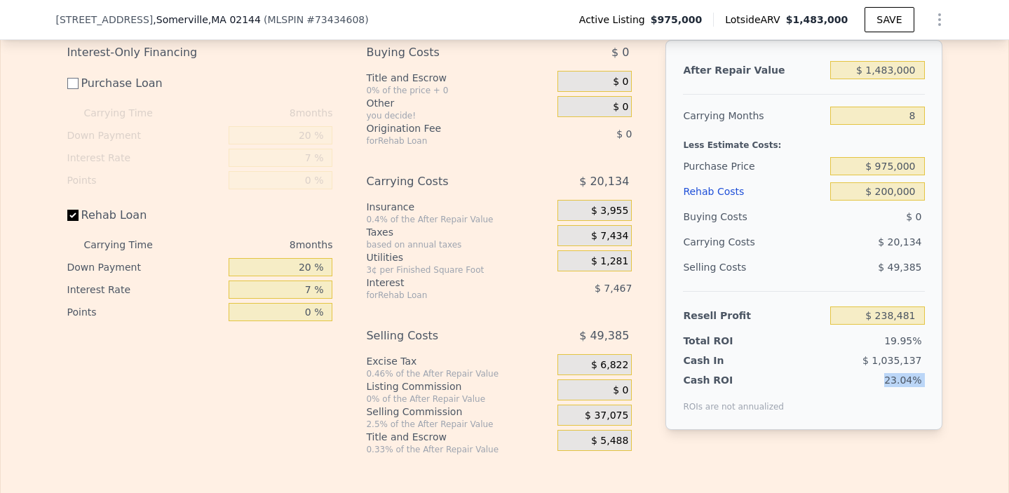
click at [889, 398] on div "23.04%" at bounding box center [857, 392] width 135 height 39
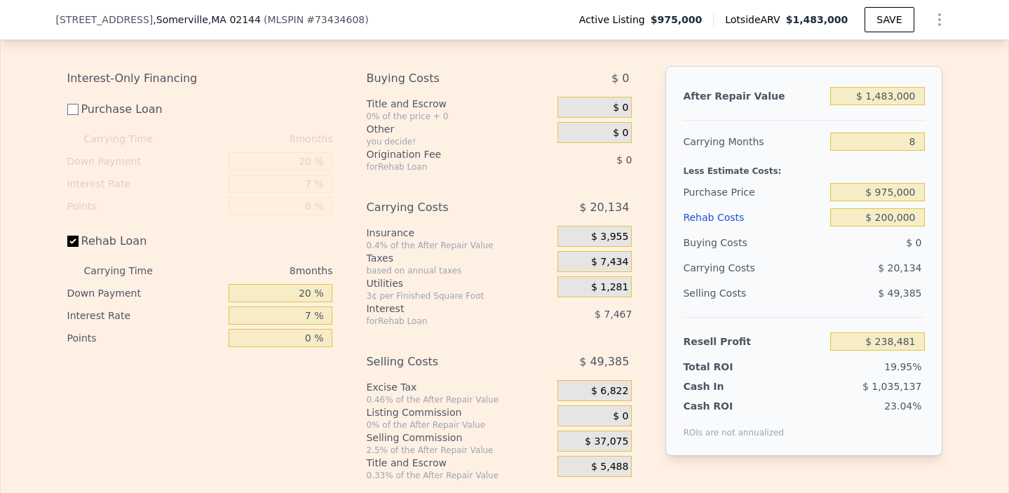
scroll to position [2315, 0]
drag, startPoint x: 931, startPoint y: 387, endPoint x: 864, endPoint y: 387, distance: 66.6
click at [865, 387] on div "After Repair Value $ 1,483,000 Carrying Months 8 Less Estimate Costs: Purchase …" at bounding box center [803, 260] width 276 height 390
click at [903, 400] on span "23.04%" at bounding box center [902, 405] width 37 height 11
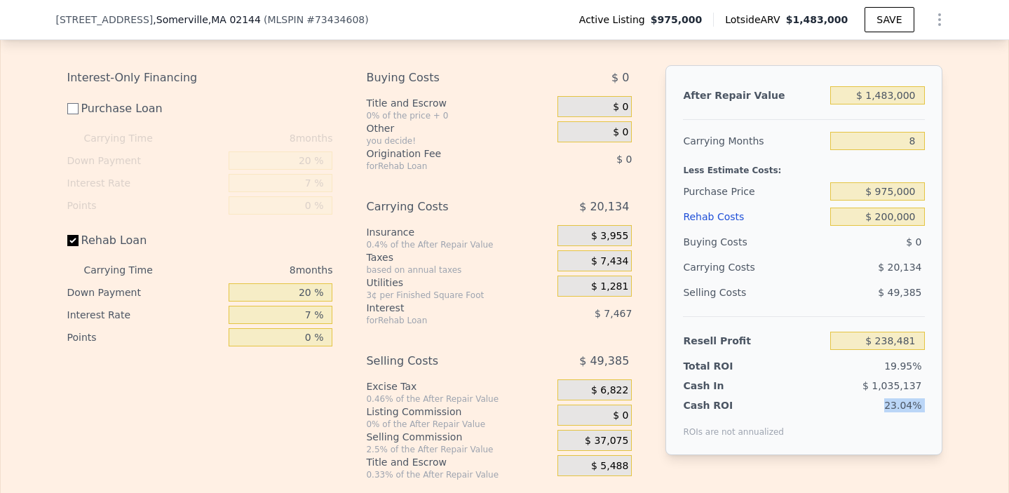
click at [903, 400] on span "23.04%" at bounding box center [902, 405] width 37 height 11
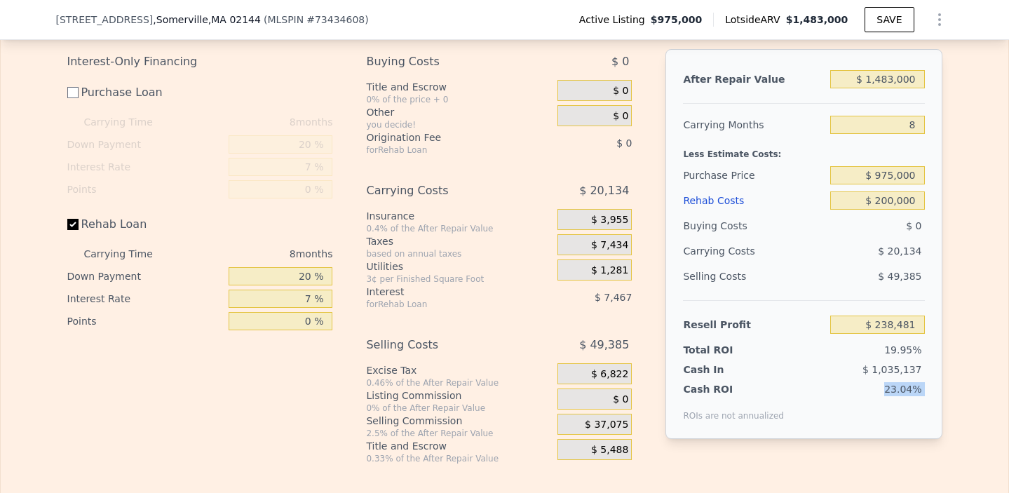
scroll to position [2327, 0]
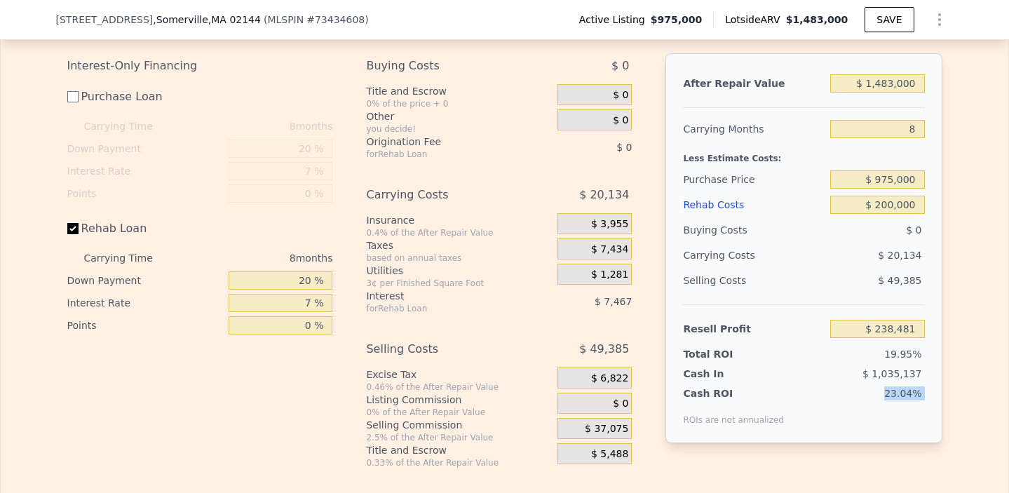
click at [1008, 229] on div "Edit the assumptions in yellow boxes. Input profit to calculate an offer price.…" at bounding box center [505, 232] width 1008 height 471
click at [943, 25] on icon "Show Options" at bounding box center [939, 19] width 17 height 17
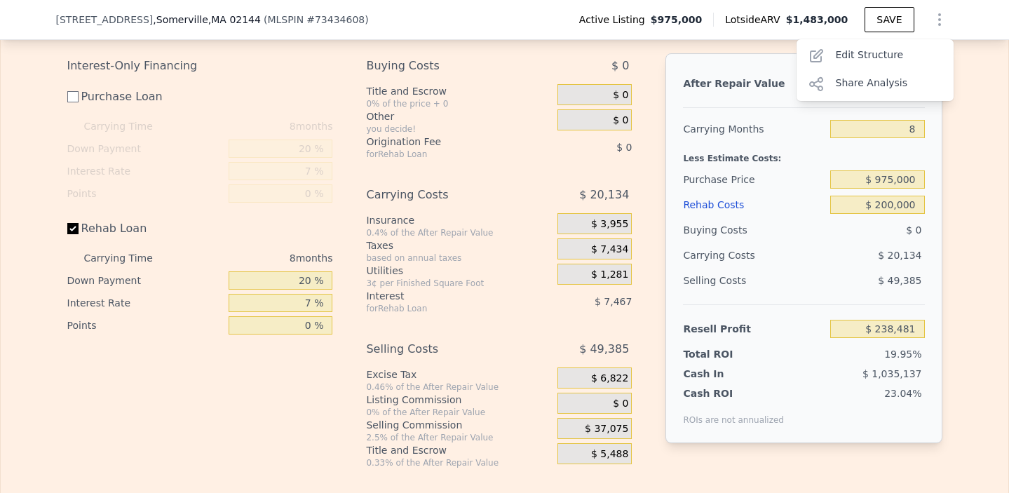
click at [941, 21] on icon "Show Options" at bounding box center [939, 19] width 17 height 17
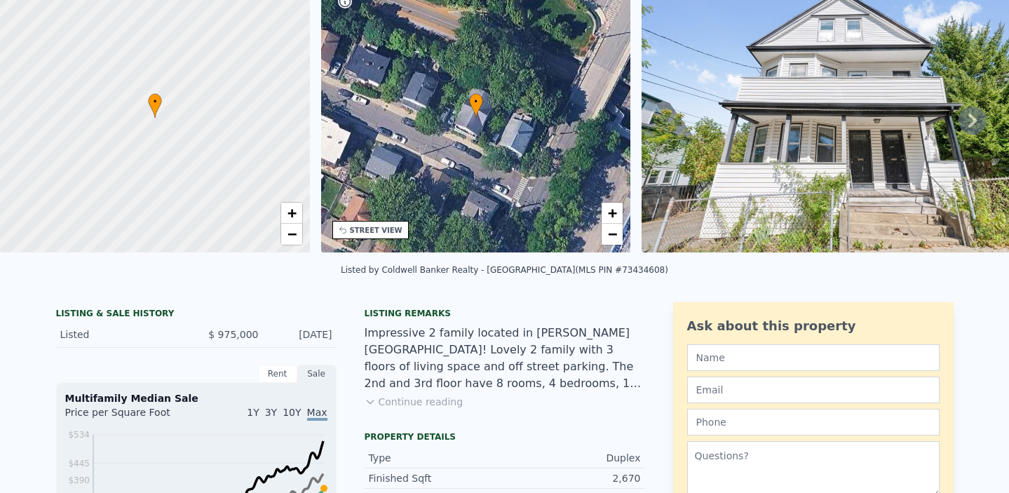
scroll to position [0, 0]
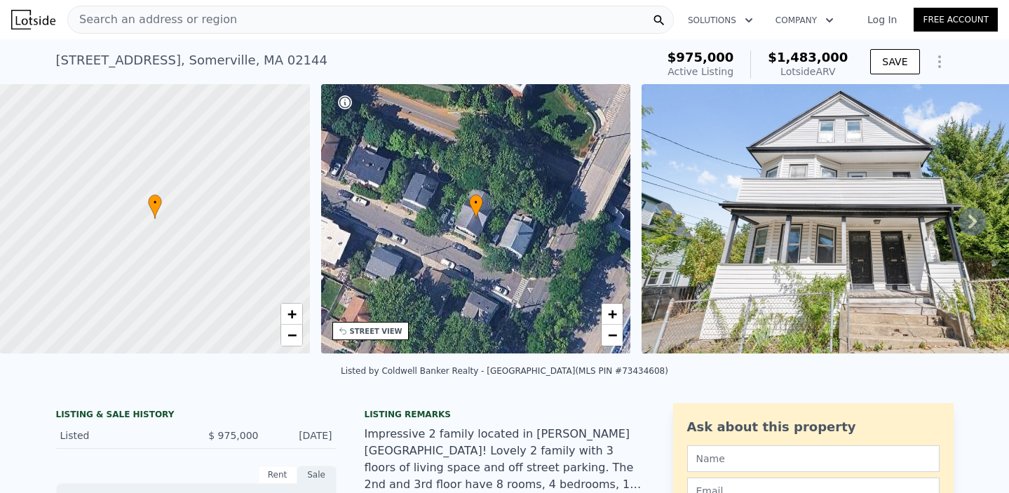
click at [254, 29] on div "Search an address or region" at bounding box center [370, 20] width 607 height 28
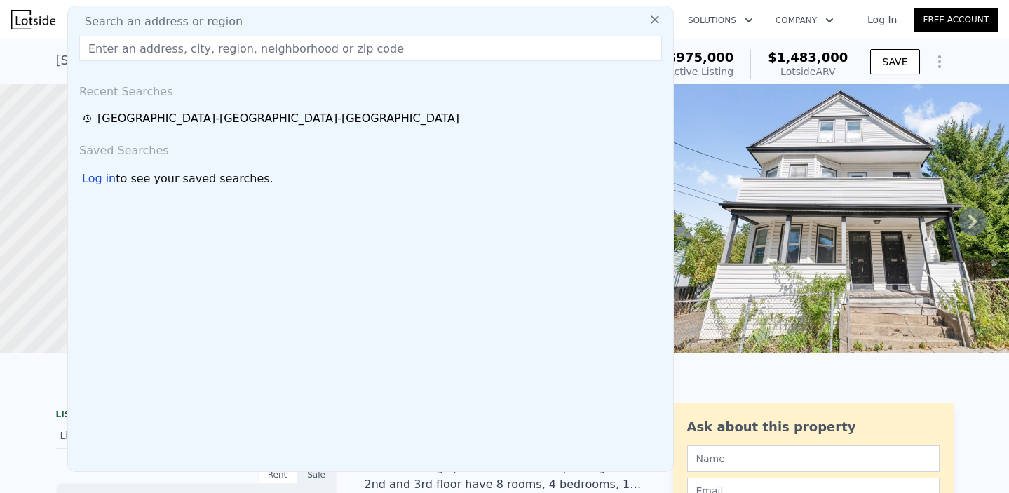
click at [252, 17] on div "Search an address or region" at bounding box center [371, 21] width 594 height 17
click at [246, 42] on input "text" at bounding box center [370, 48] width 583 height 25
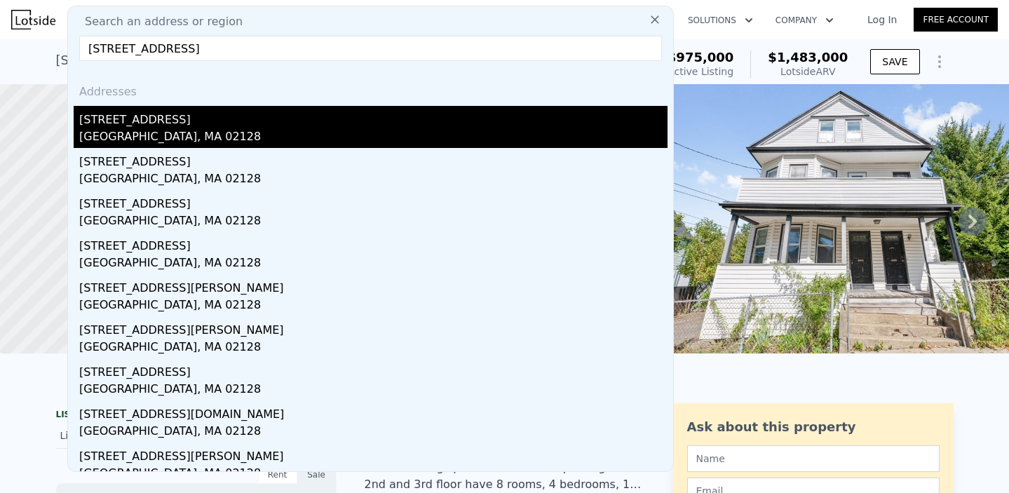
type input "252 East Eagle Street, Boston, MA, 02128"
click at [316, 128] on div "252 E Eagle St" at bounding box center [373, 117] width 588 height 22
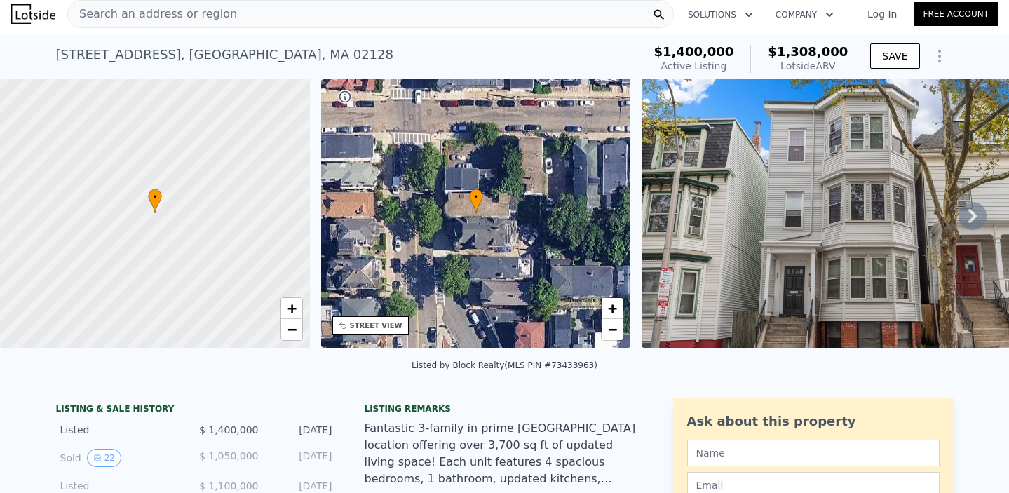
scroll to position [222, 0]
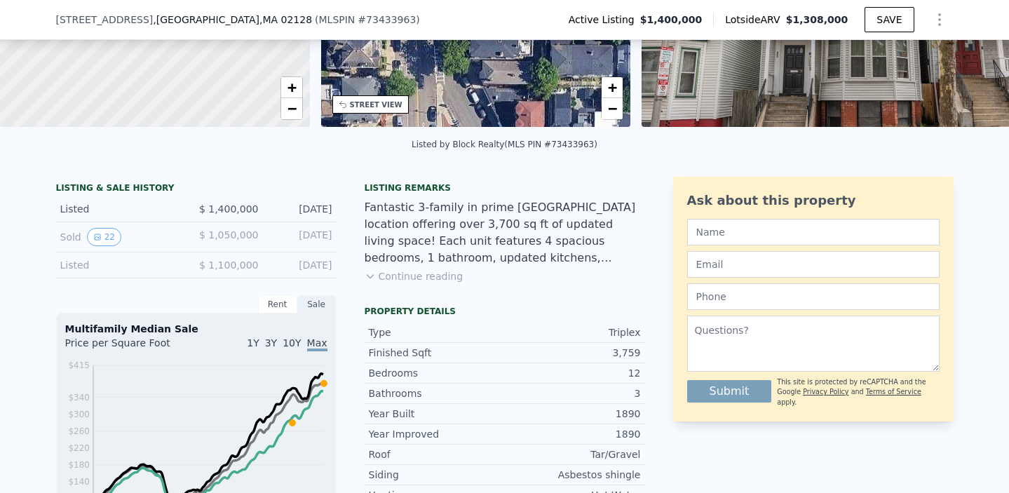
drag, startPoint x: 338, startPoint y: 212, endPoint x: 254, endPoint y: 198, distance: 85.2
click at [262, 198] on div "LISTING & SALE HISTORY Listed $ 1,400,000 Sep 22, 2025 Sold 22 $ 1,050,000 Mar …" at bounding box center [350, 491] width 589 height 628
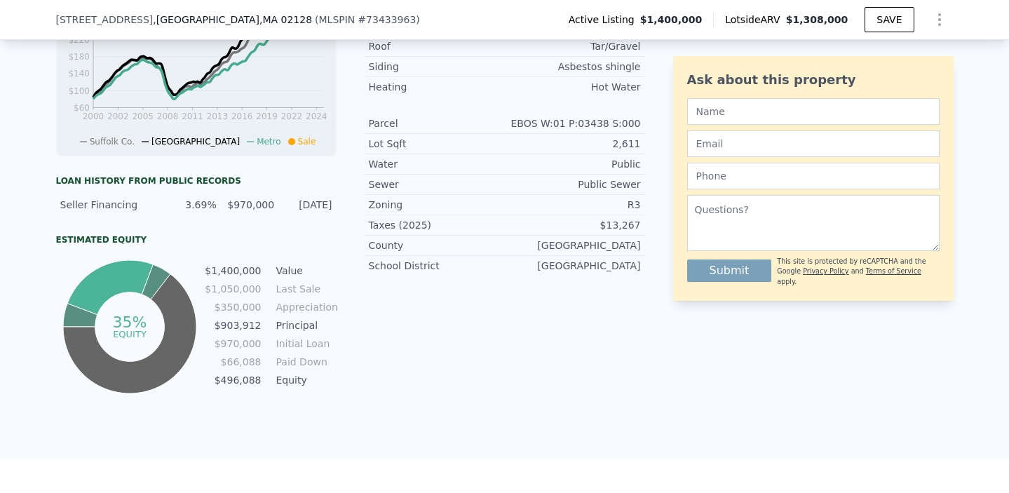
scroll to position [719, 0]
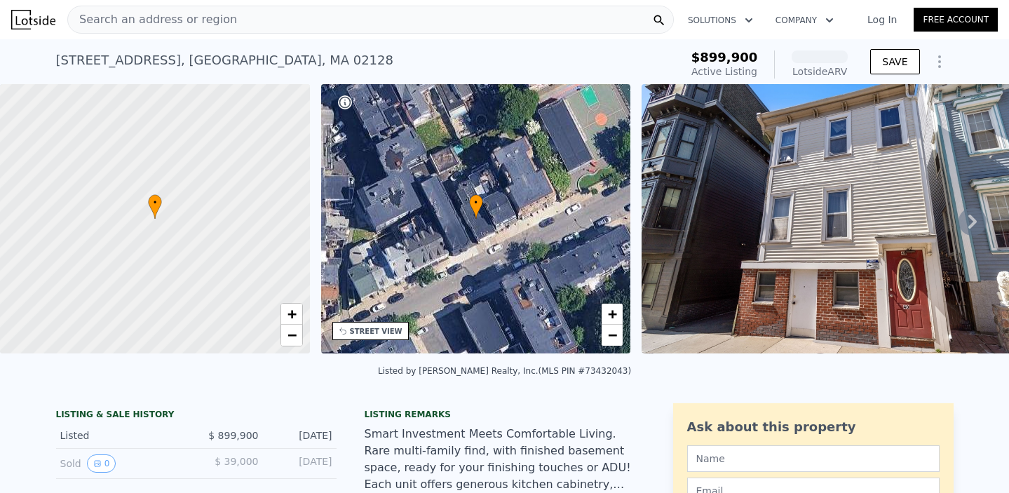
scroll to position [46, 0]
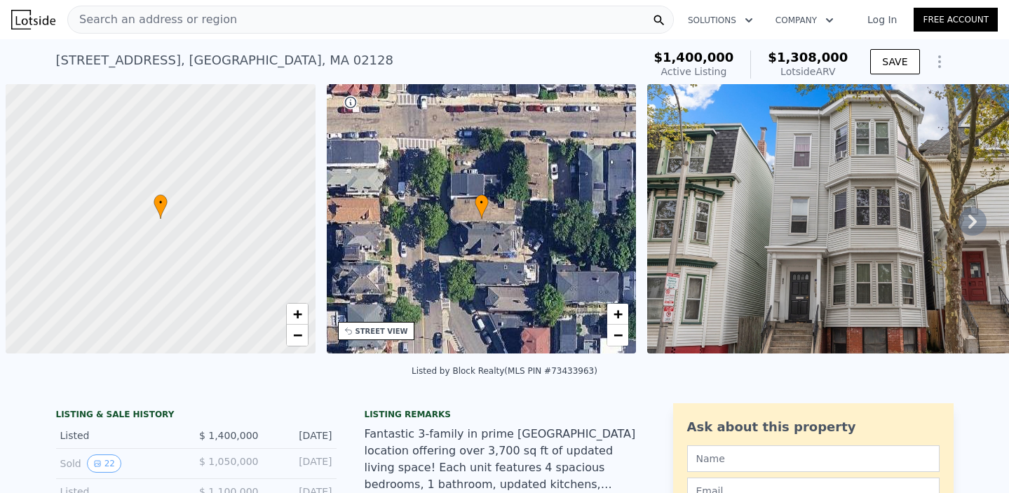
scroll to position [0, 6]
